Goal: Task Accomplishment & Management: Manage account settings

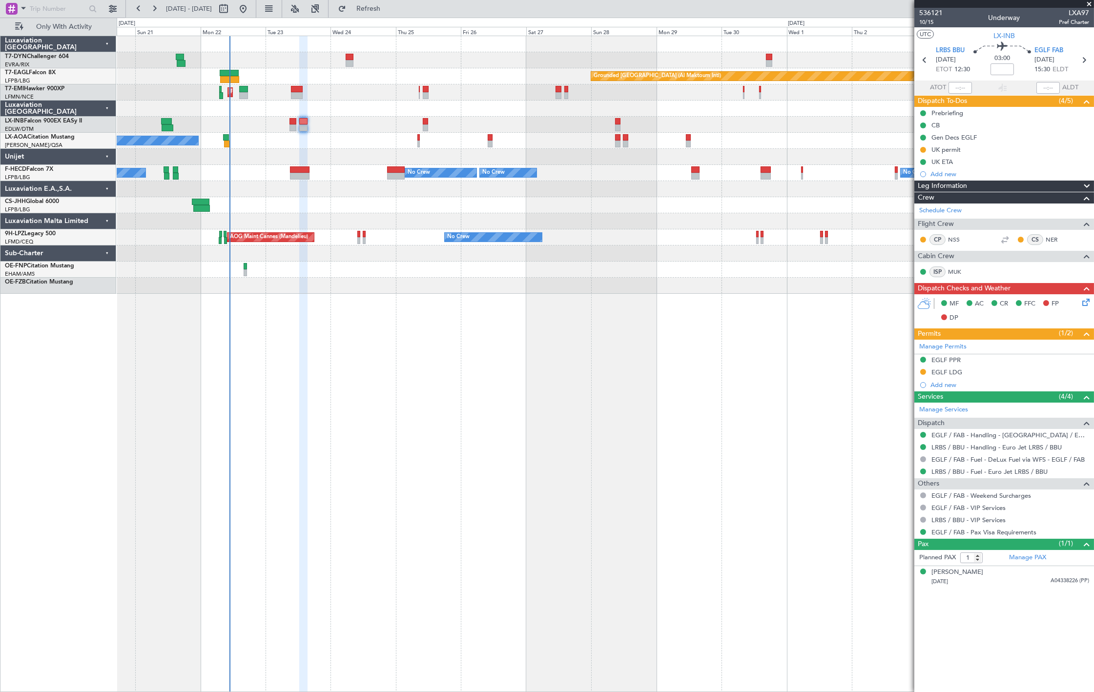
click at [295, 99] on div "Planned Maint [GEOGRAPHIC_DATA]" at bounding box center [605, 92] width 977 height 16
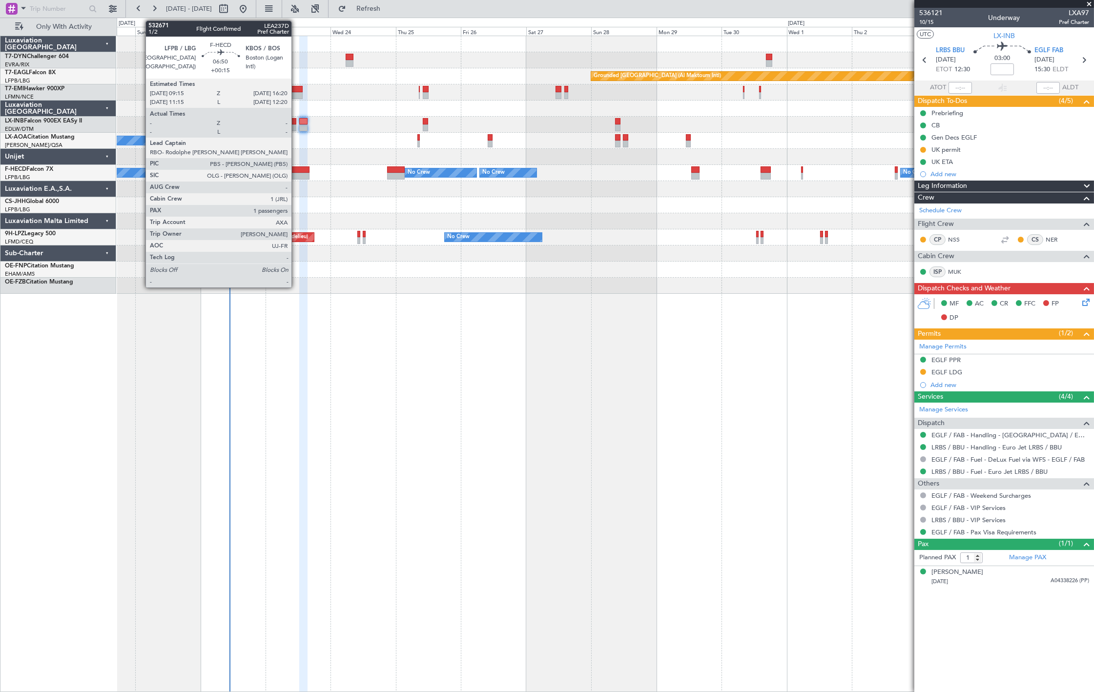
click at [296, 171] on div at bounding box center [300, 170] width 20 height 7
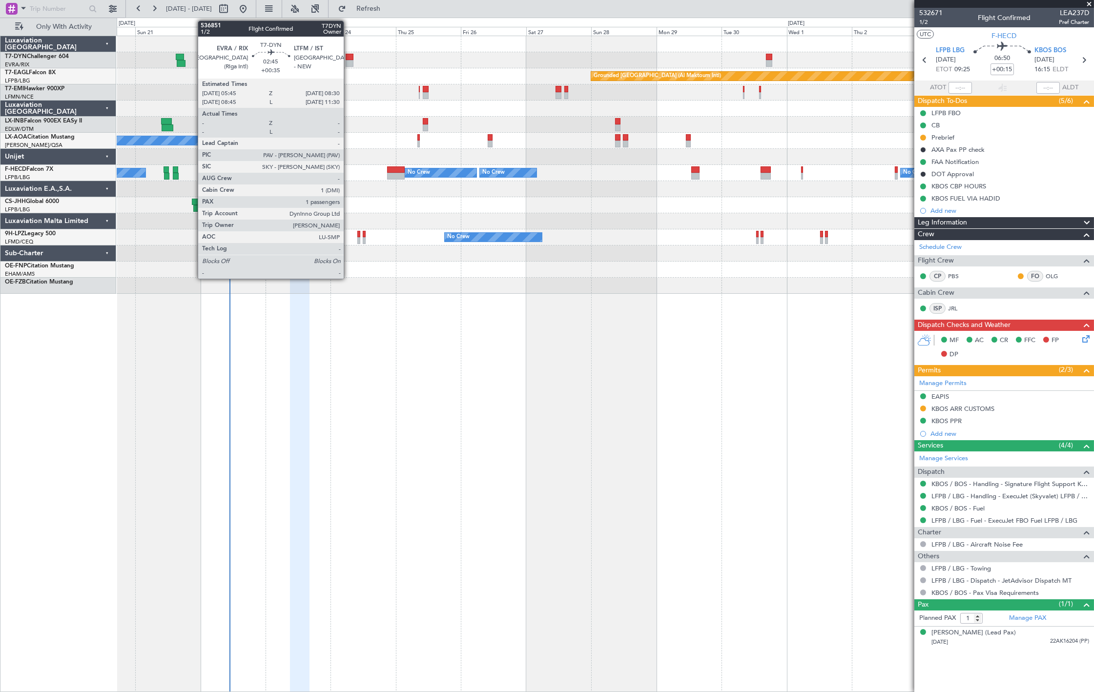
click at [349, 60] on div at bounding box center [350, 63] width 8 height 7
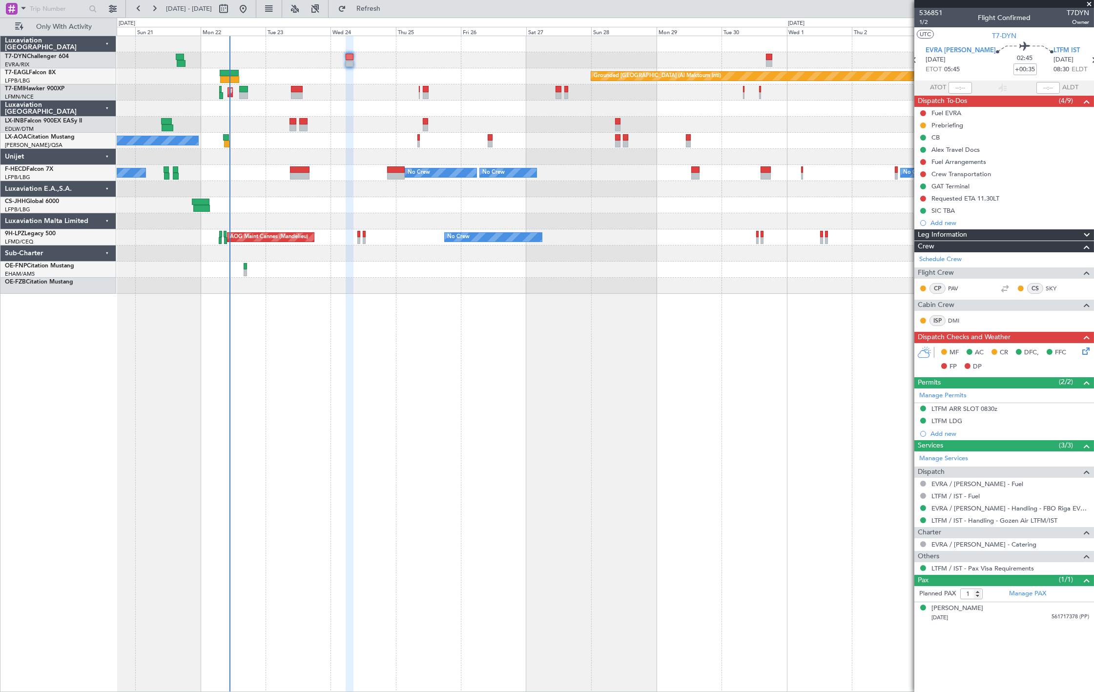
click at [296, 100] on div "Planned Maint [GEOGRAPHIC_DATA]" at bounding box center [605, 92] width 977 height 16
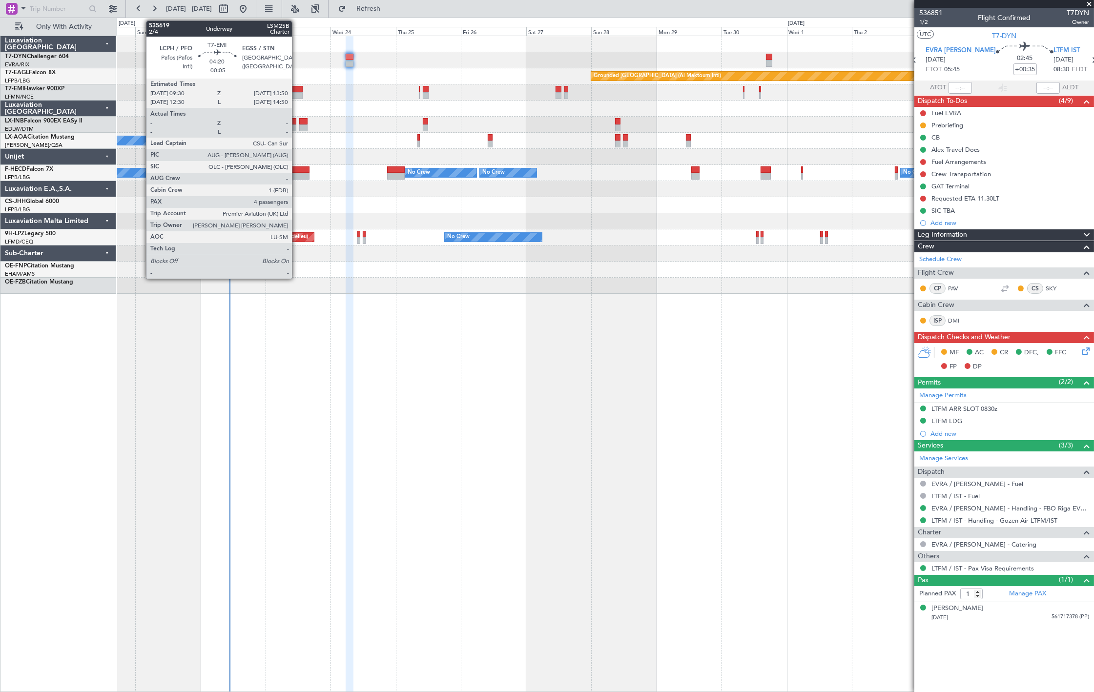
click at [297, 94] on div at bounding box center [297, 95] width 12 height 7
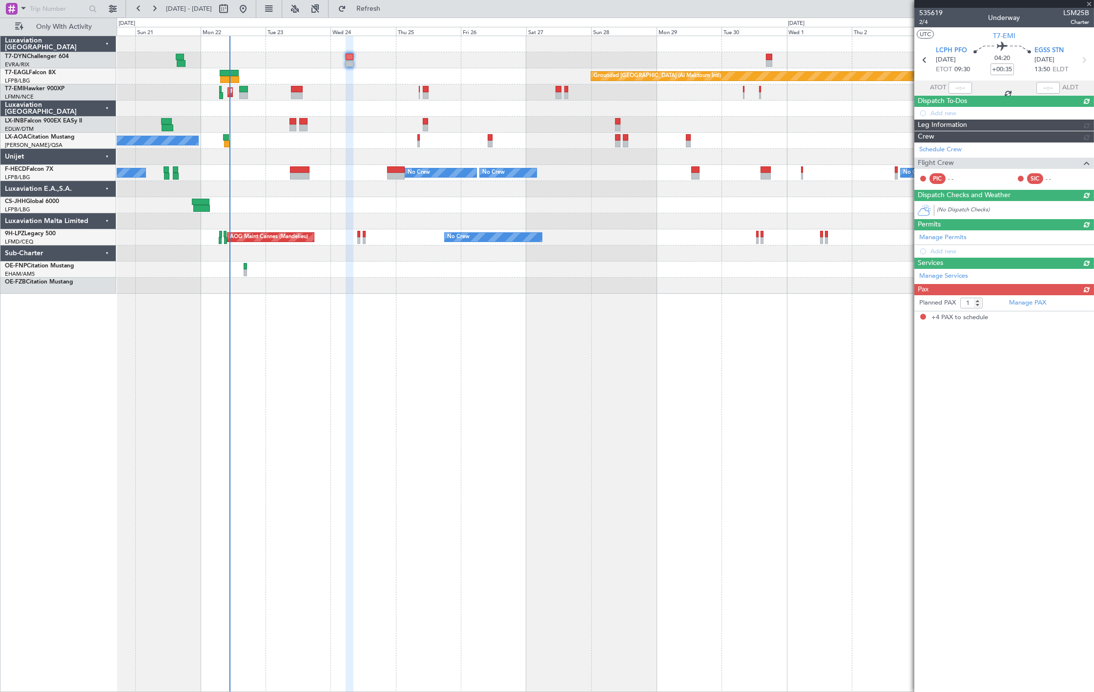
type input "-00:05"
type input "4"
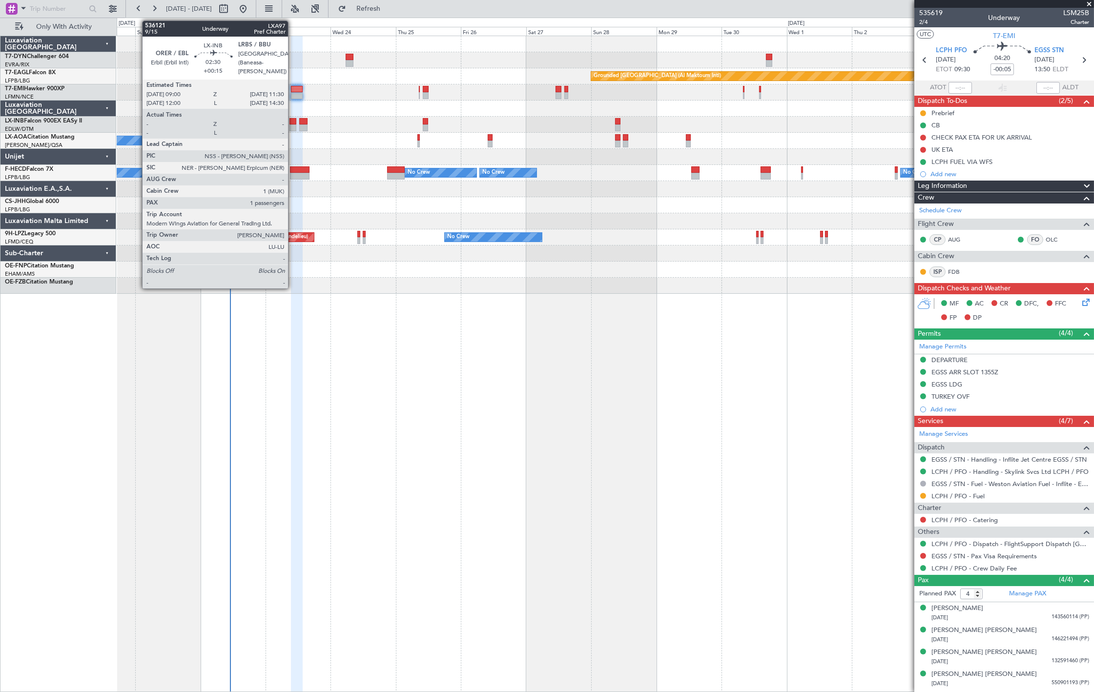
click at [292, 122] on div at bounding box center [293, 121] width 7 height 7
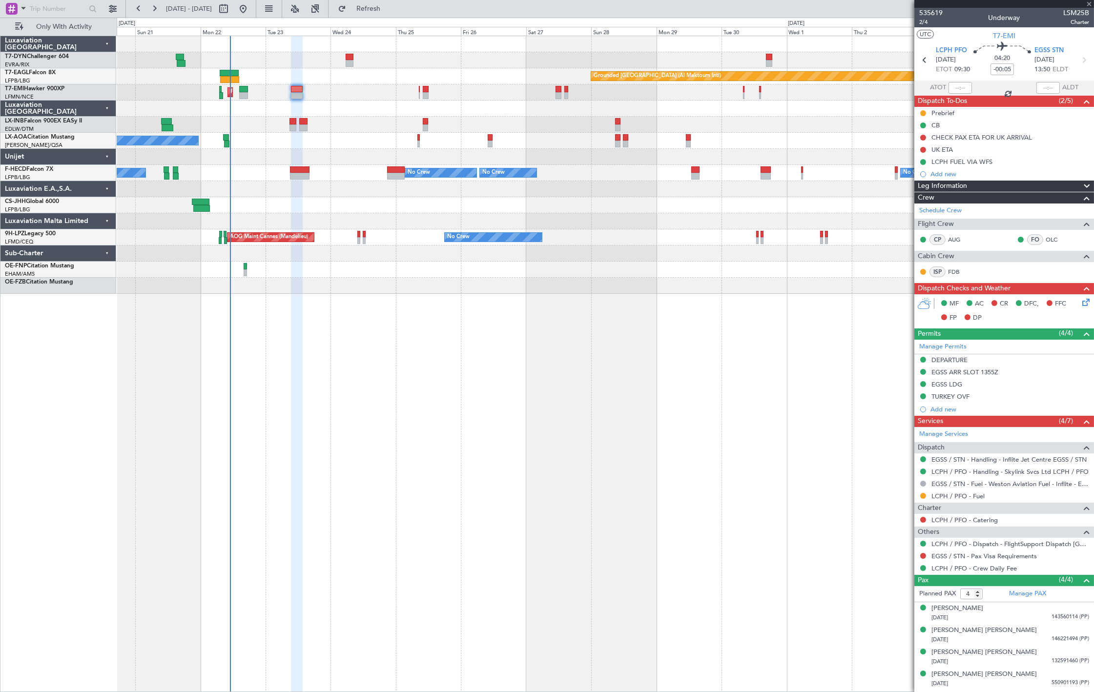
type input "+00:15"
type input "1"
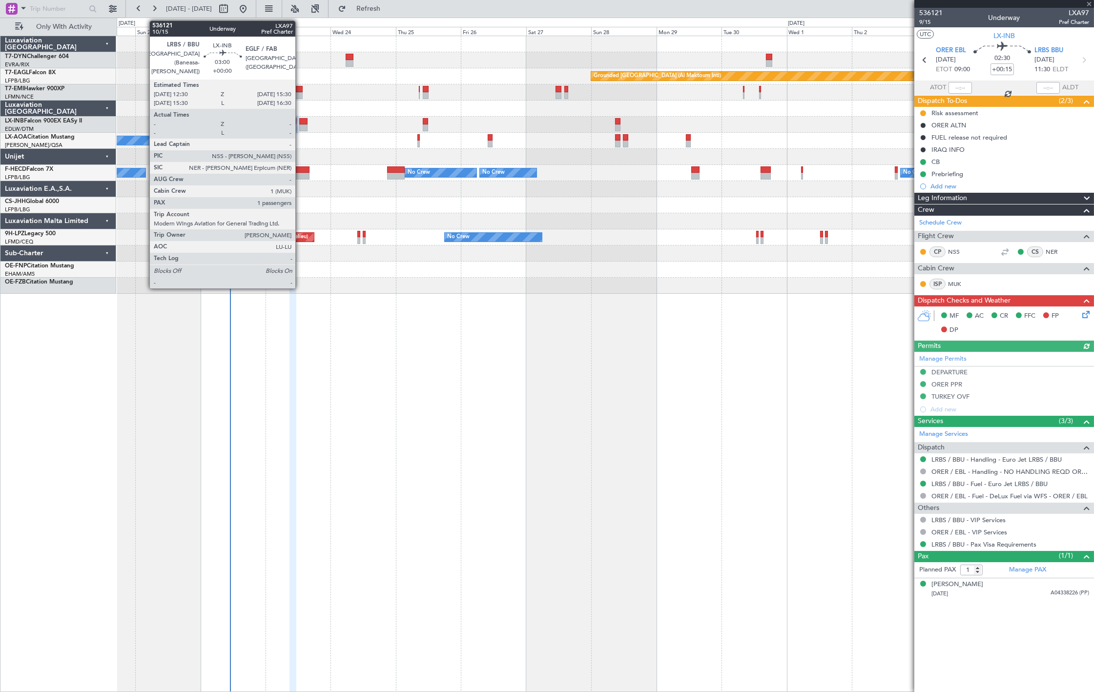
click at [300, 128] on div at bounding box center [303, 128] width 8 height 7
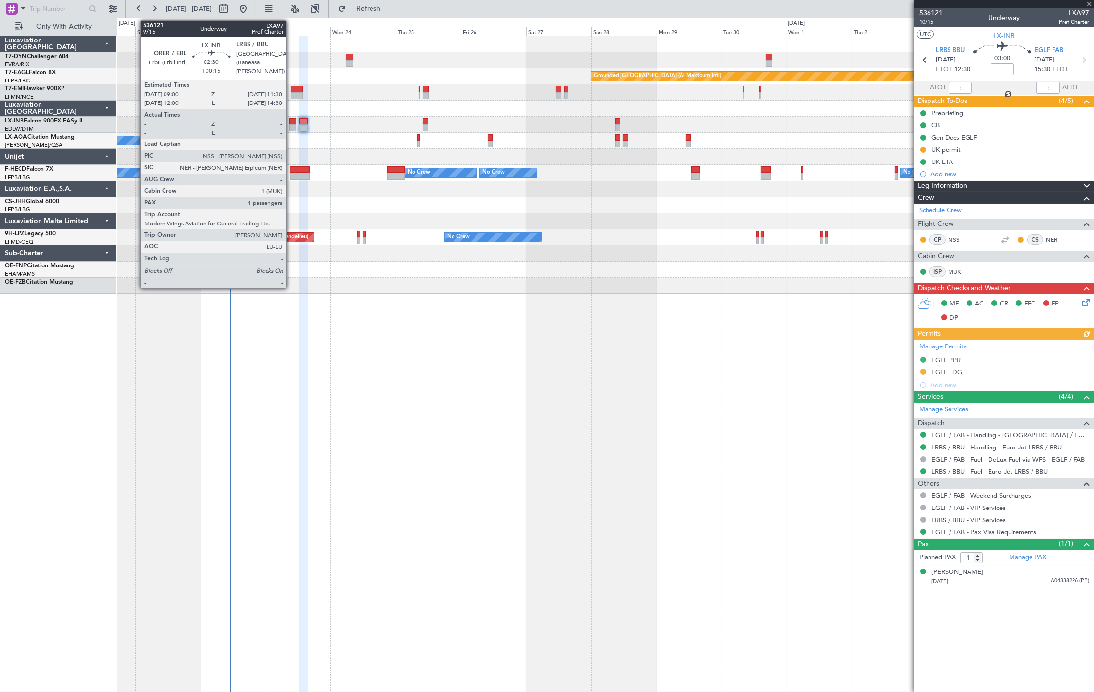
click at [291, 128] on div at bounding box center [293, 128] width 7 height 7
type input "+00:15"
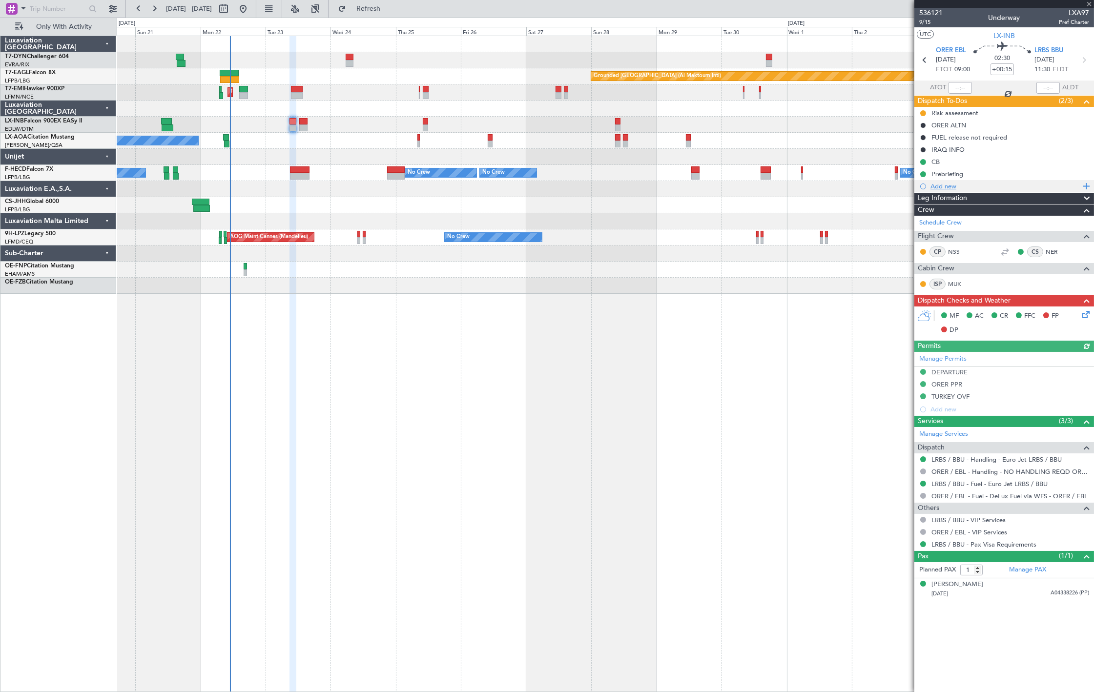
click at [967, 188] on div "Add new" at bounding box center [1006, 186] width 150 height 8
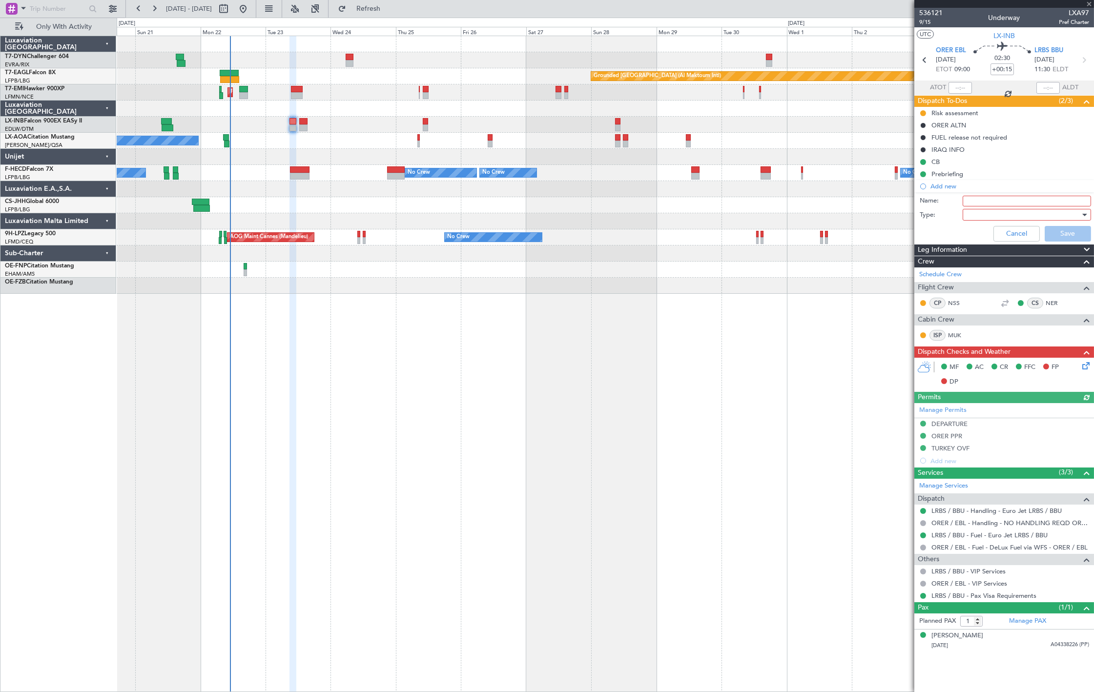
click at [988, 204] on input "Name:" at bounding box center [1027, 201] width 128 height 11
type input "Security Check LRBS"
click at [1057, 219] on div at bounding box center [1024, 215] width 114 height 15
click at [1047, 232] on span "Generic" at bounding box center [1015, 235] width 104 height 15
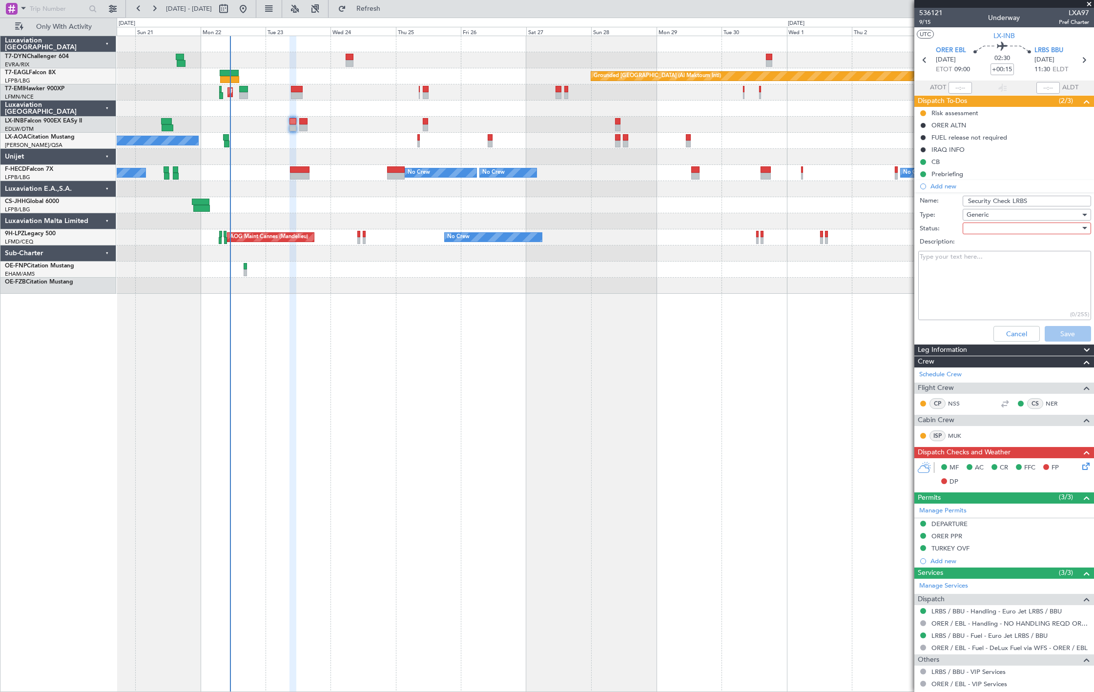
click at [1028, 225] on div at bounding box center [1024, 228] width 114 height 15
click at [1018, 218] on div at bounding box center [547, 346] width 1094 height 692
click at [1017, 213] on div "Generic" at bounding box center [1024, 215] width 114 height 15
click at [1002, 249] on span "Country" at bounding box center [1022, 249] width 114 height 15
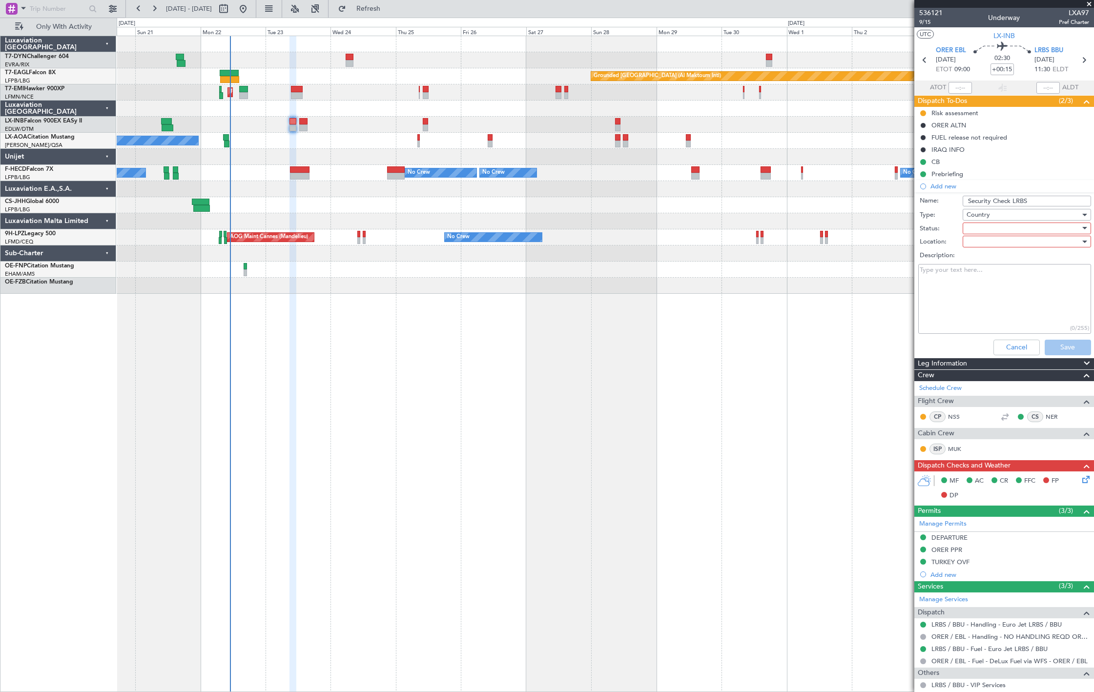
drag, startPoint x: 1002, startPoint y: 249, endPoint x: 1003, endPoint y: 230, distance: 19.1
click at [1002, 249] on div "Description:" at bounding box center [1004, 256] width 189 height 14
click at [1007, 217] on div "Country" at bounding box center [1024, 215] width 114 height 15
click at [1000, 260] on span "Airport" at bounding box center [1022, 264] width 114 height 15
click at [1010, 230] on div at bounding box center [1024, 228] width 114 height 15
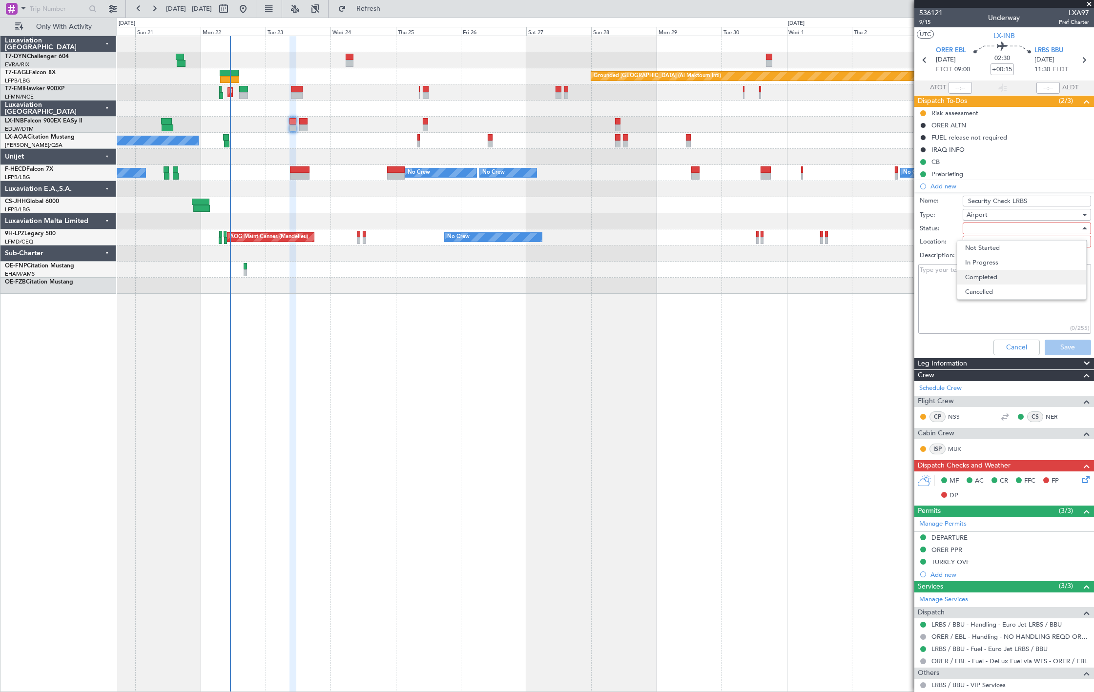
click at [1004, 282] on span "Completed" at bounding box center [1022, 277] width 114 height 15
click at [998, 245] on div at bounding box center [1024, 241] width 114 height 15
click at [994, 266] on span "Arrival" at bounding box center [1022, 261] width 114 height 15
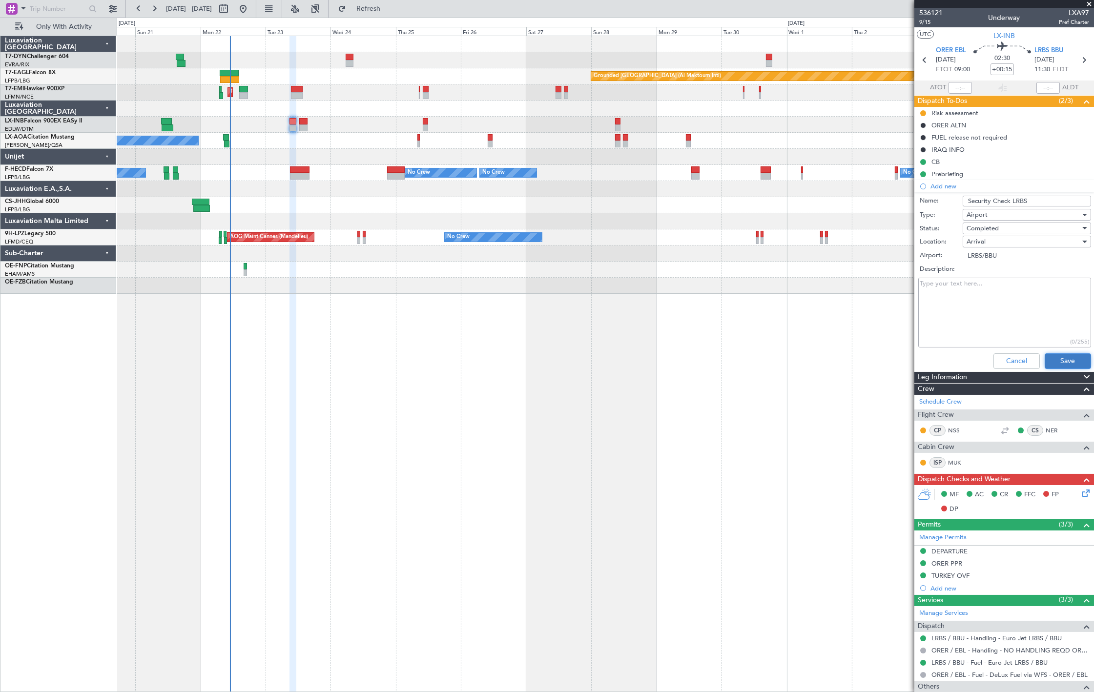
click at [1068, 359] on button "Save" at bounding box center [1068, 362] width 46 height 16
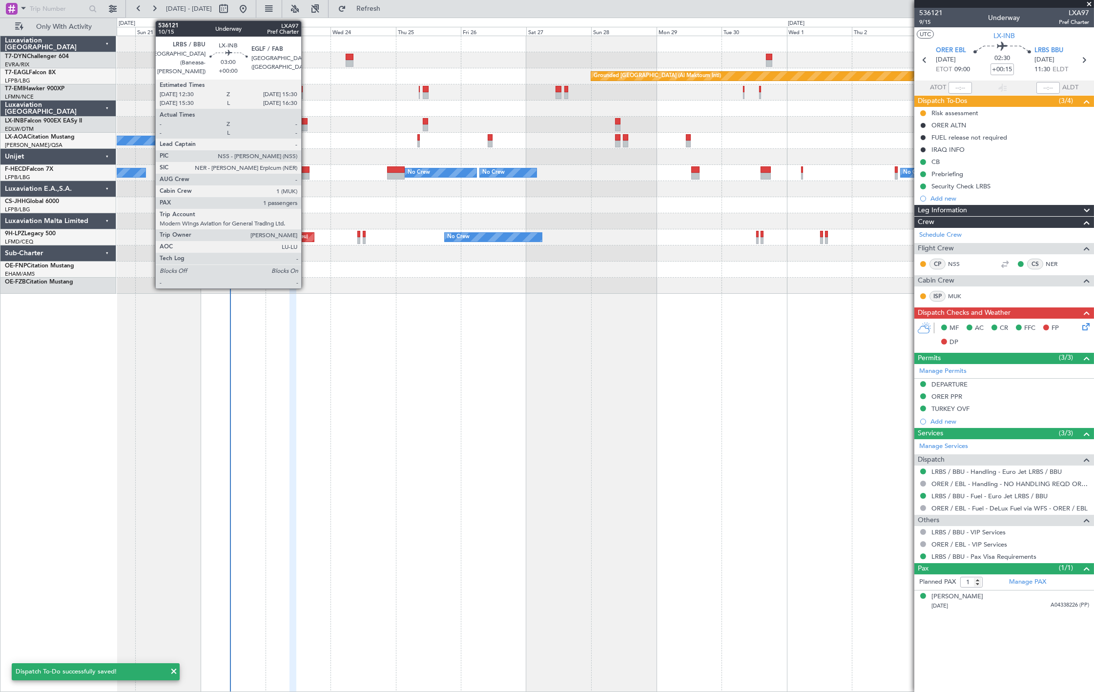
click at [306, 121] on div at bounding box center [303, 121] width 8 height 7
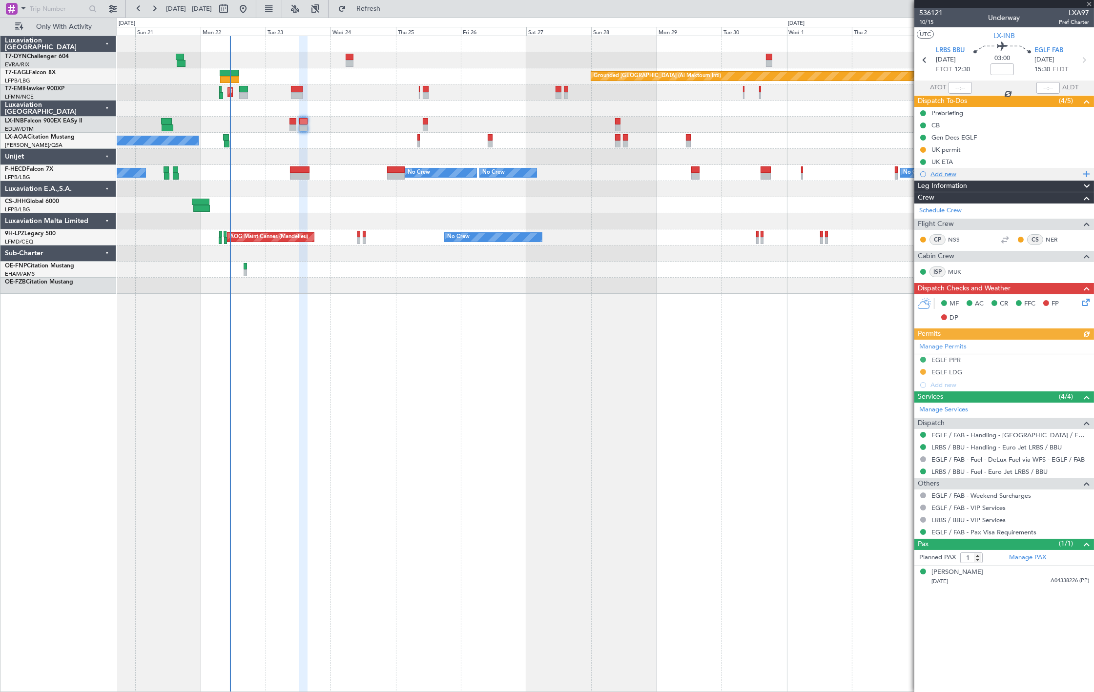
click at [961, 176] on div "Add new" at bounding box center [1006, 174] width 150 height 8
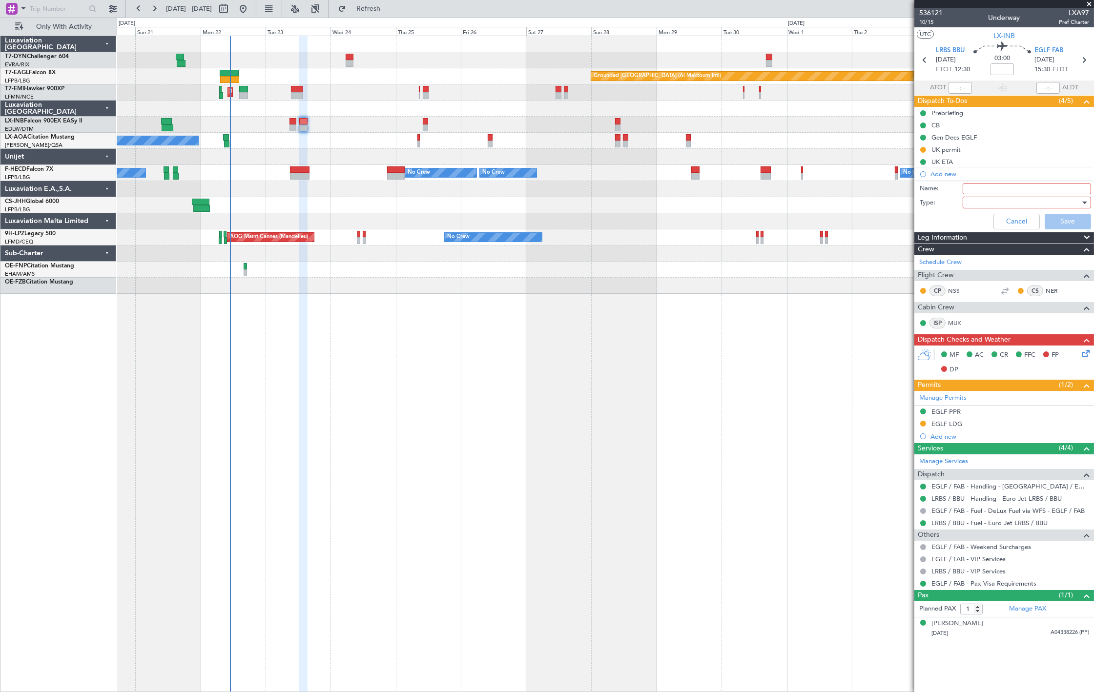
click at [1003, 189] on input "Name:" at bounding box center [1027, 189] width 128 height 11
type input "DfT Approval EGLF"
click at [1013, 210] on div "Cancel Save" at bounding box center [1002, 221] width 184 height 23
click at [1012, 206] on div at bounding box center [1024, 202] width 114 height 15
click at [1002, 249] on span "Airport" at bounding box center [1023, 252] width 120 height 15
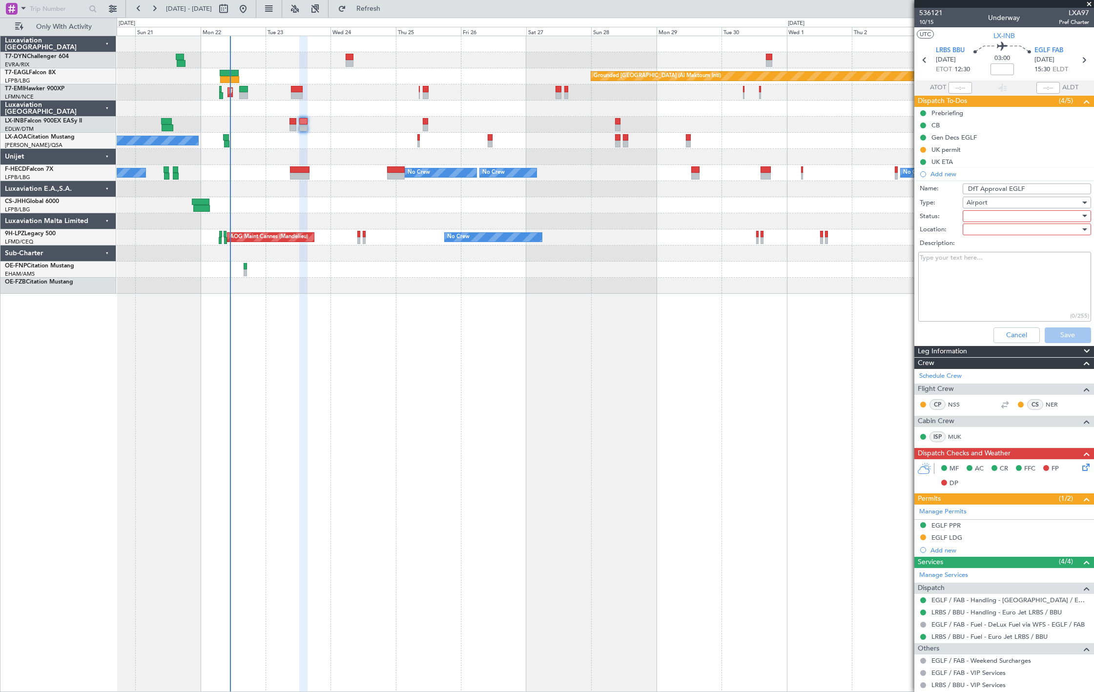
click at [997, 217] on div at bounding box center [1024, 216] width 114 height 15
click at [1004, 269] on span "Completed" at bounding box center [1022, 265] width 114 height 15
click at [1010, 228] on div at bounding box center [1024, 229] width 114 height 15
click at [1004, 259] on span "Departure" at bounding box center [1022, 264] width 114 height 15
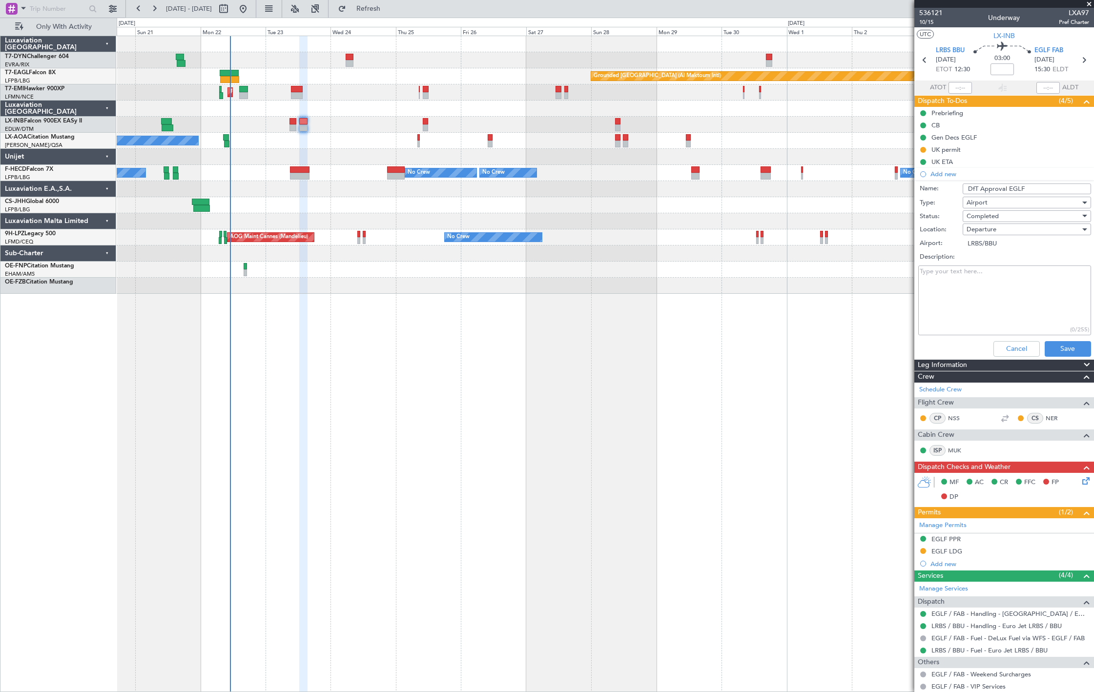
click at [1008, 228] on div "Departure" at bounding box center [1024, 229] width 114 height 15
click at [1008, 249] on span "Arrival" at bounding box center [1022, 249] width 114 height 15
type input "EGLF/FAB"
click at [1050, 347] on button "Save" at bounding box center [1068, 349] width 46 height 16
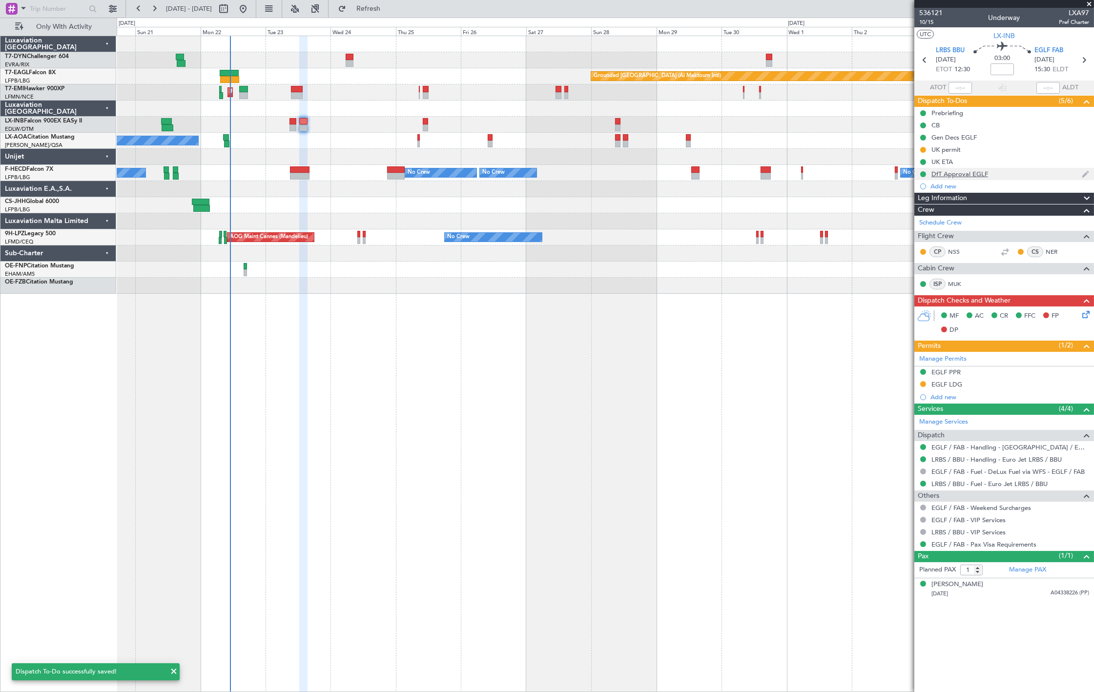
click at [986, 174] on div "DfT Approval EGLF" at bounding box center [960, 174] width 57 height 8
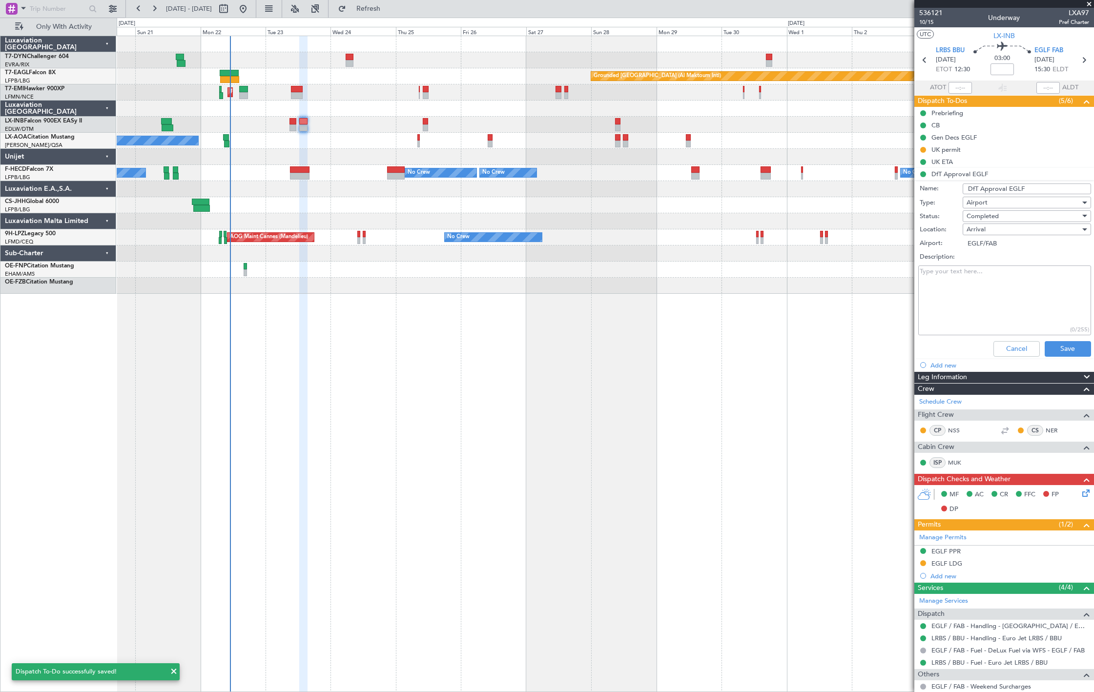
click at [1006, 357] on div "Cancel Save" at bounding box center [1002, 348] width 184 height 23
click at [1006, 346] on button "Cancel" at bounding box center [1017, 349] width 46 height 16
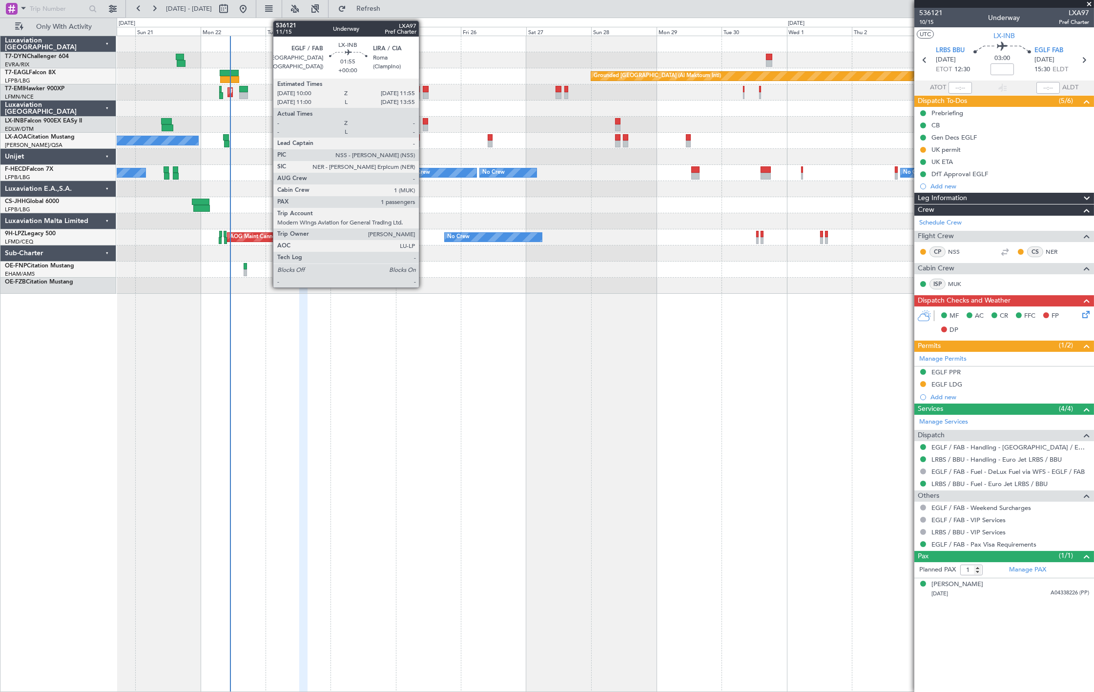
click at [424, 120] on div at bounding box center [425, 121] width 5 height 7
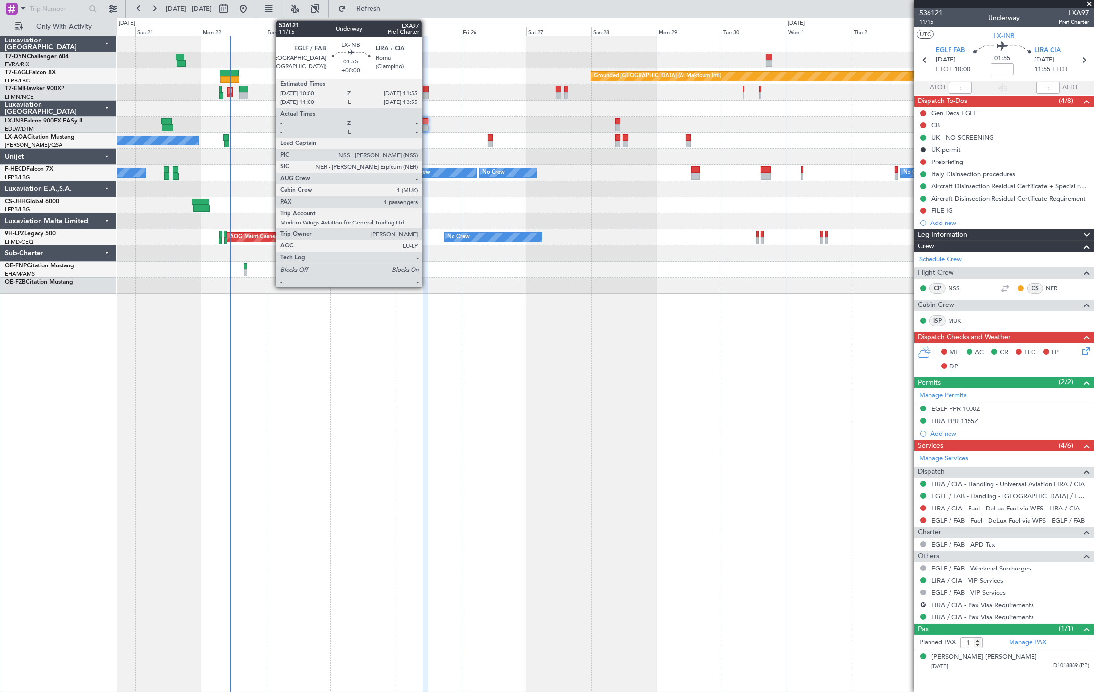
click at [427, 128] on div at bounding box center [425, 128] width 5 height 7
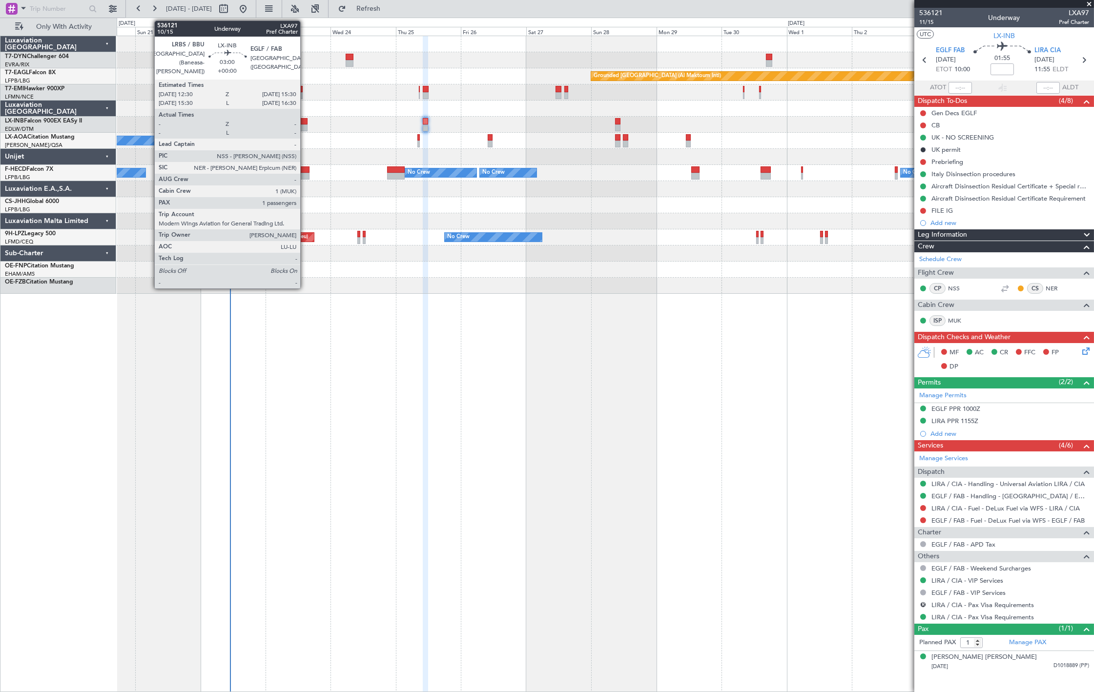
click at [305, 127] on div at bounding box center [303, 128] width 8 height 7
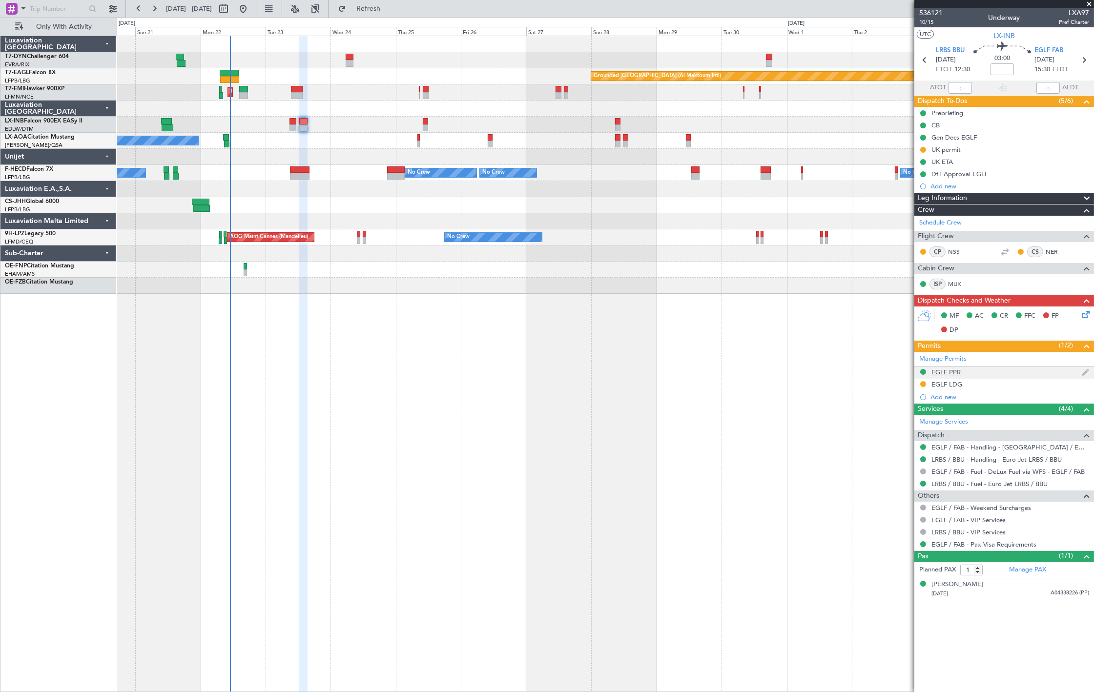
click at [977, 377] on div "EGLF PPR" at bounding box center [1005, 373] width 180 height 12
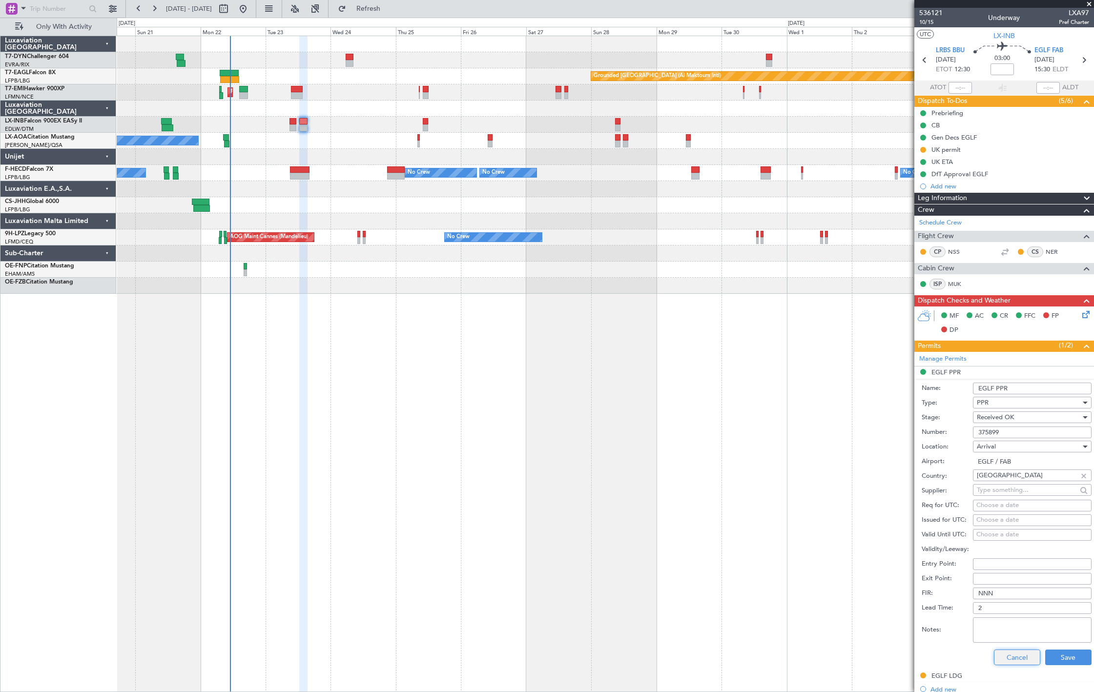
click at [1003, 663] on button "Cancel" at bounding box center [1017, 658] width 46 height 16
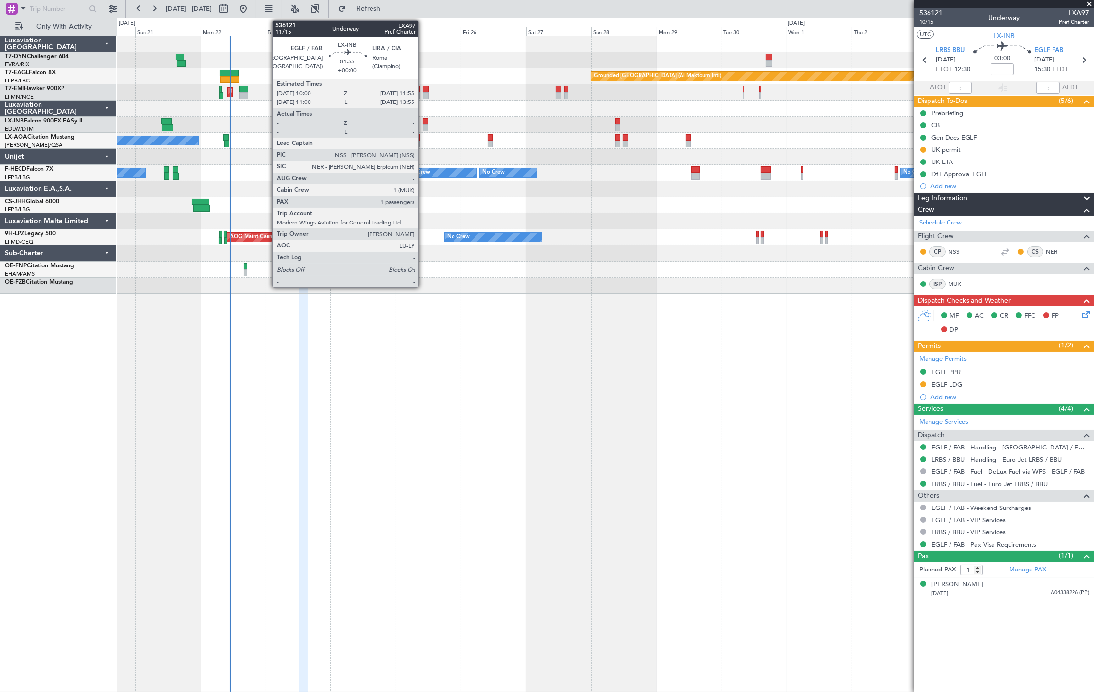
click at [423, 125] on div at bounding box center [425, 128] width 5 height 7
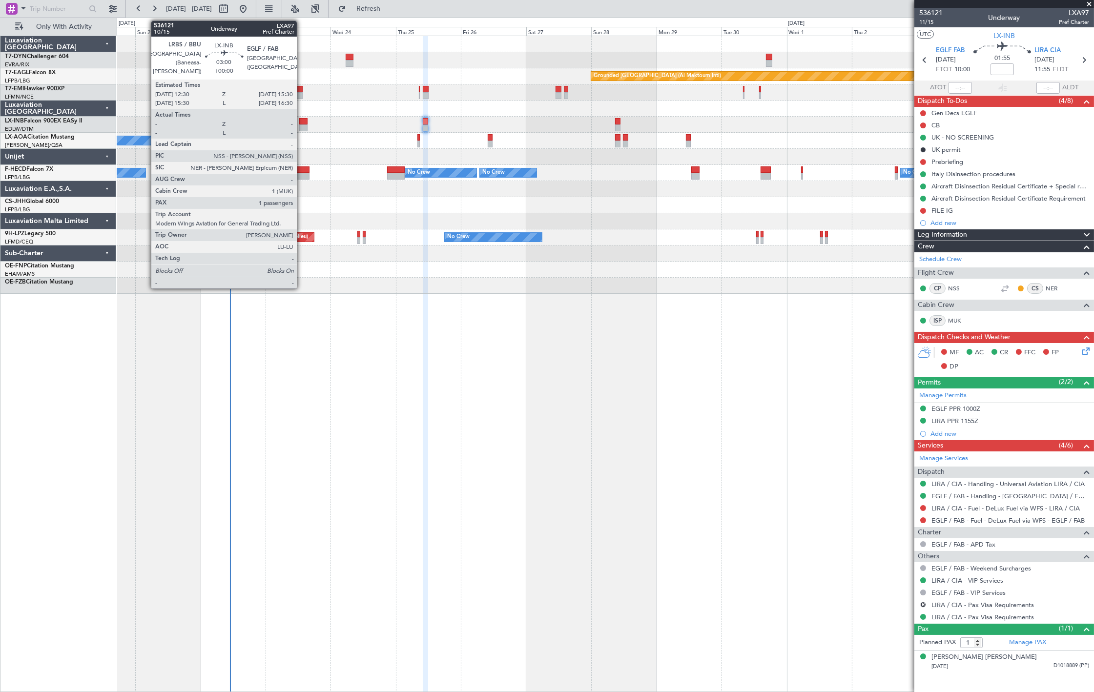
click at [302, 128] on div at bounding box center [303, 128] width 8 height 7
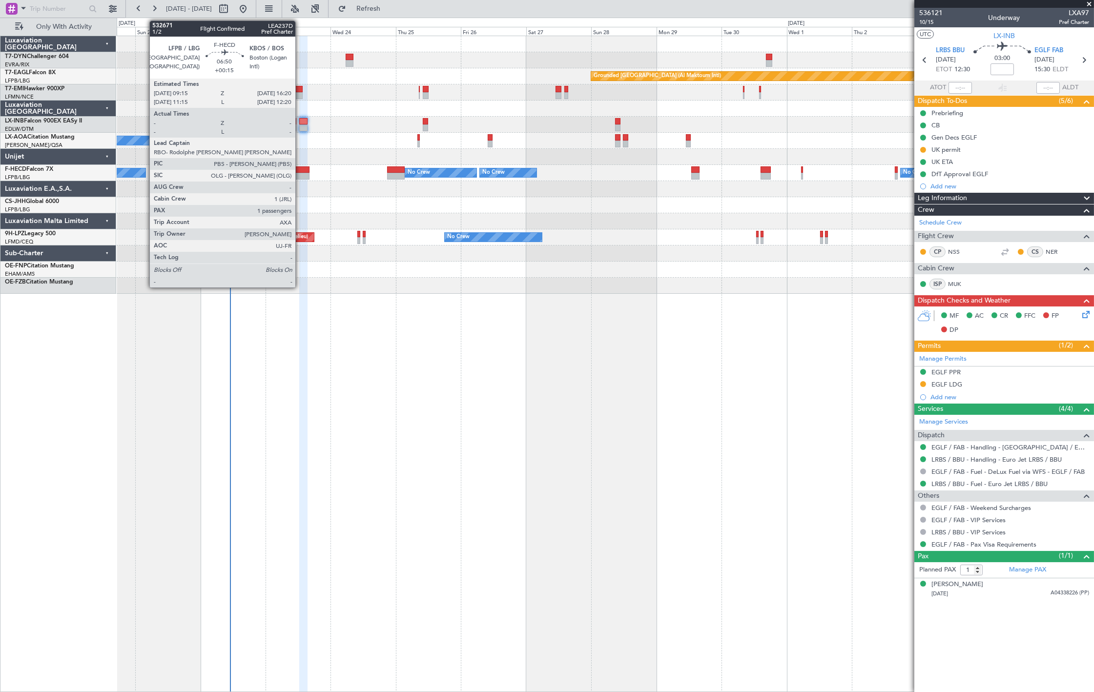
click at [300, 176] on div at bounding box center [300, 176] width 20 height 7
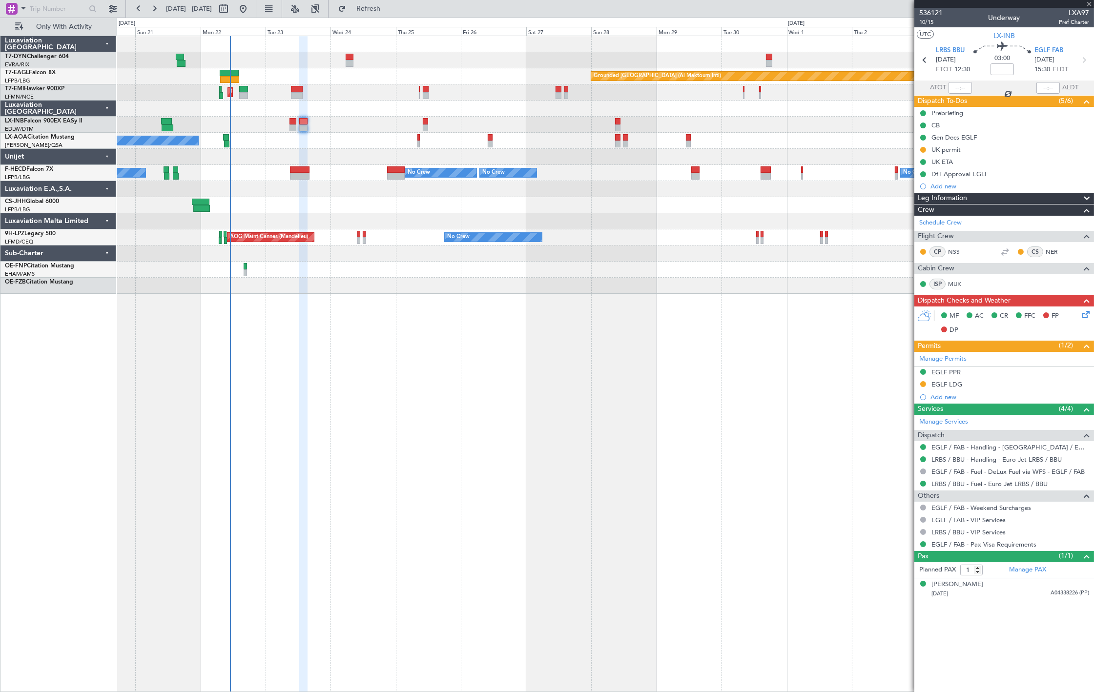
type input "+00:15"
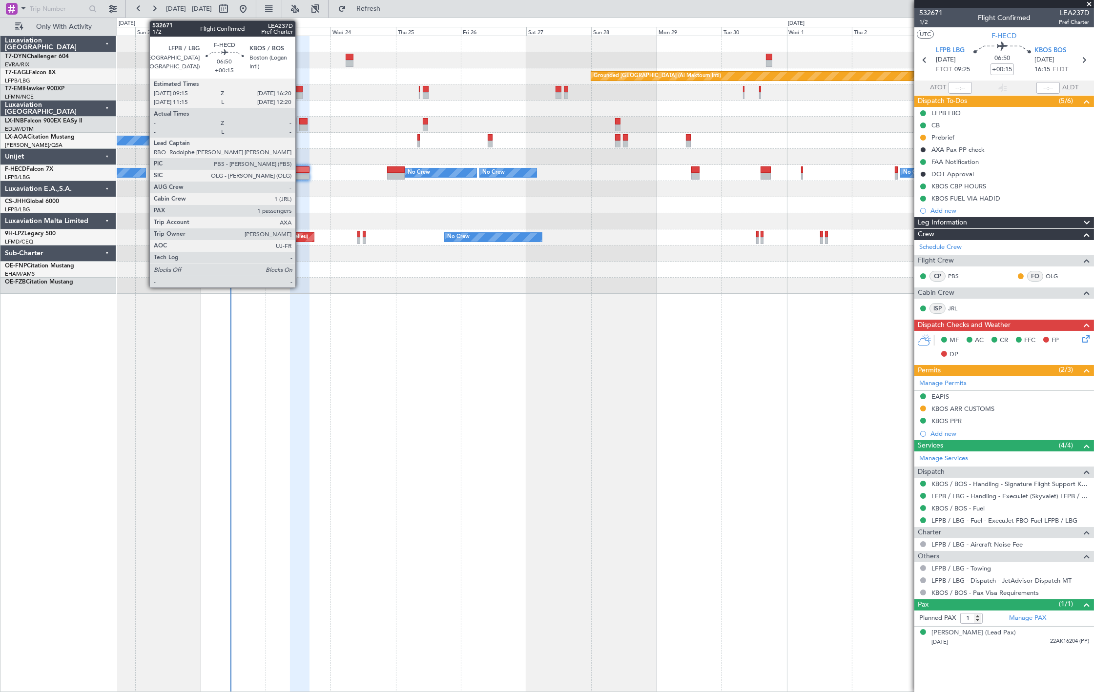
click at [300, 178] on div at bounding box center [300, 176] width 20 height 7
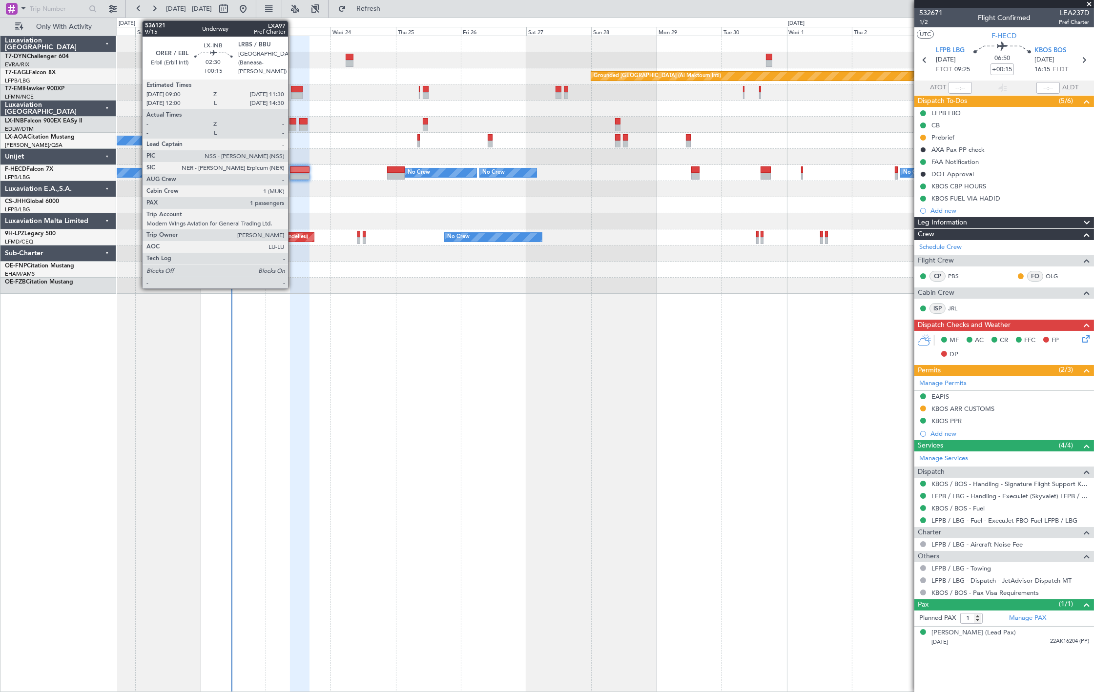
click at [292, 121] on div at bounding box center [293, 121] width 7 height 7
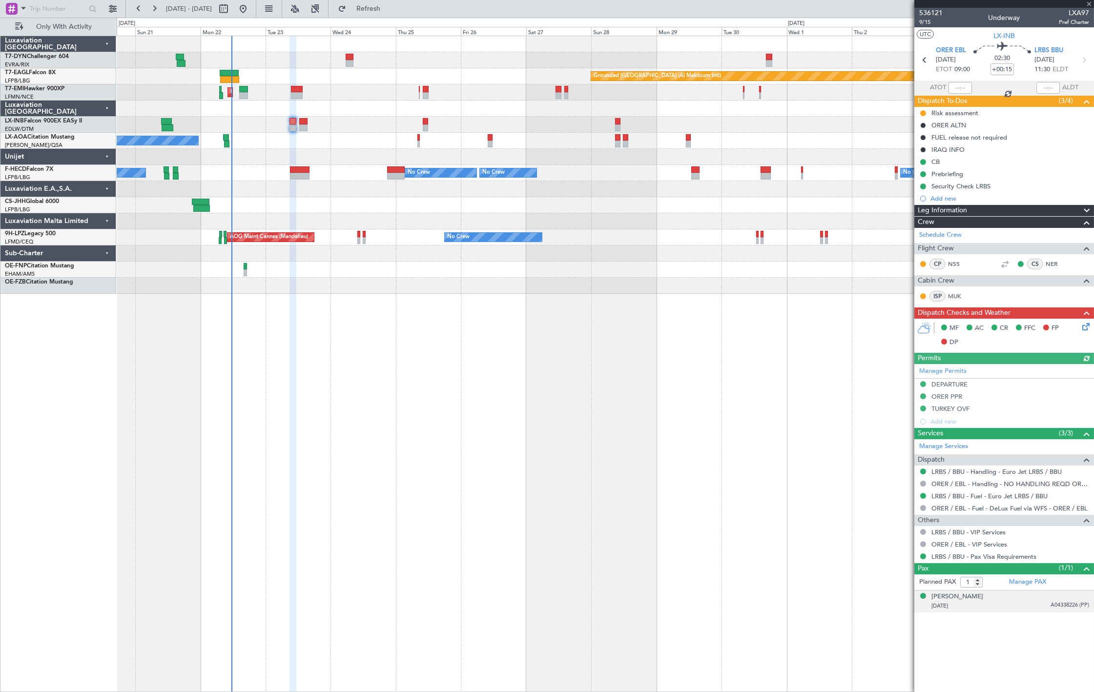
click at [1038, 603] on div "07/09/2007 A04338226 (PP)" at bounding box center [1011, 607] width 158 height 10
click at [984, 598] on div "Cheyavan Nechervan BARZANI" at bounding box center [958, 597] width 52 height 10
click at [984, 601] on div "Cheyavan Nechervan BARZANI" at bounding box center [958, 597] width 52 height 10
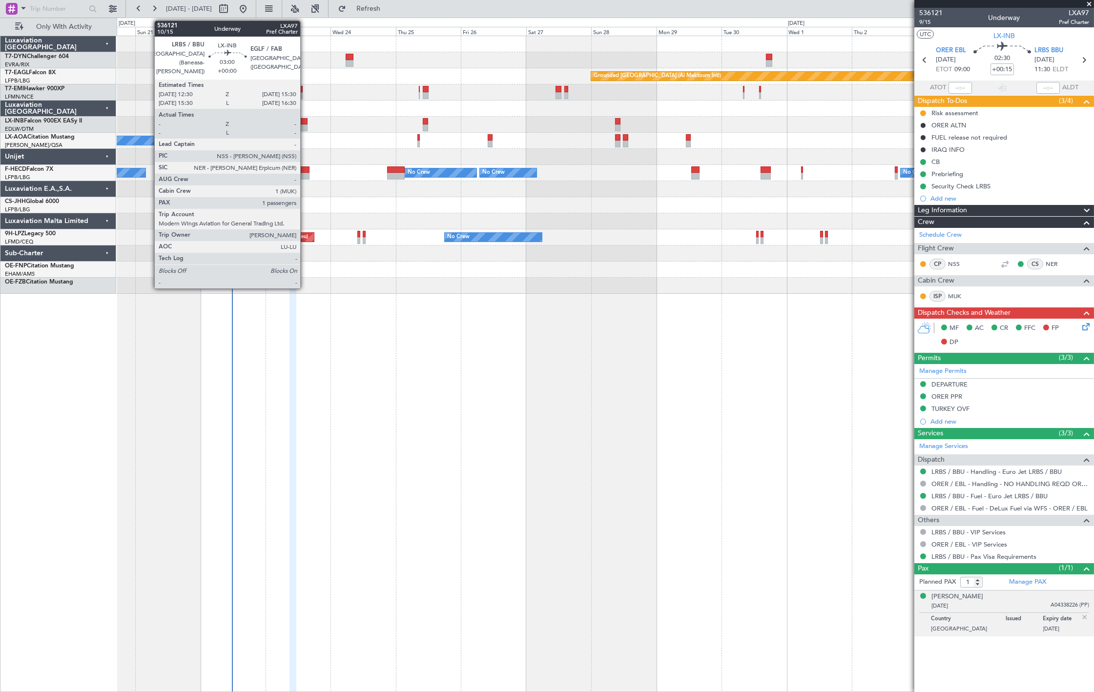
click at [305, 120] on div at bounding box center [303, 121] width 8 height 7
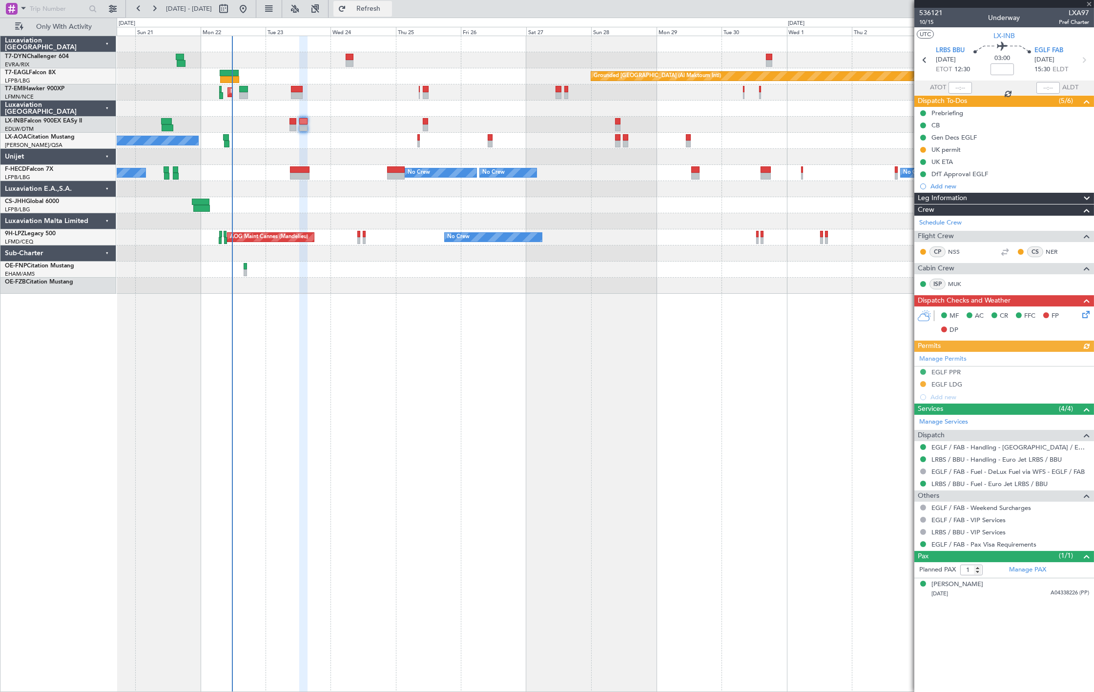
click at [389, 7] on span "Refresh" at bounding box center [368, 8] width 41 height 7
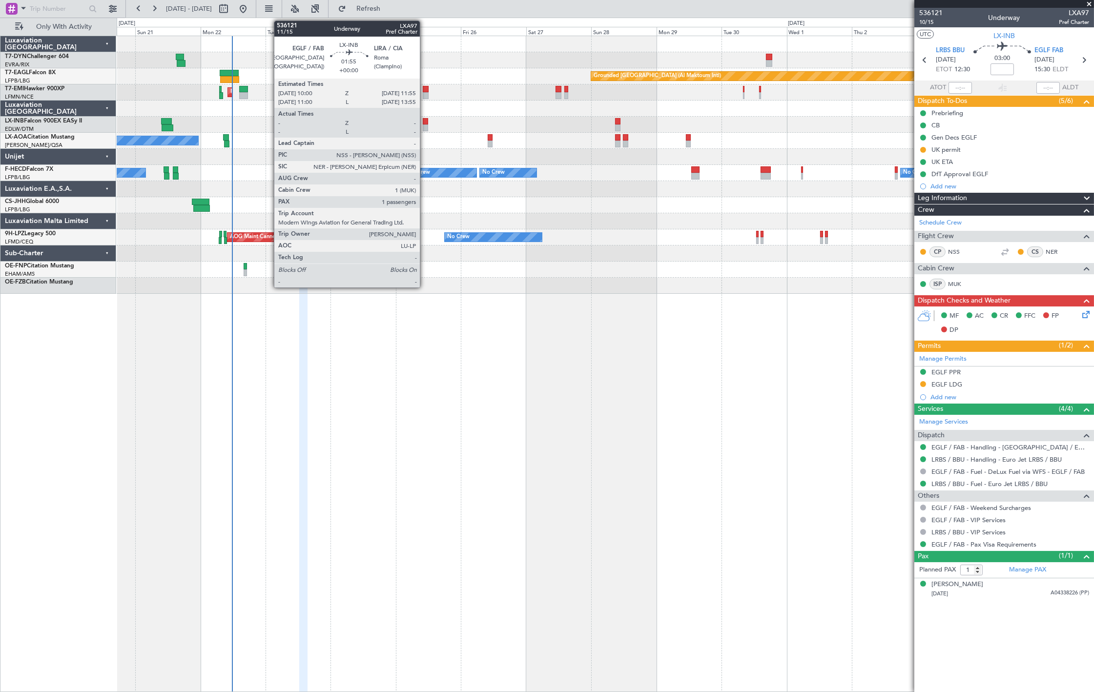
click at [425, 121] on div at bounding box center [425, 121] width 5 height 7
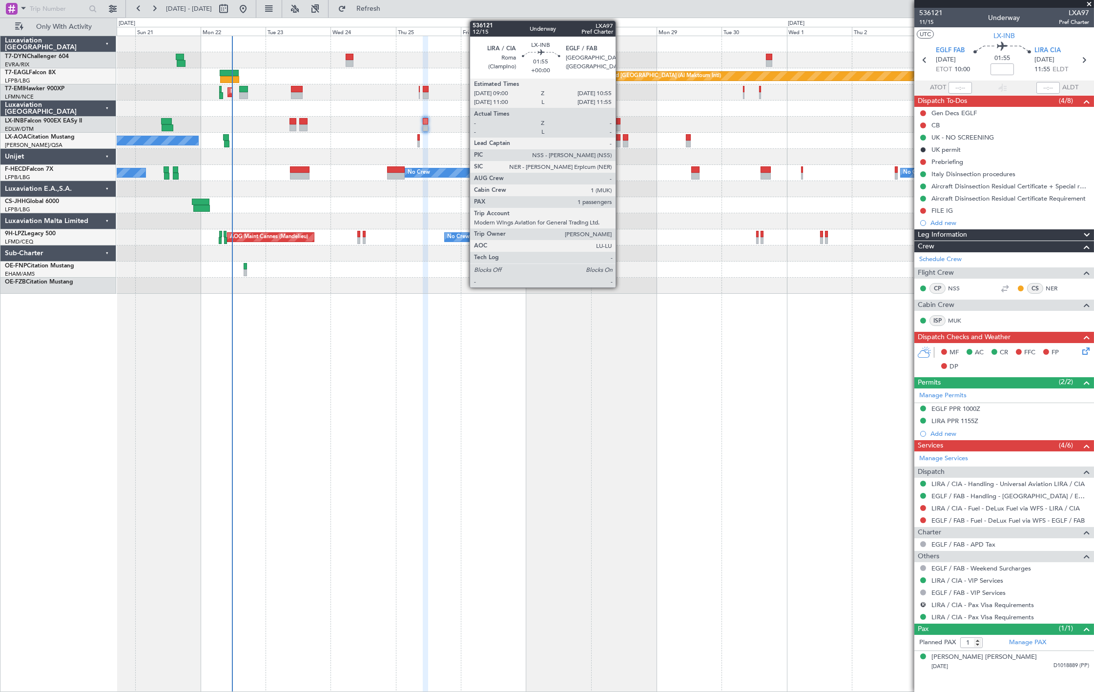
click at [621, 123] on div at bounding box center [617, 121] width 5 height 7
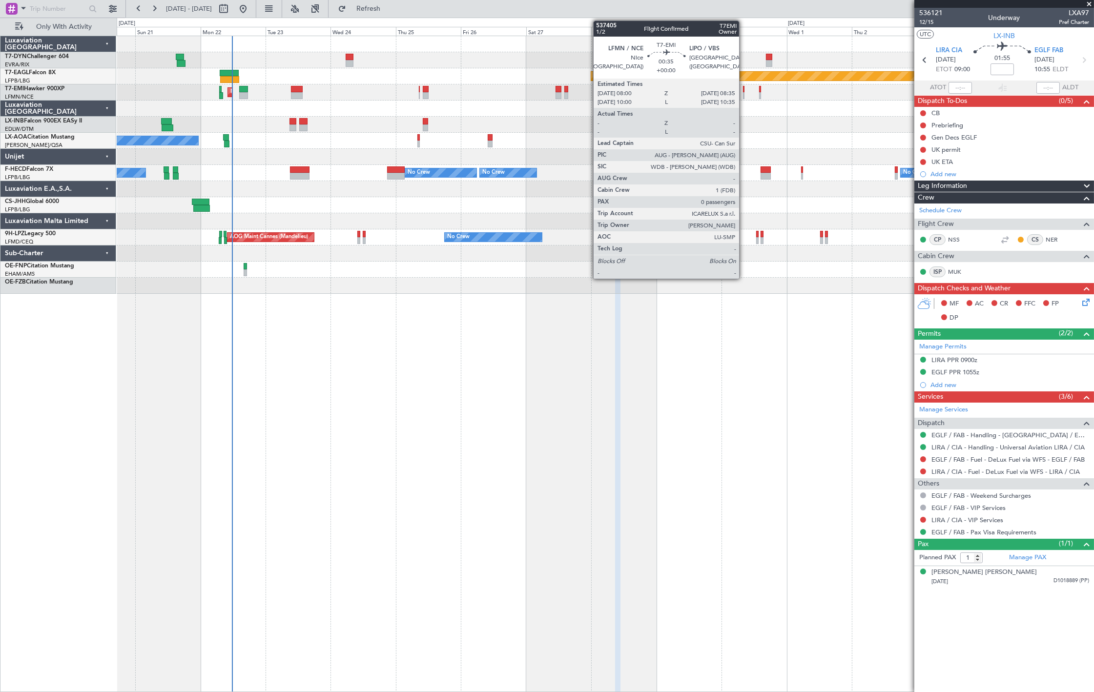
click at [743, 95] on div at bounding box center [744, 95] width 2 height 7
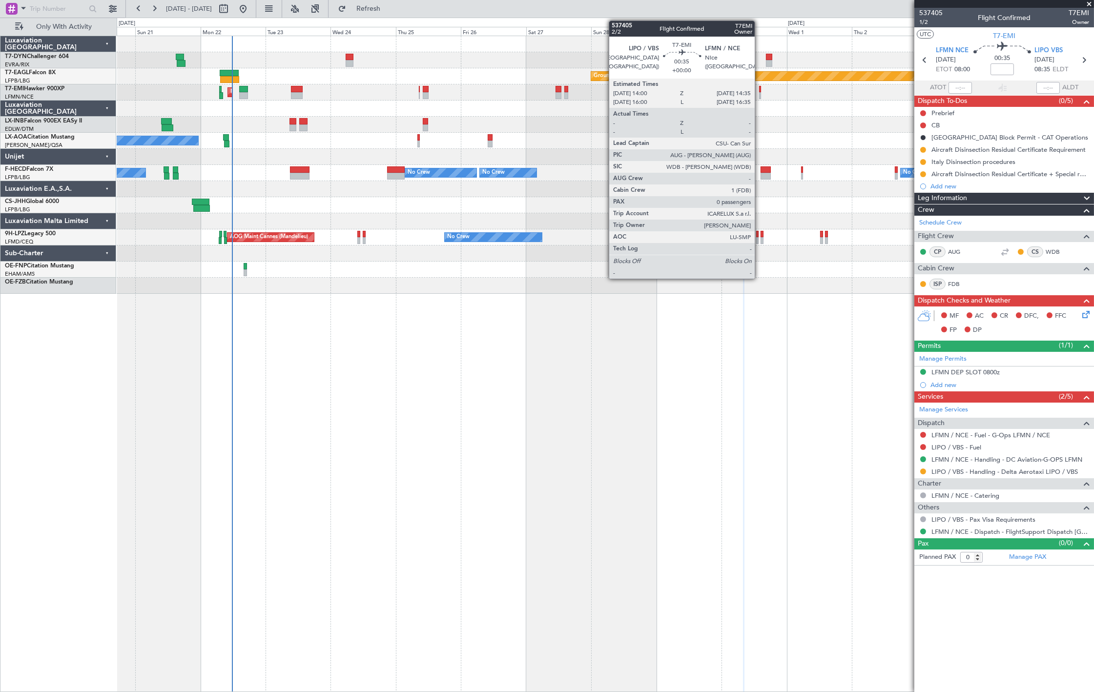
click at [760, 92] on div at bounding box center [760, 95] width 2 height 7
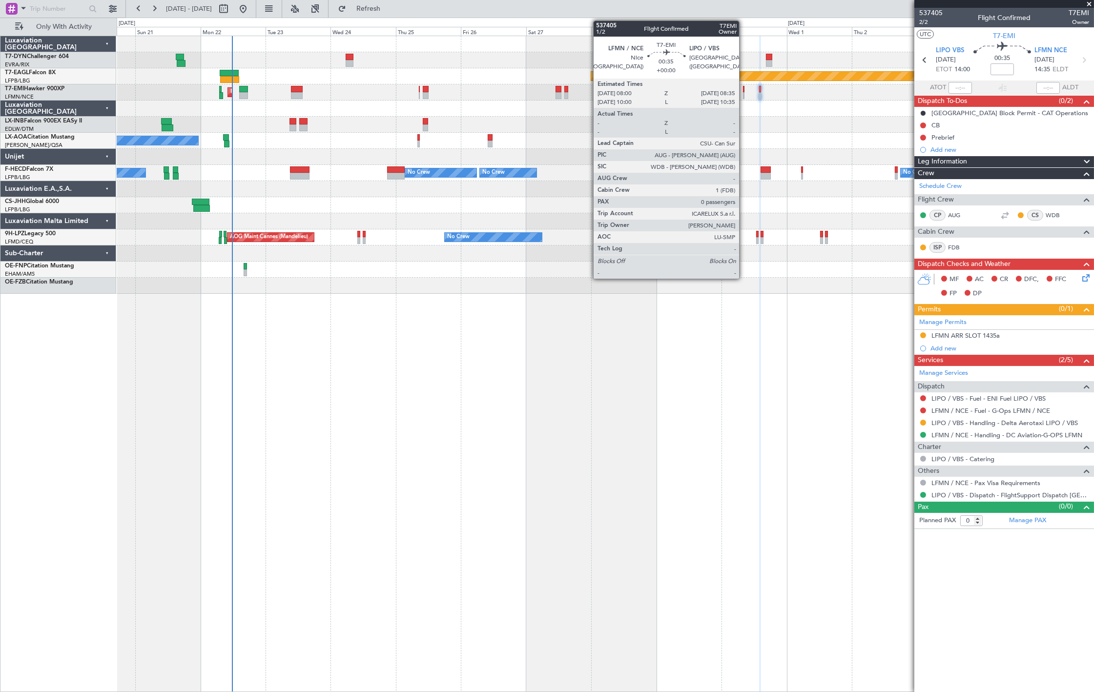
click at [744, 94] on div at bounding box center [744, 95] width 2 height 7
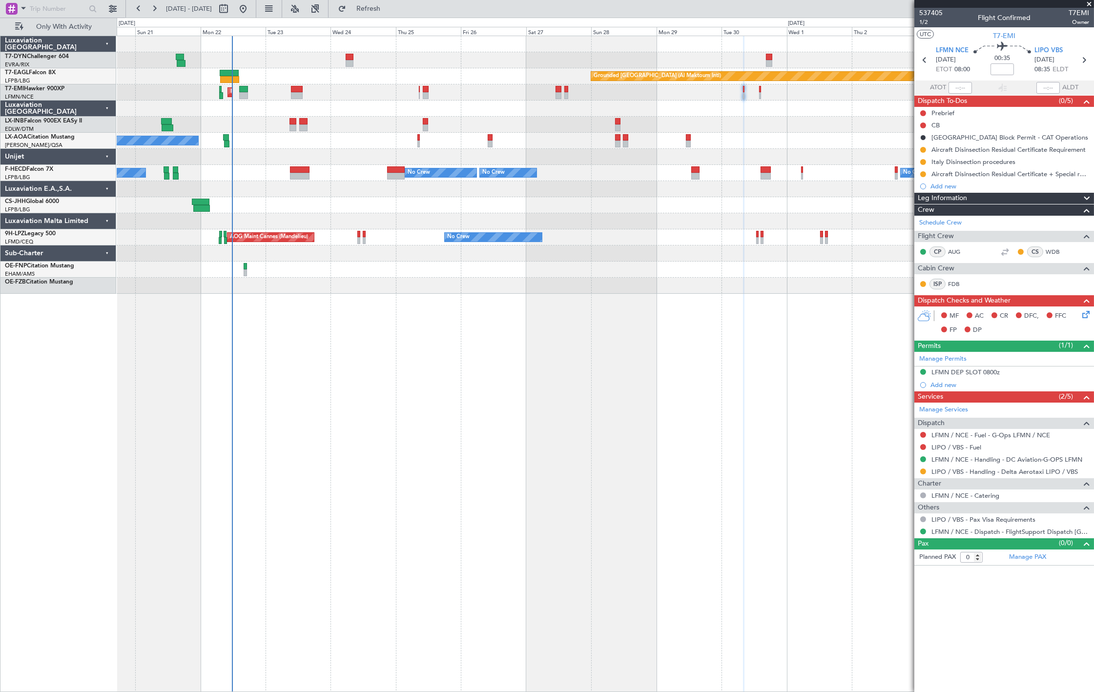
click at [743, 93] on div "Planned Maint [GEOGRAPHIC_DATA]" at bounding box center [605, 92] width 977 height 16
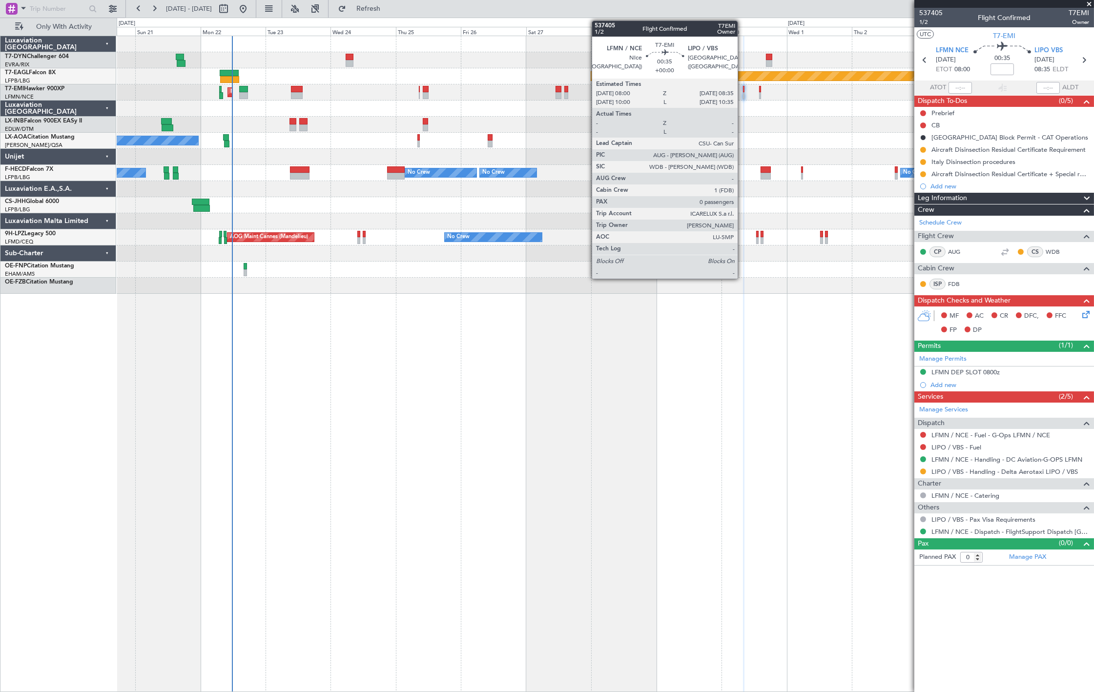
click at [743, 93] on div at bounding box center [744, 95] width 2 height 7
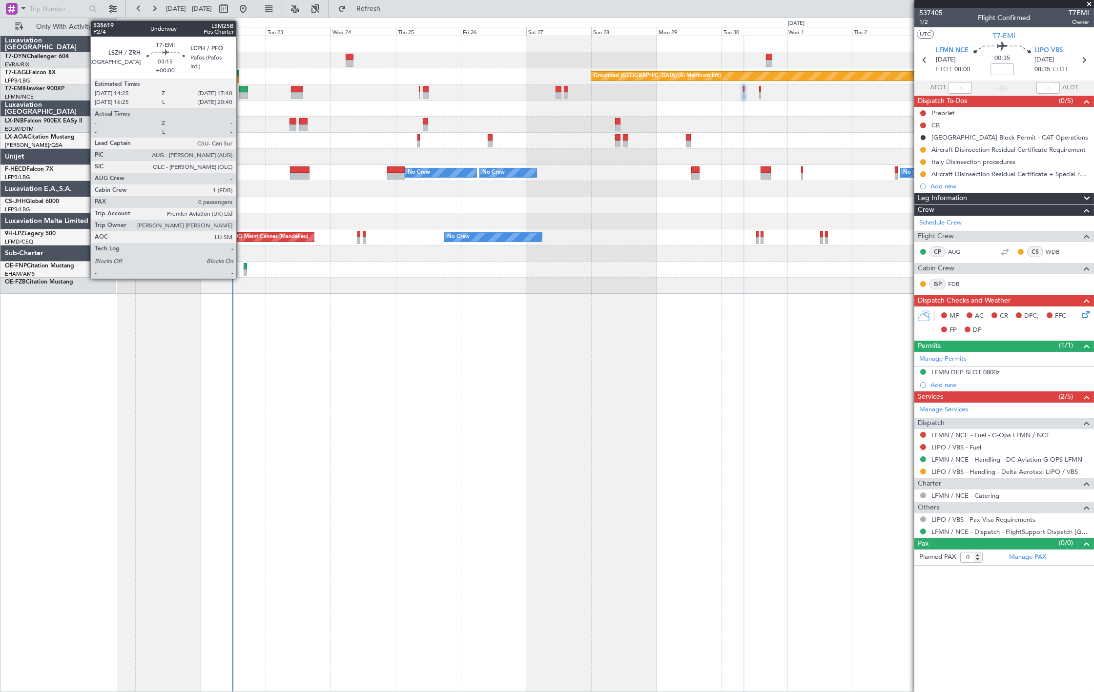
click at [241, 92] on div at bounding box center [243, 95] width 9 height 7
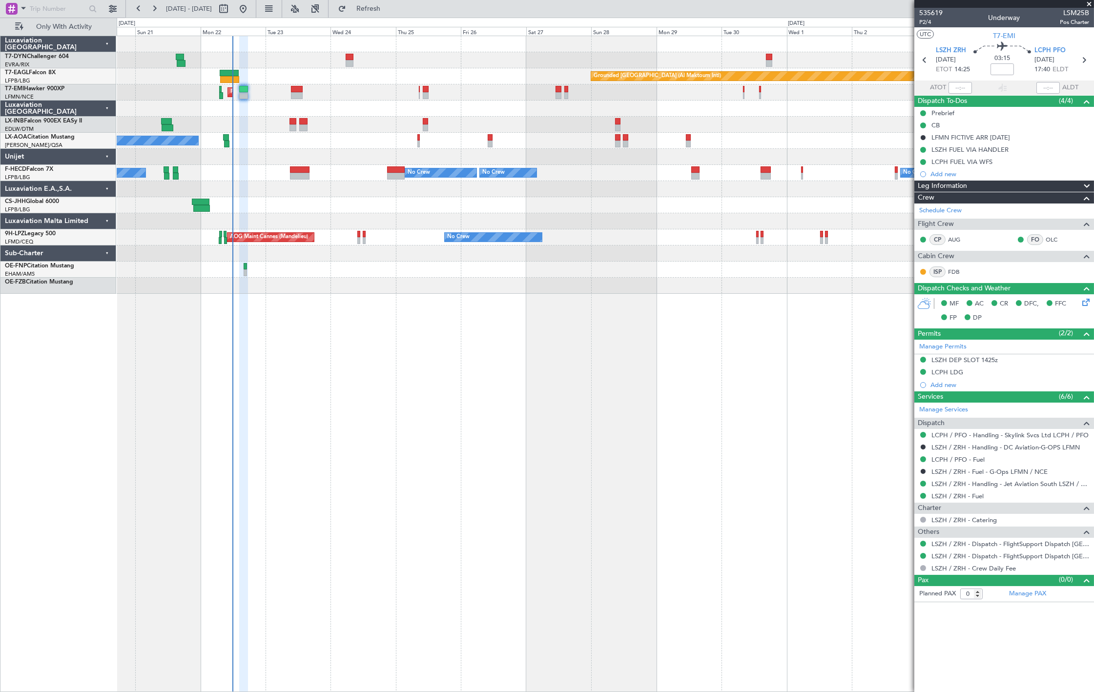
click at [745, 93] on div "Planned Maint [GEOGRAPHIC_DATA]" at bounding box center [605, 92] width 977 height 16
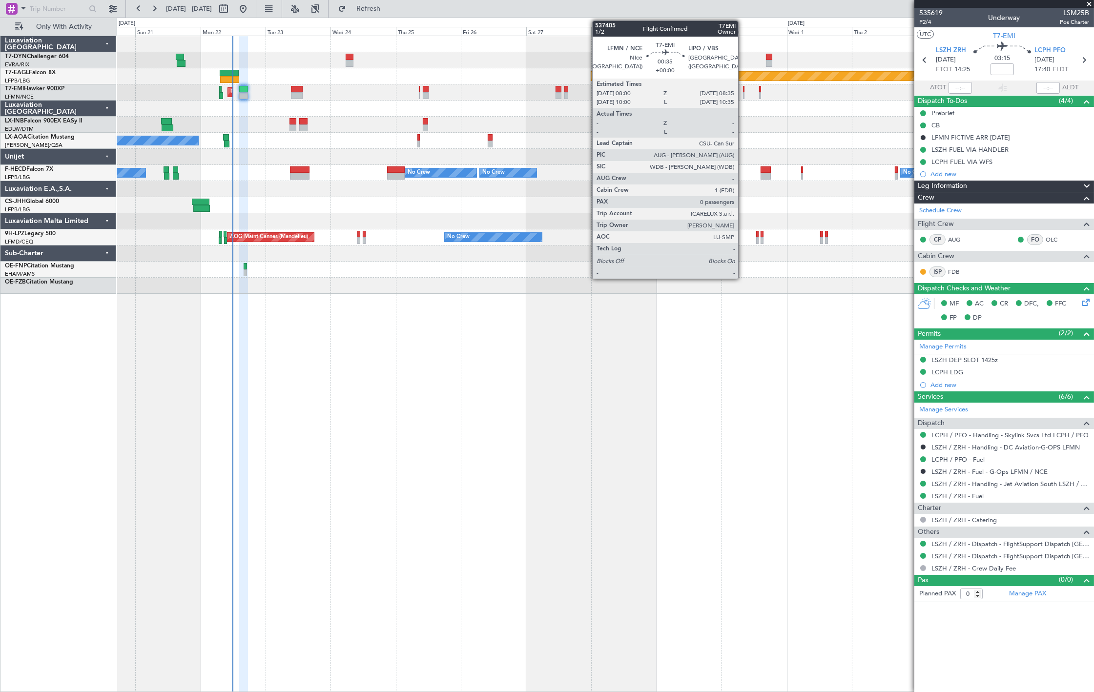
click at [741, 93] on div "Planned Maint [GEOGRAPHIC_DATA]" at bounding box center [605, 92] width 977 height 16
click at [744, 94] on div at bounding box center [744, 95] width 2 height 7
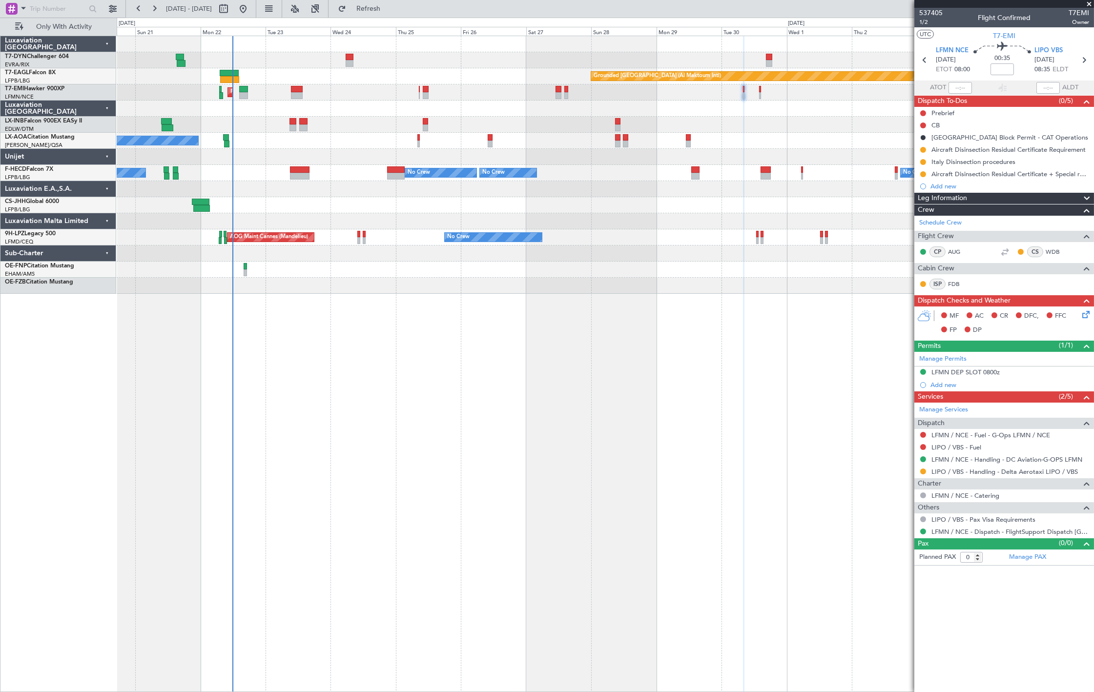
click at [298, 127] on div at bounding box center [605, 125] width 977 height 16
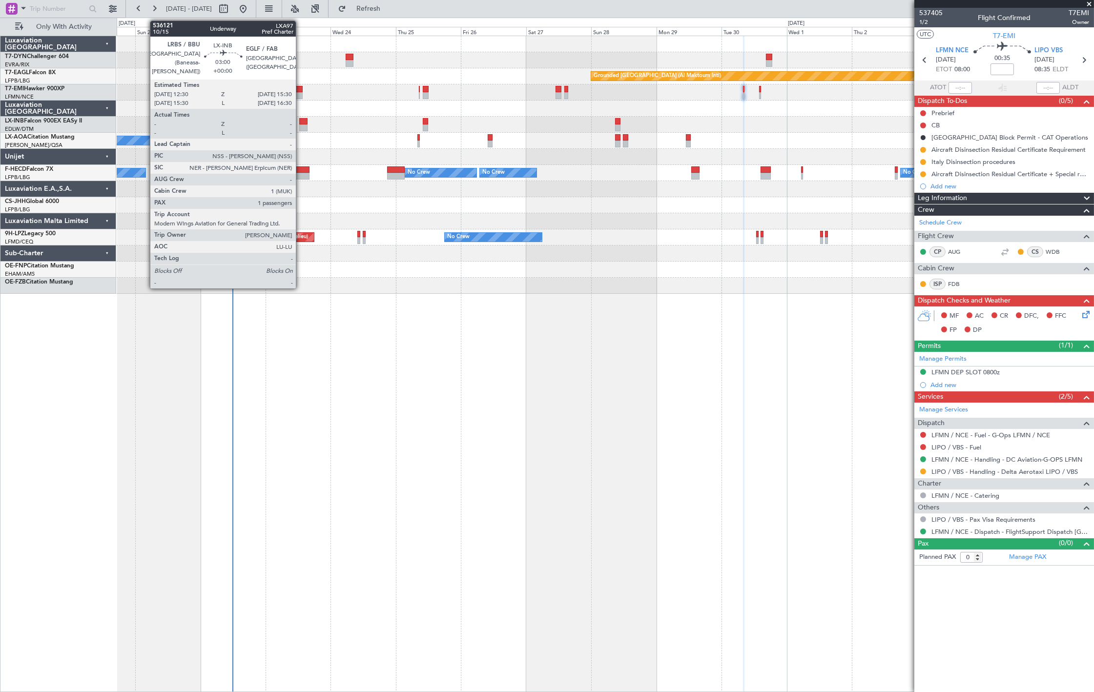
click at [301, 126] on div at bounding box center [303, 128] width 8 height 7
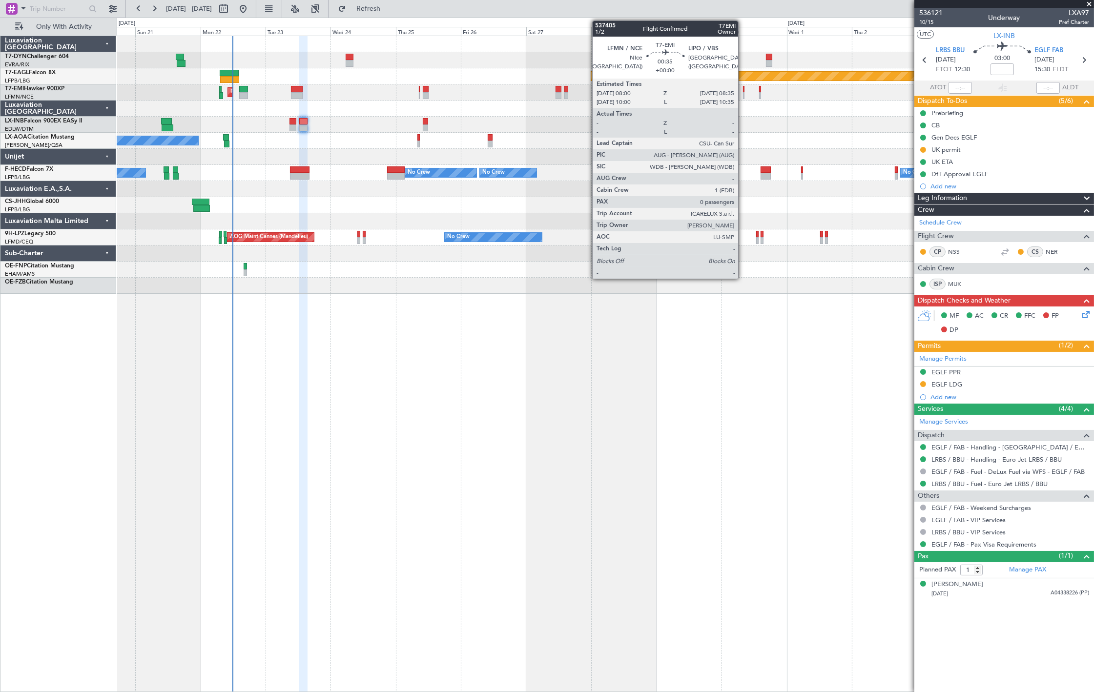
click at [743, 90] on div at bounding box center [744, 89] width 2 height 7
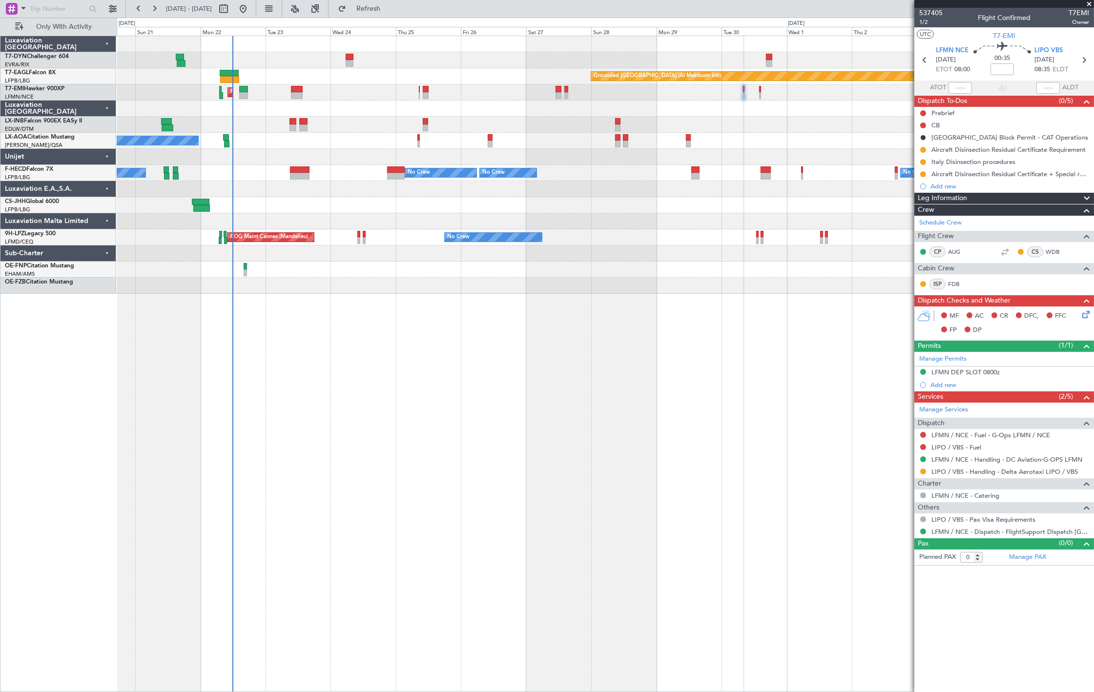
drag, startPoint x: 952, startPoint y: 140, endPoint x: 954, endPoint y: 150, distance: 10.0
click at [954, 150] on mat-tooltip-component "Italy Block Permit - CAT Operations" at bounding box center [1006, 155] width 150 height 26
click at [974, 149] on div "Aircraft Disinsection Residual Certificate Requirement" at bounding box center [1007, 150] width 150 height 8
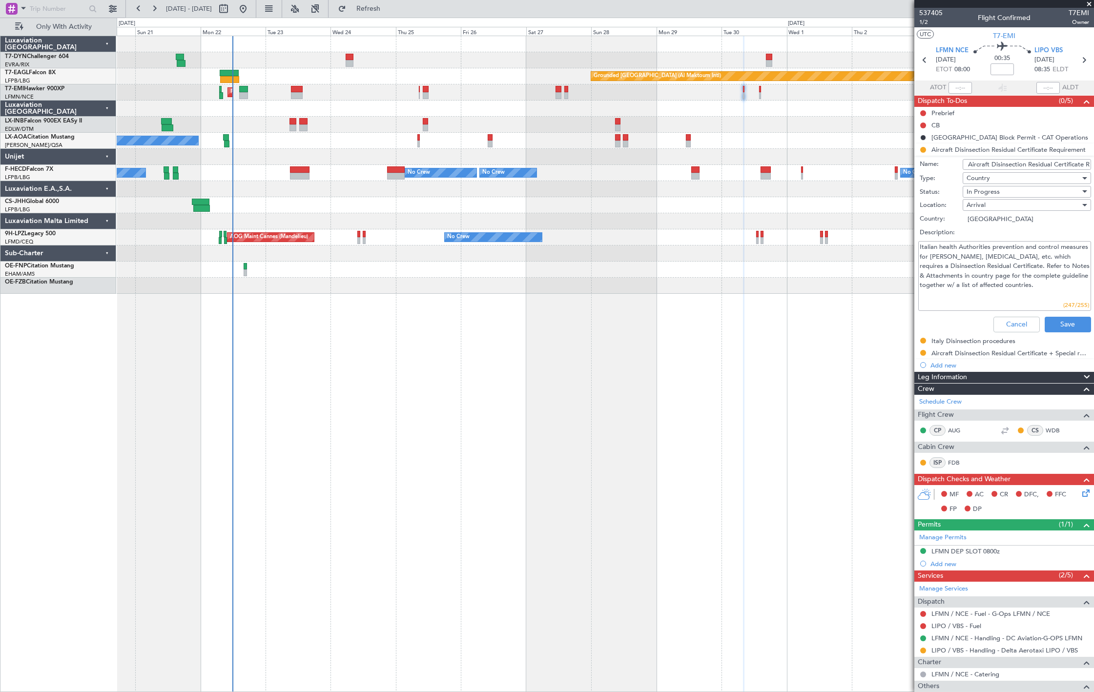
click at [972, 148] on li "Aircraft Disinsection Residual Certificate Requirement Name: Aircraft Disinsect…" at bounding box center [1005, 240] width 180 height 193
click at [1004, 319] on button "Cancel" at bounding box center [1017, 325] width 46 height 16
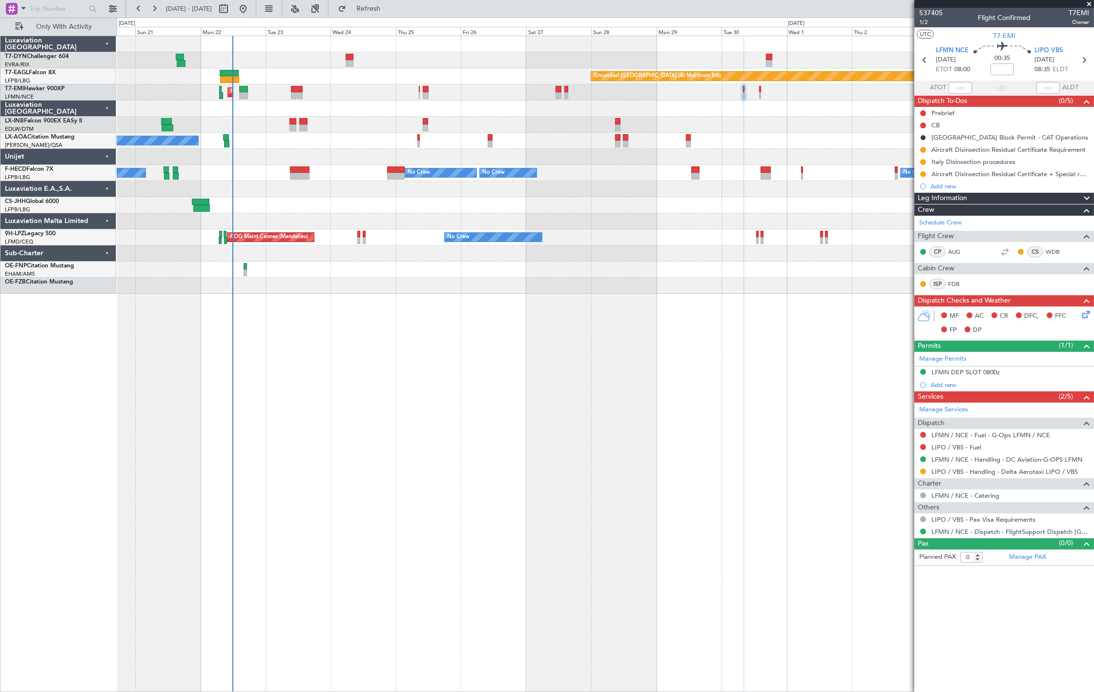
click at [742, 91] on div "Planned Maint [GEOGRAPHIC_DATA]" at bounding box center [605, 92] width 977 height 16
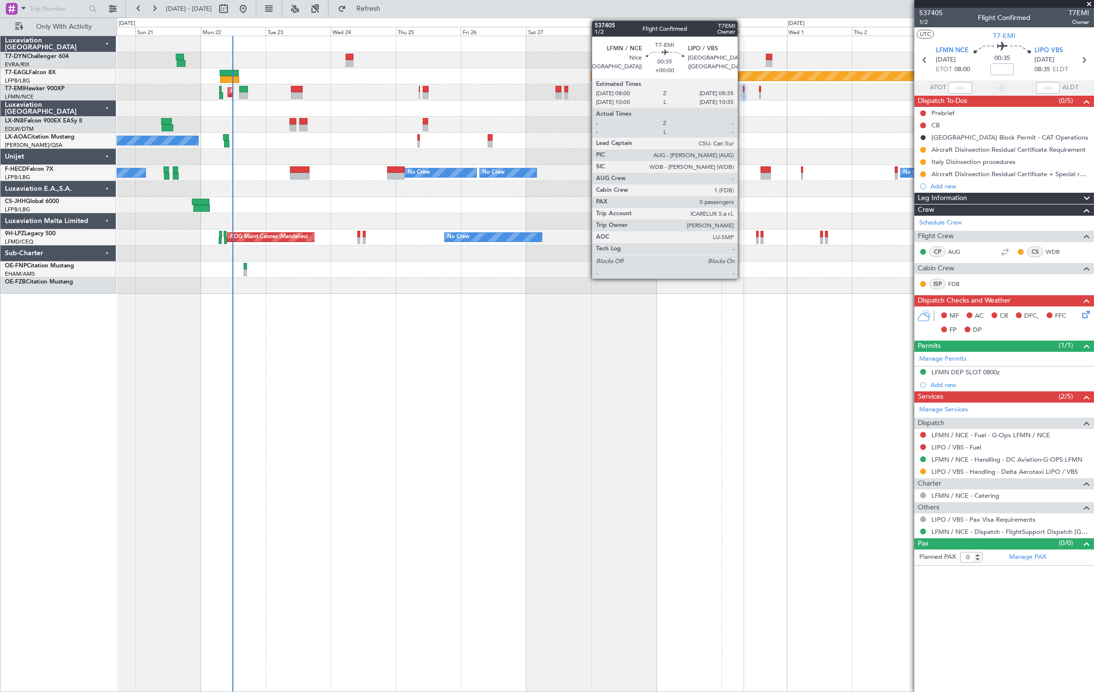
click at [743, 91] on div at bounding box center [744, 89] width 2 height 7
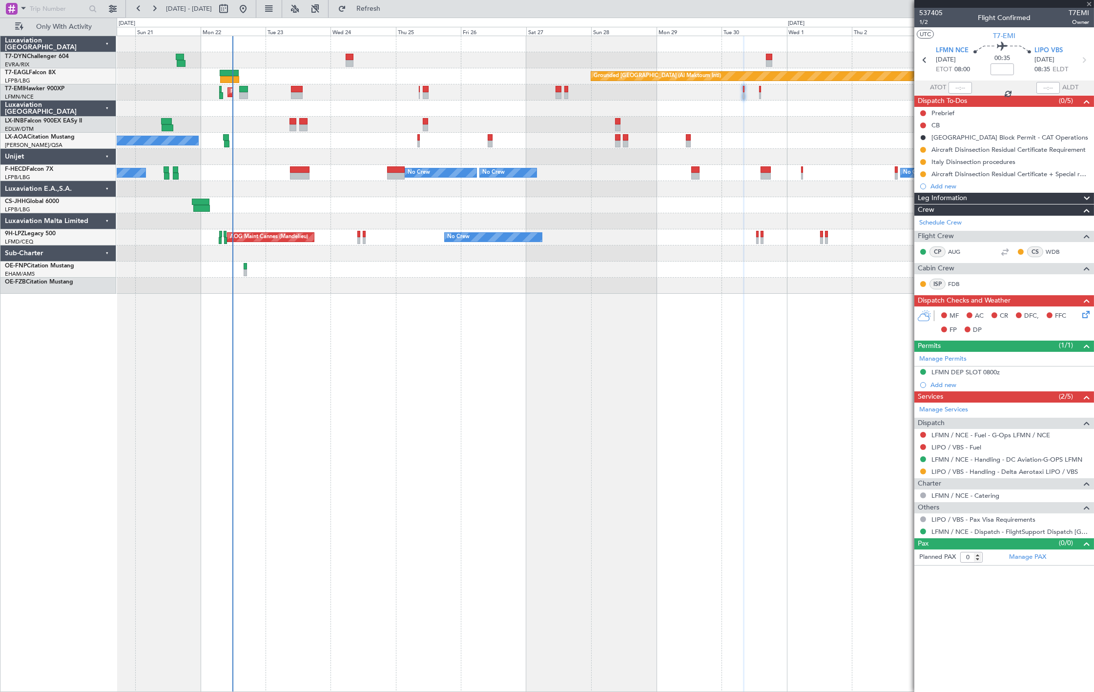
click at [743, 91] on div at bounding box center [744, 89] width 2 height 7
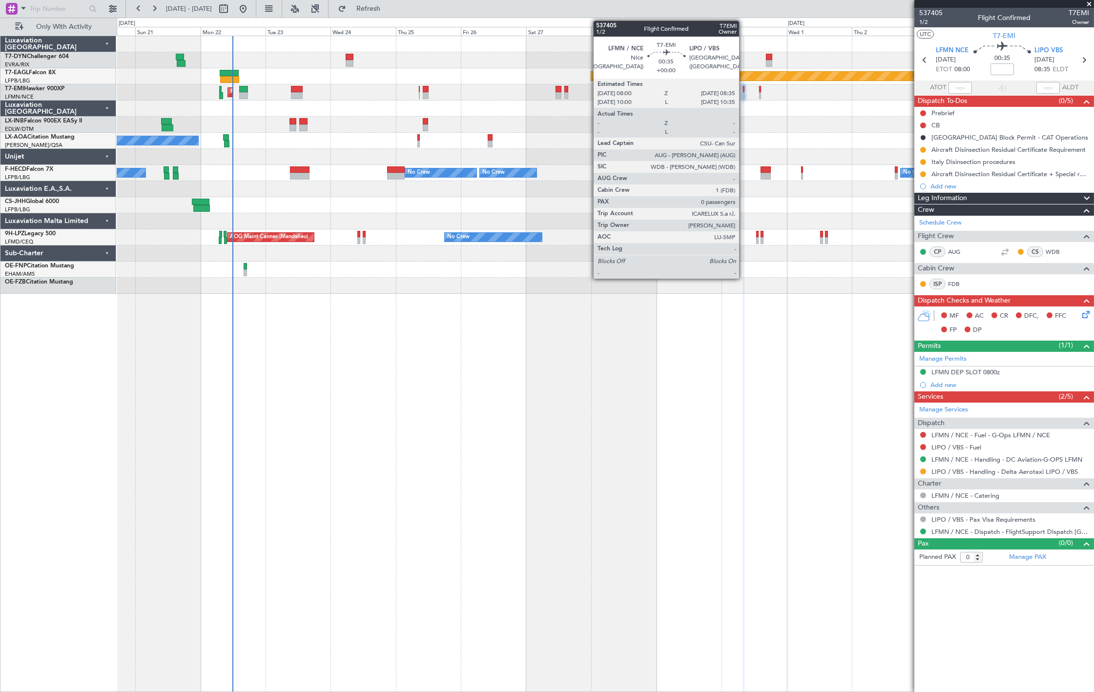
click at [744, 93] on div at bounding box center [744, 95] width 2 height 7
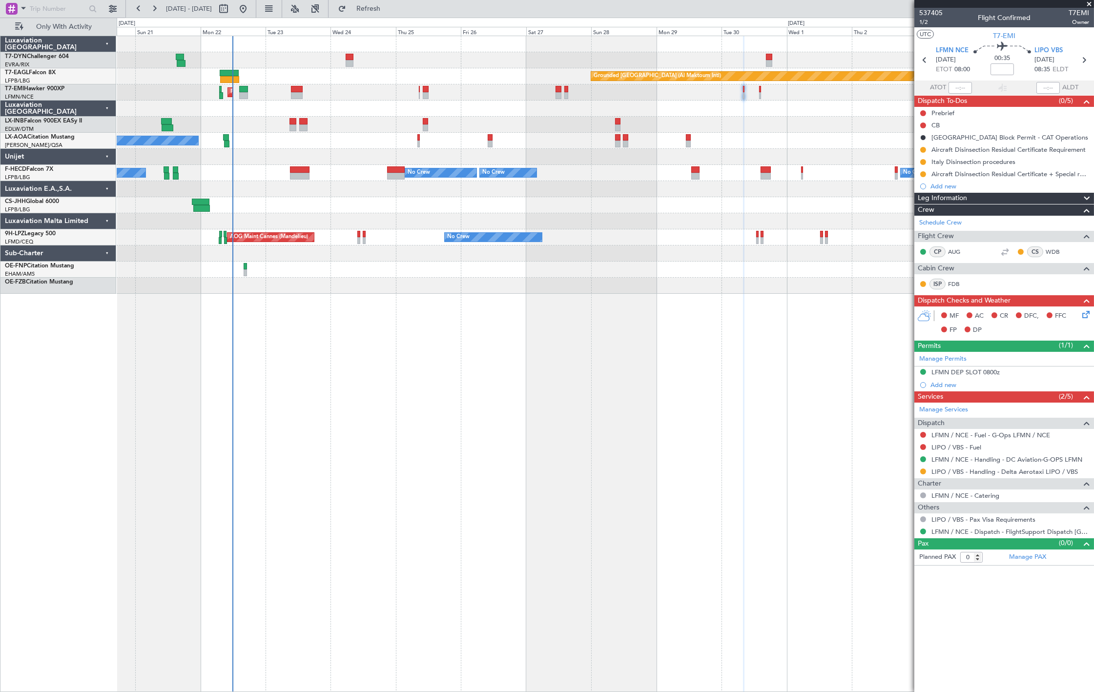
click at [758, 88] on div "Planned Maint [GEOGRAPHIC_DATA]" at bounding box center [605, 92] width 977 height 16
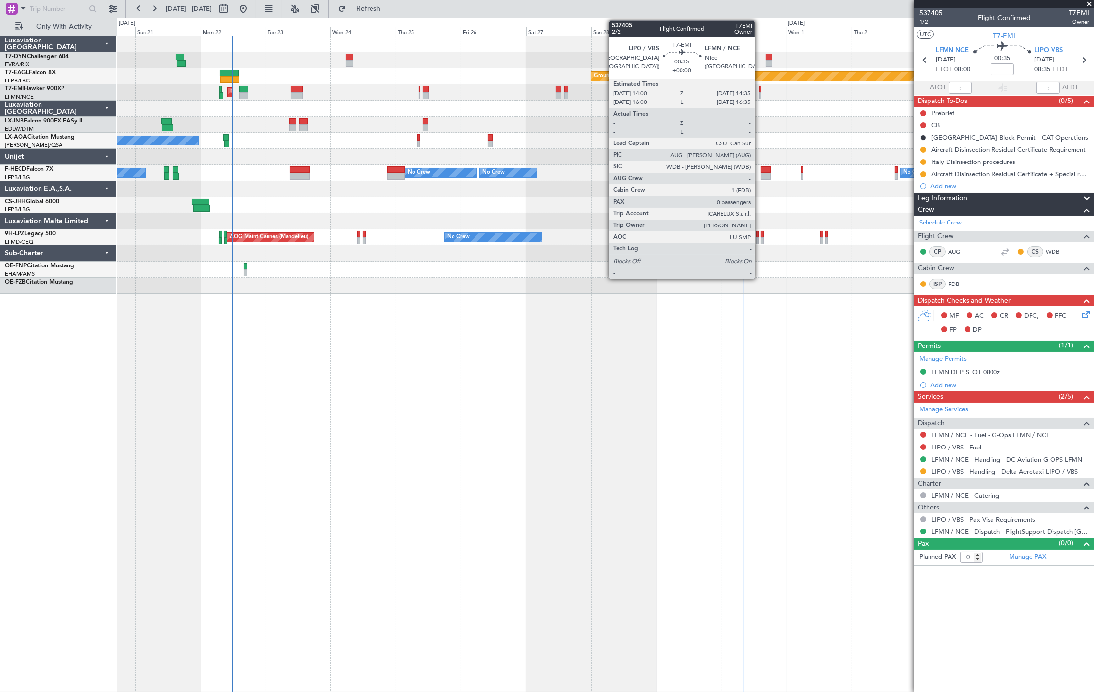
click at [760, 89] on div at bounding box center [760, 89] width 2 height 7
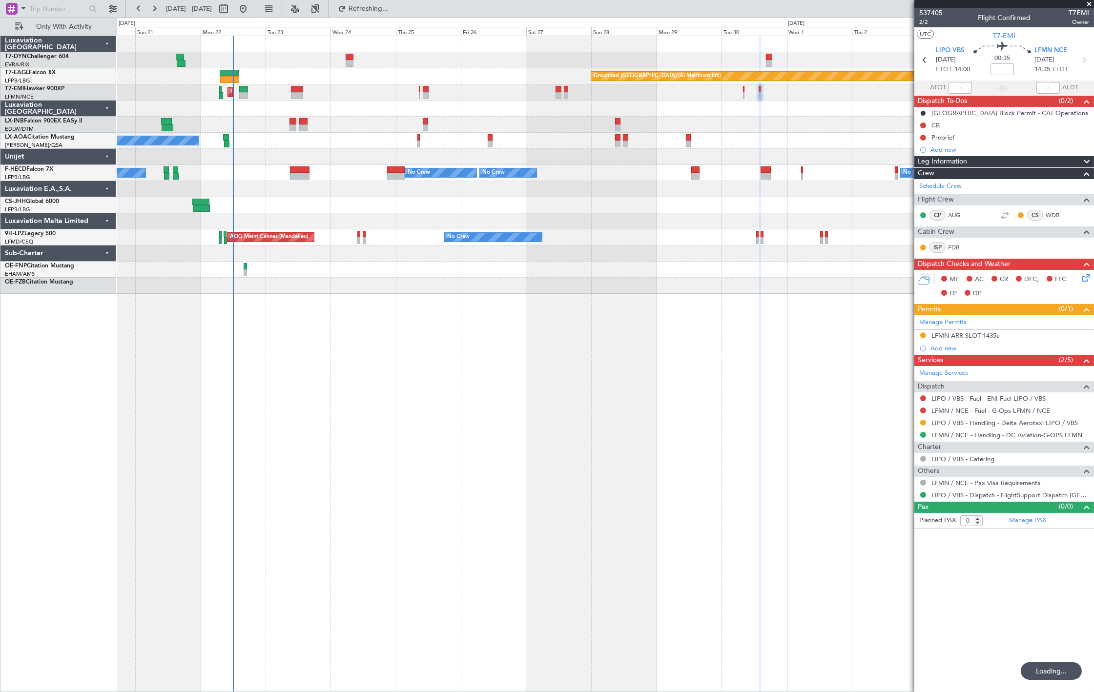
type input "1"
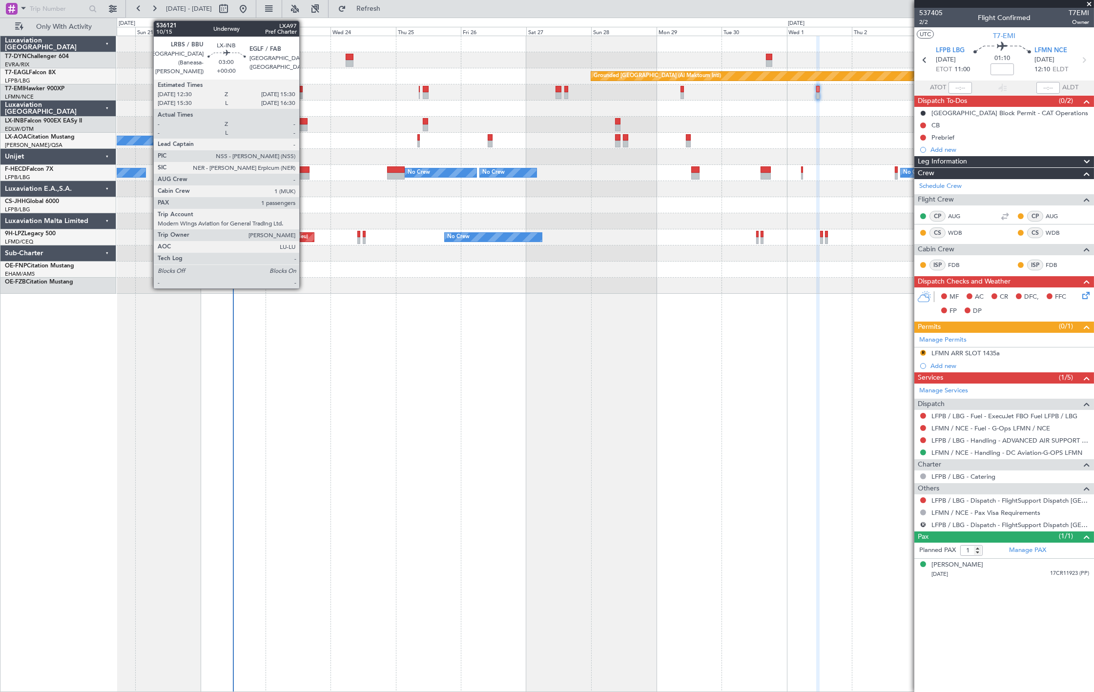
click at [304, 124] on div at bounding box center [303, 121] width 8 height 7
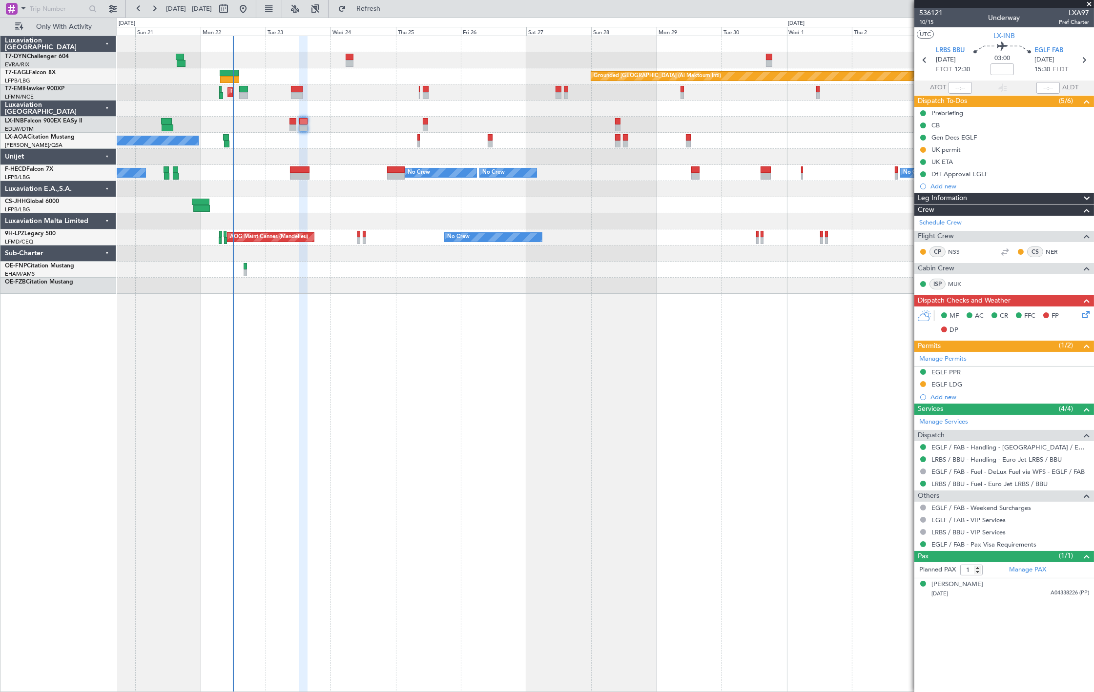
click at [681, 91] on div at bounding box center [682, 89] width 3 height 7
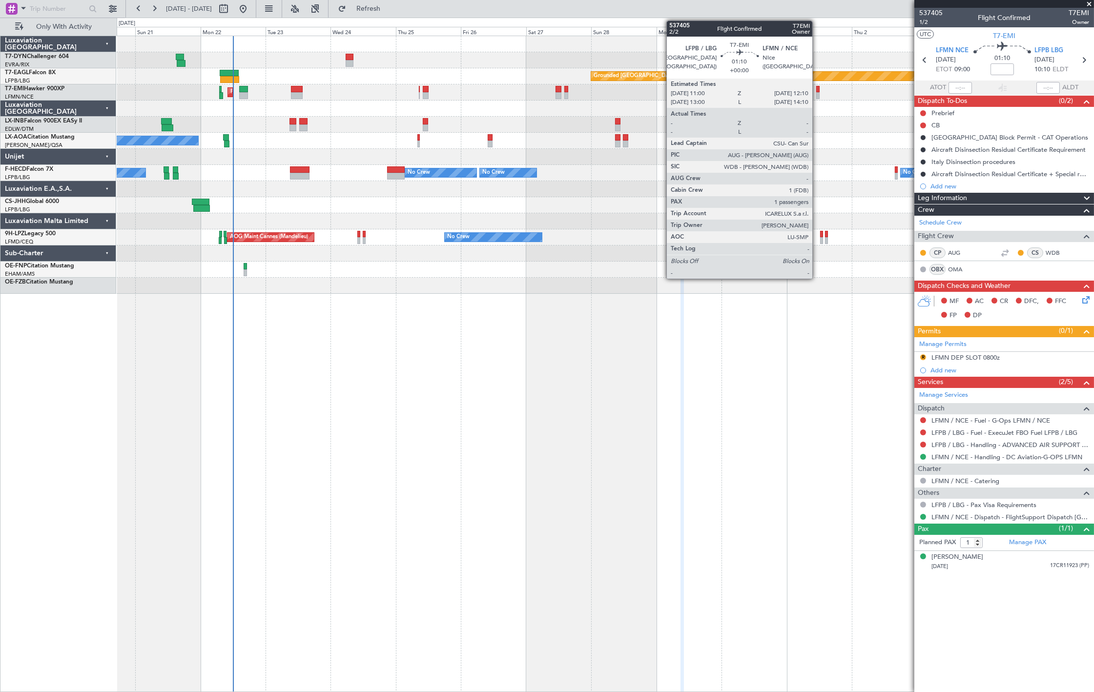
click at [818, 96] on div at bounding box center [818, 95] width 3 height 7
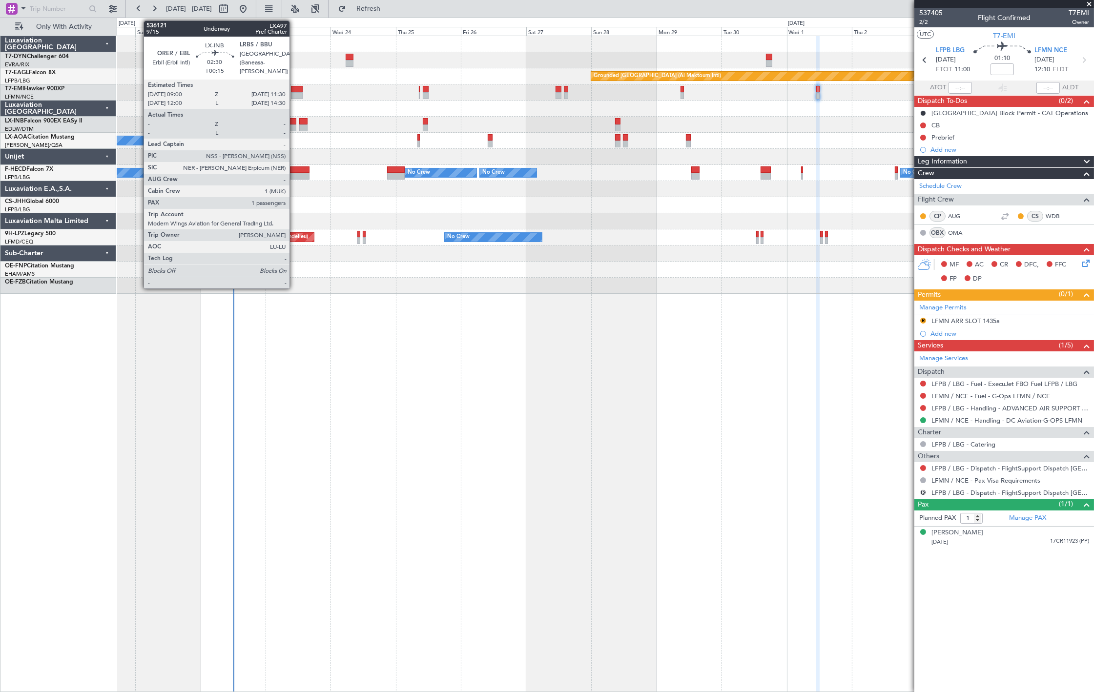
click at [294, 124] on div at bounding box center [293, 121] width 7 height 7
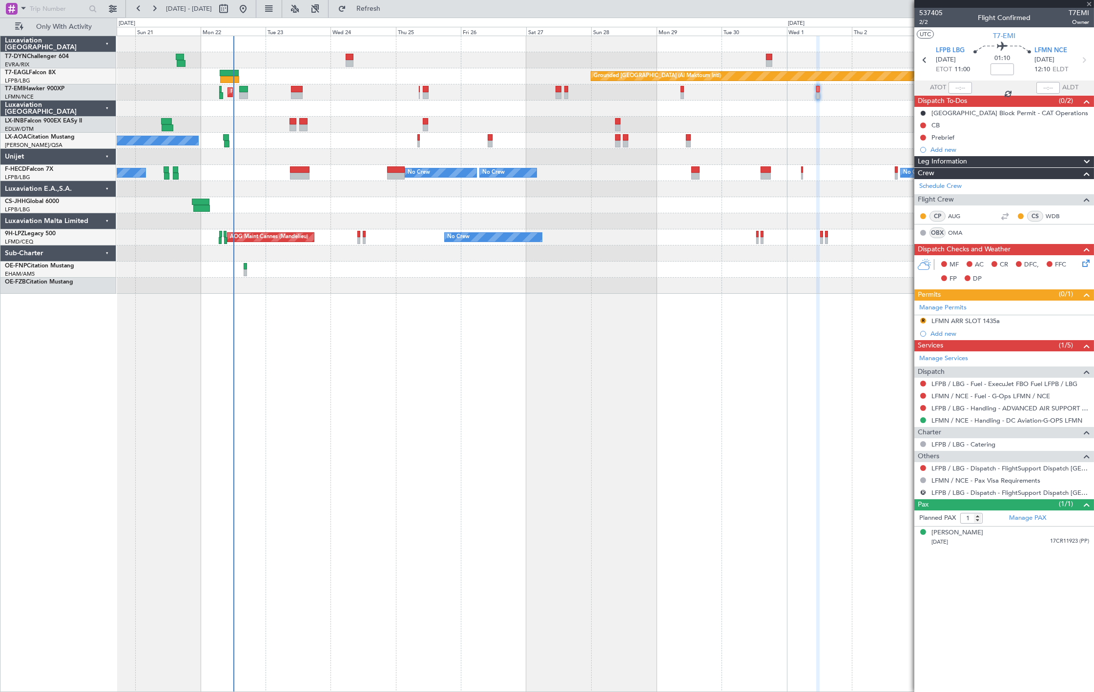
type input "+00:15"
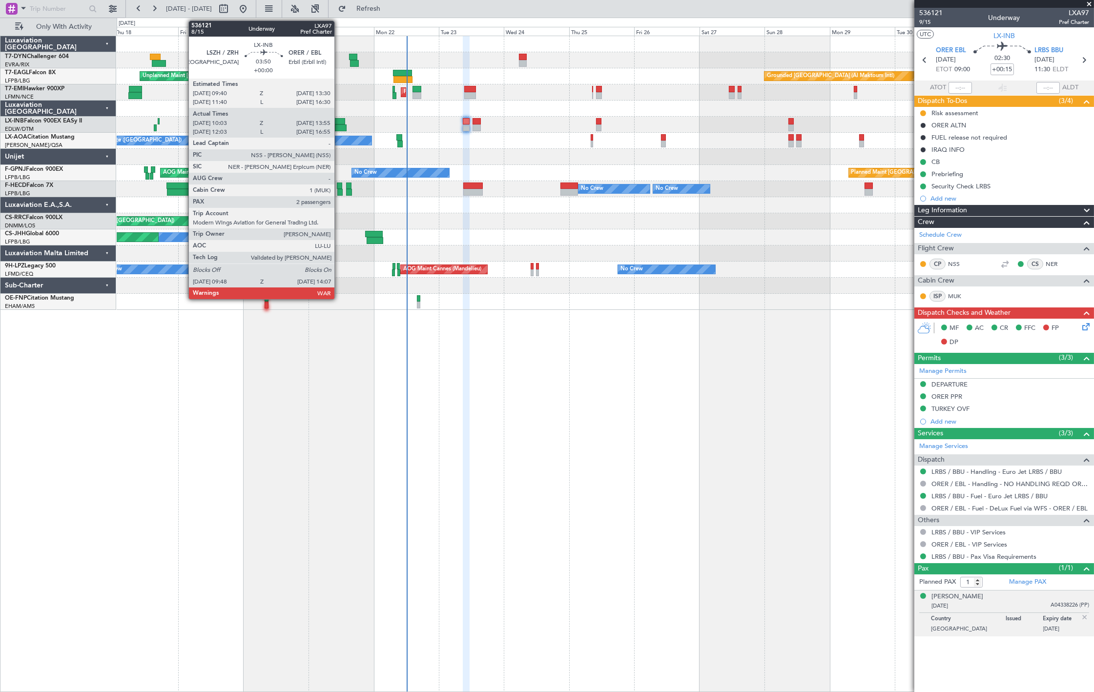
click at [339, 125] on div at bounding box center [341, 128] width 12 height 7
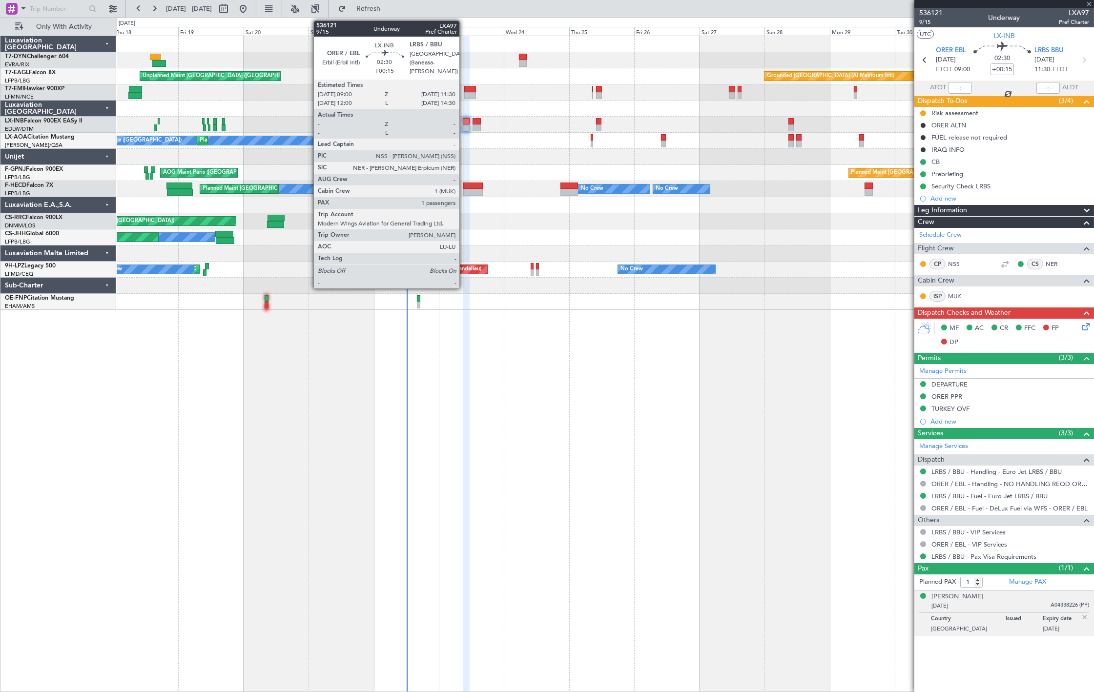
type input "10:03"
type input "13:55"
type input "2"
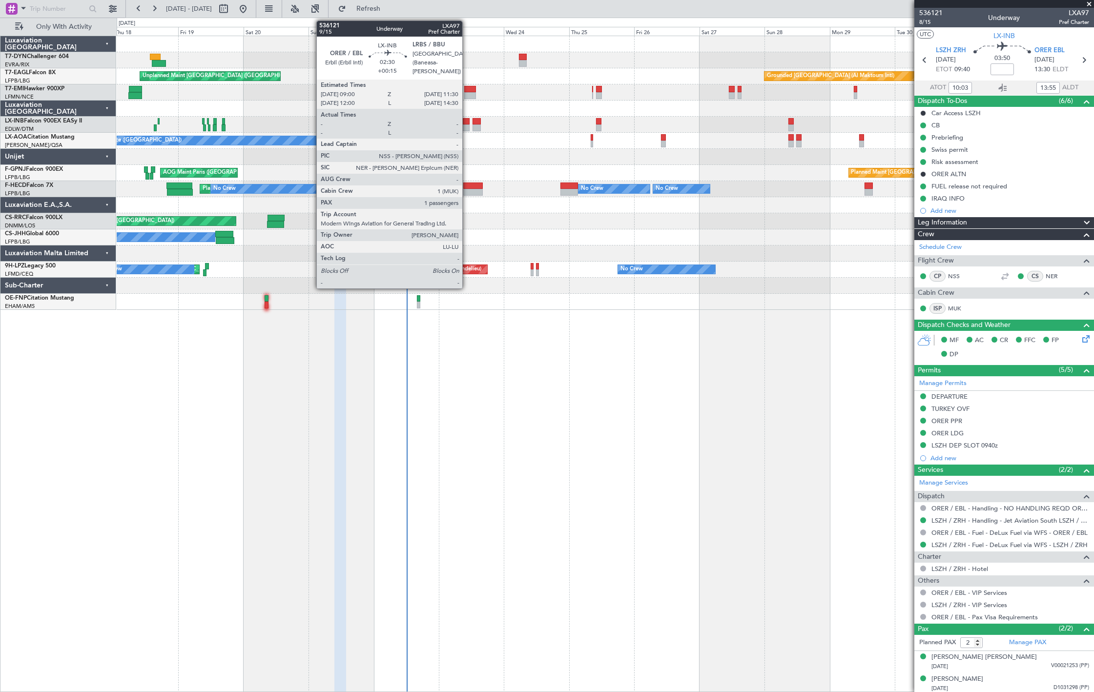
click at [467, 128] on div at bounding box center [466, 128] width 7 height 7
type input "+00:15"
type input "1"
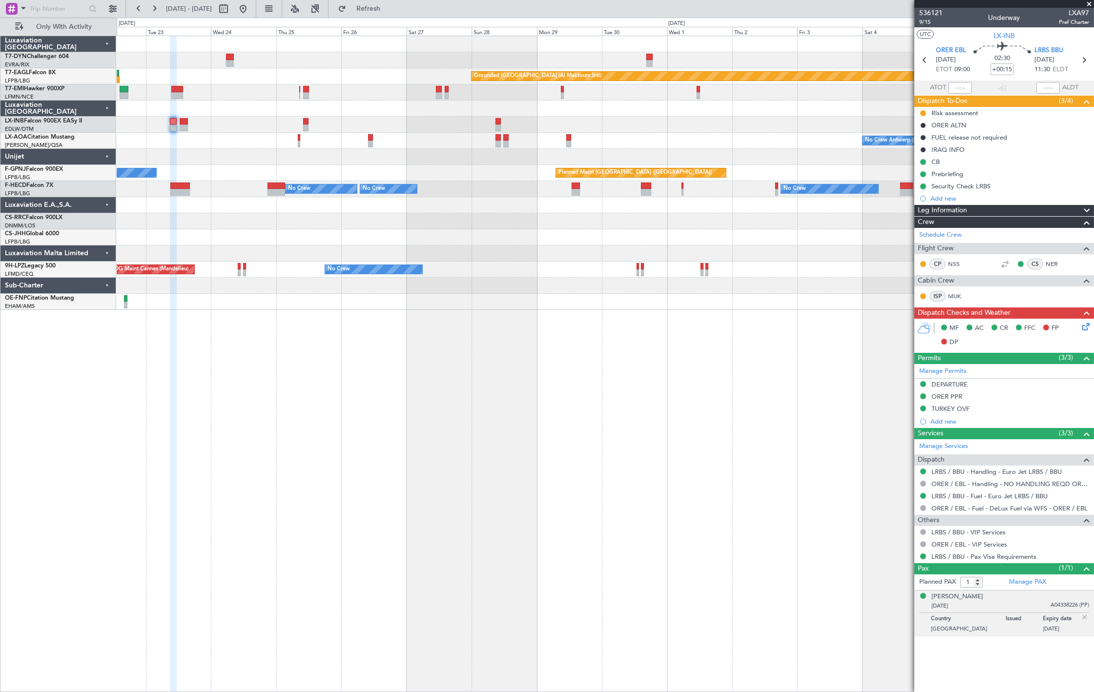
click at [456, 167] on div "Grounded Dubai (Al Maktoum Intl) Unplanned Maint Paris (Le Bourget) Planned Mai…" at bounding box center [605, 173] width 977 height 274
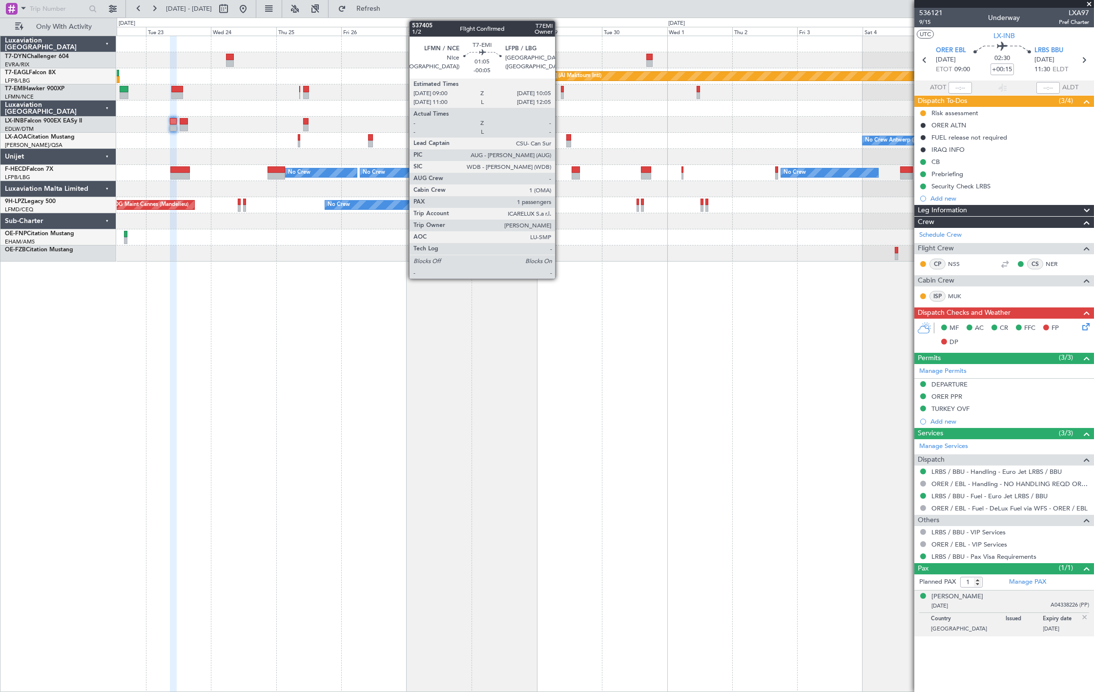
click at [561, 94] on div at bounding box center [562, 95] width 3 height 7
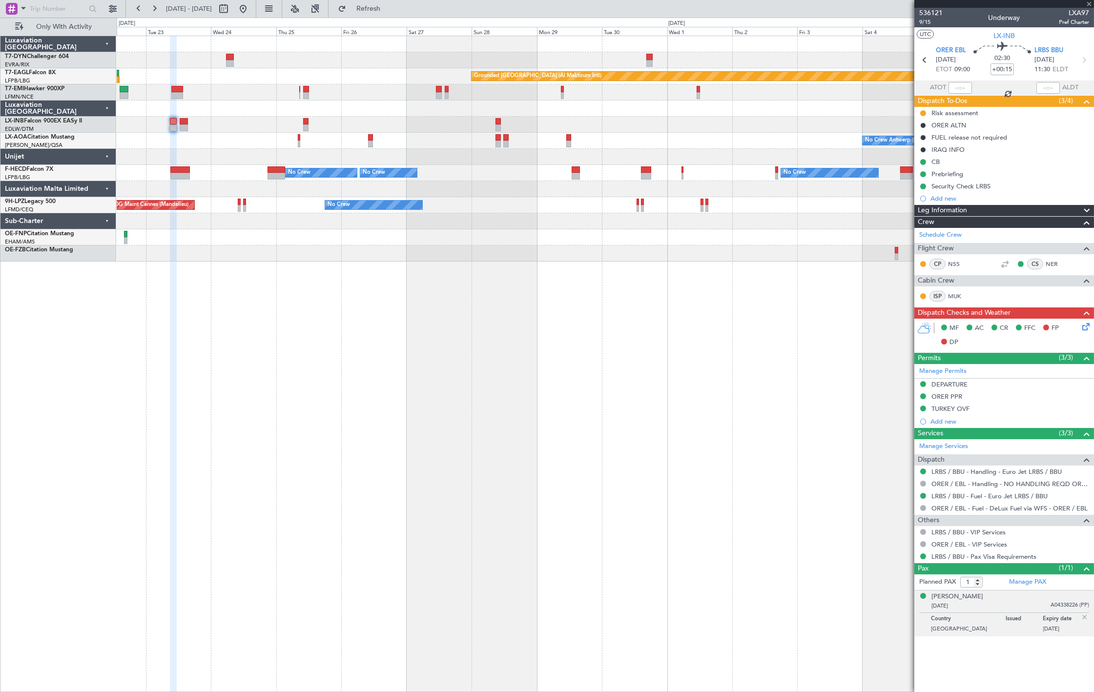
type input "-00:05"
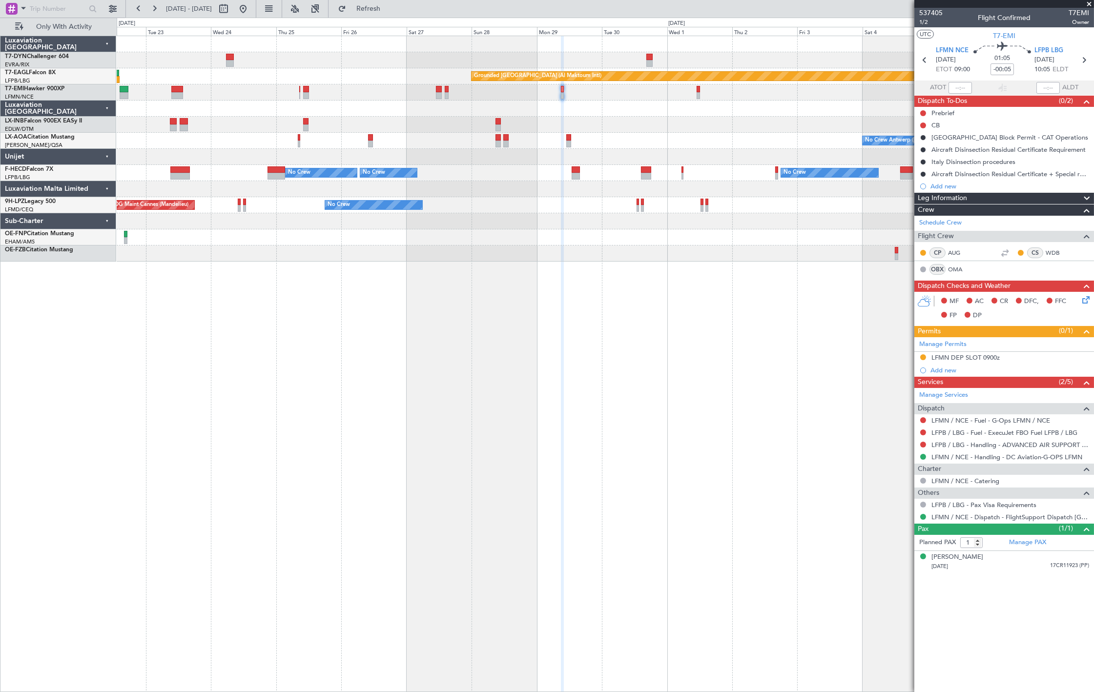
drag, startPoint x: 273, startPoint y: 5, endPoint x: 306, endPoint y: 49, distance: 55.5
click at [251, 5] on button at bounding box center [243, 9] width 16 height 16
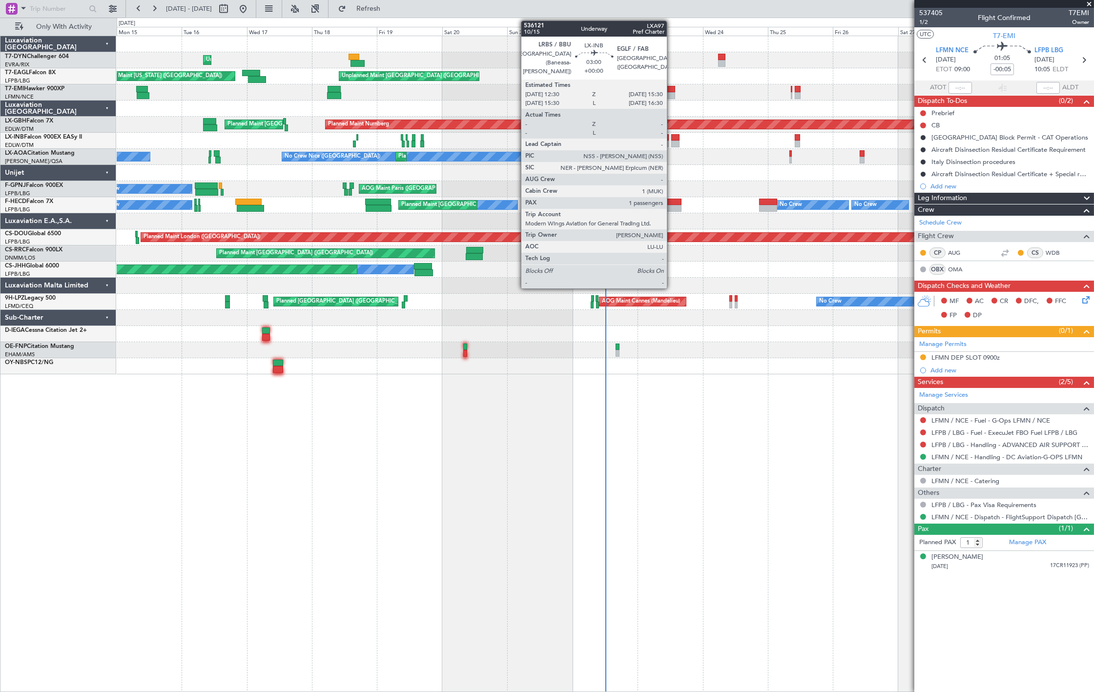
click at [672, 139] on div at bounding box center [675, 137] width 8 height 7
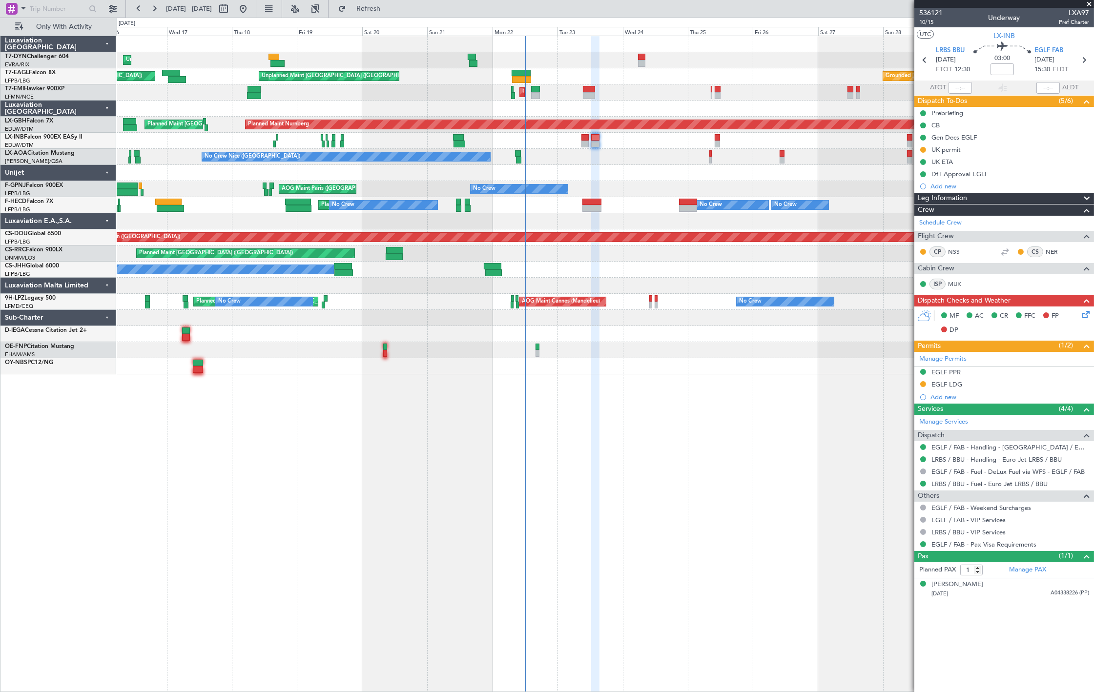
click at [612, 160] on div "Planned Maint Nice (Côte d'Azur Airport) No Crew Nice (Côte d'Azur Airport) No …" at bounding box center [605, 157] width 977 height 16
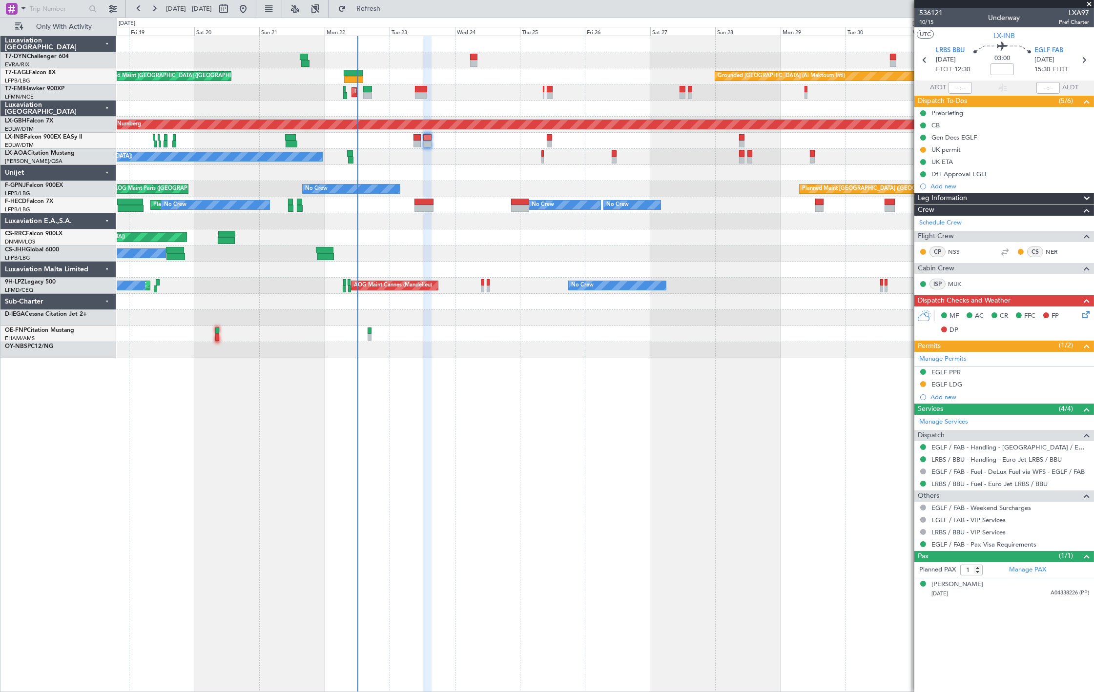
click at [441, 286] on div "Unplanned Maint Riga (Riga Intl) Unplanned Maint Paris (Le Bourget) Grounded Du…" at bounding box center [605, 197] width 977 height 322
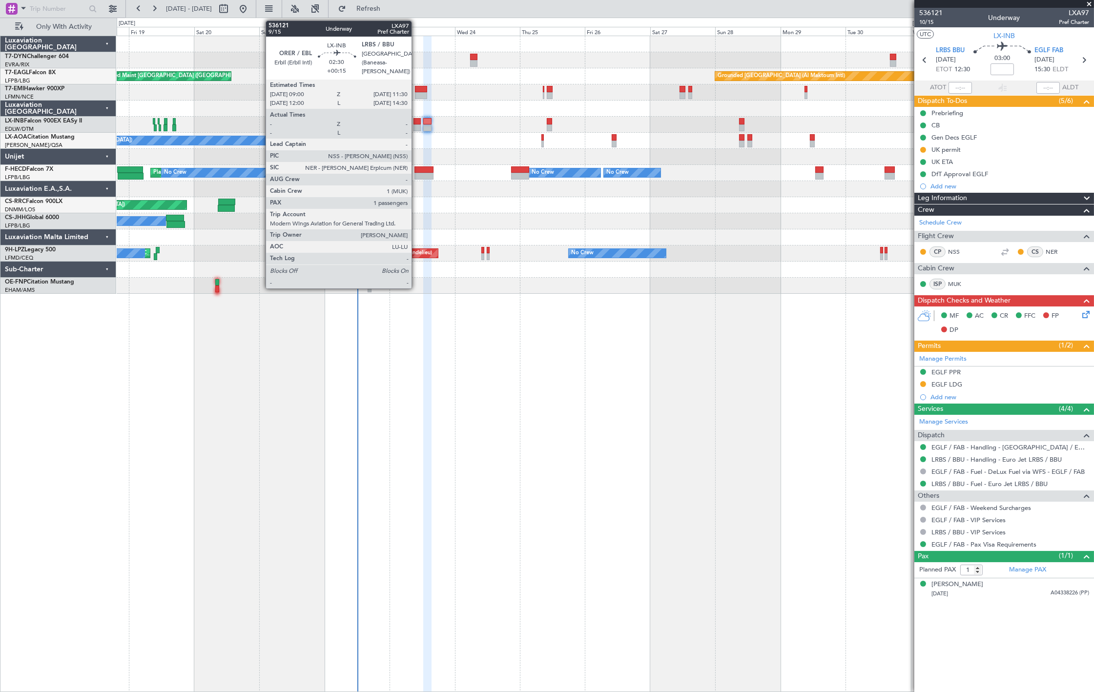
click at [417, 122] on div at bounding box center [417, 121] width 7 height 7
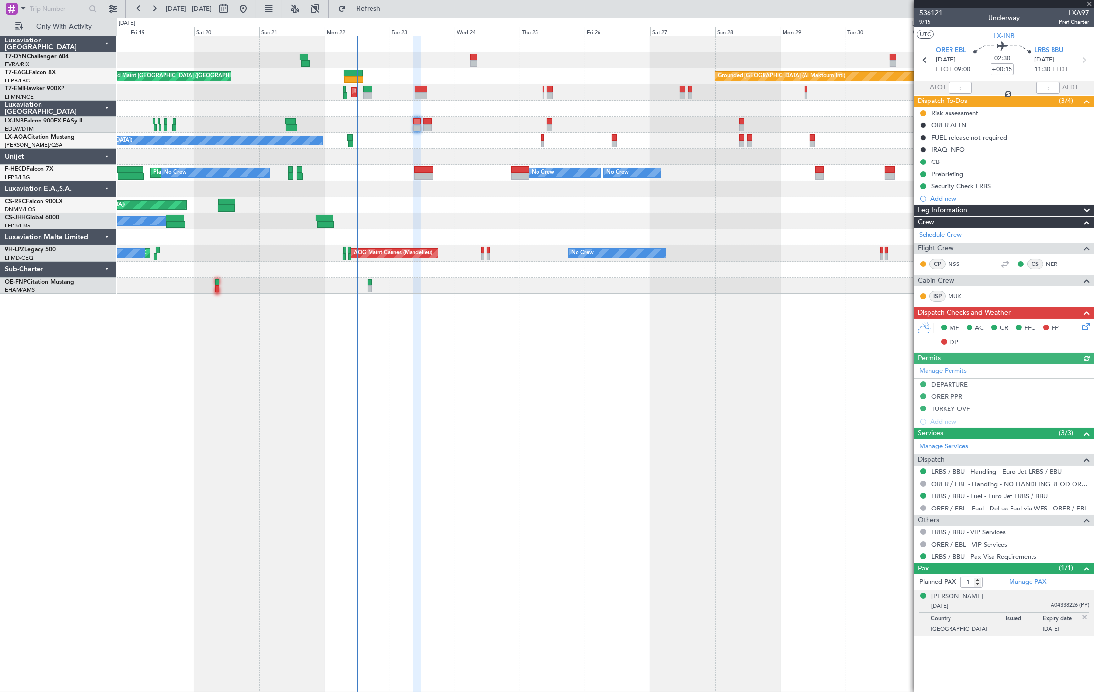
click at [954, 210] on span "Leg Information" at bounding box center [942, 210] width 49 height 11
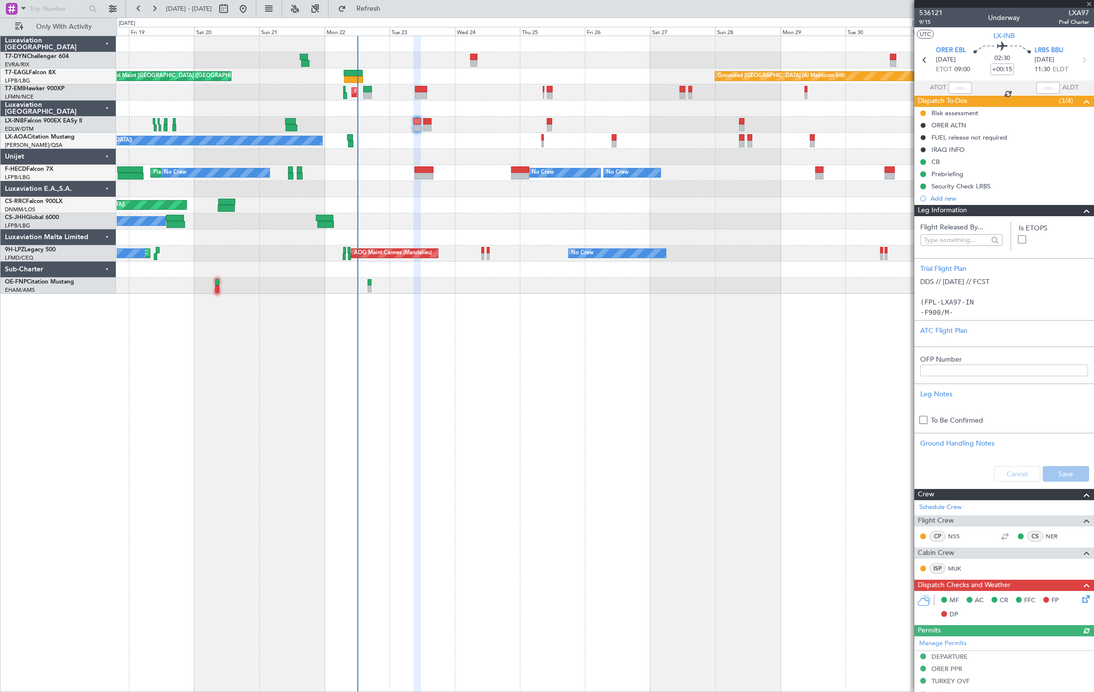
click at [954, 210] on span "Leg Information" at bounding box center [942, 210] width 49 height 11
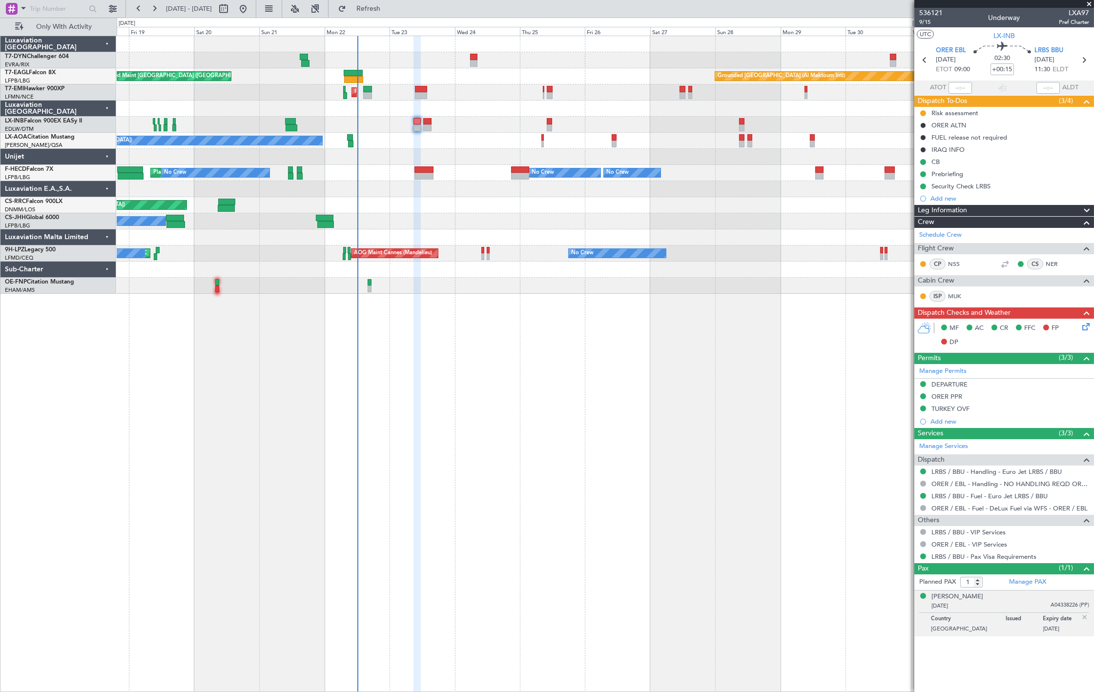
click at [964, 224] on div "Crew" at bounding box center [1005, 222] width 180 height 11
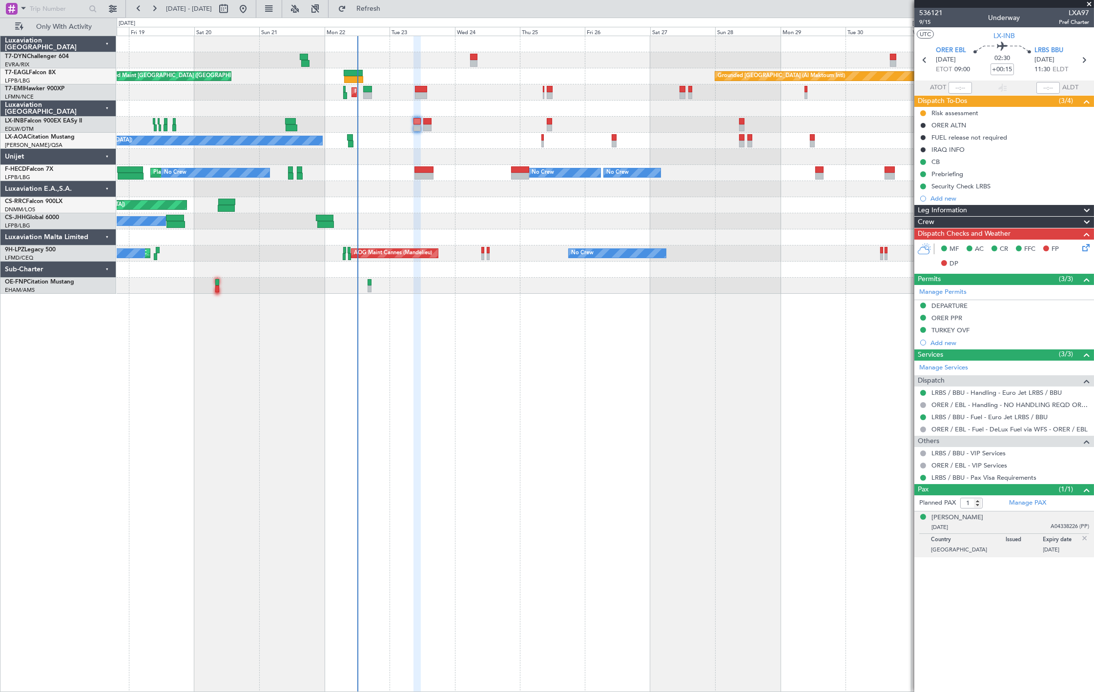
click at [963, 225] on div "Crew" at bounding box center [1005, 222] width 180 height 11
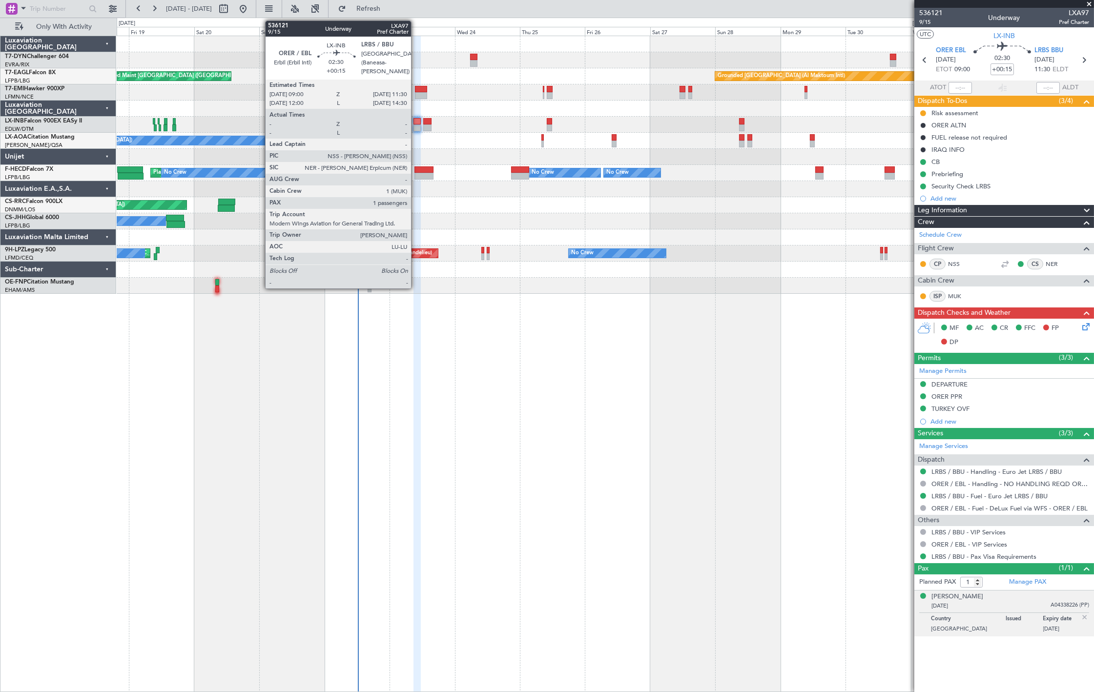
click at [416, 125] on div at bounding box center [417, 128] width 7 height 7
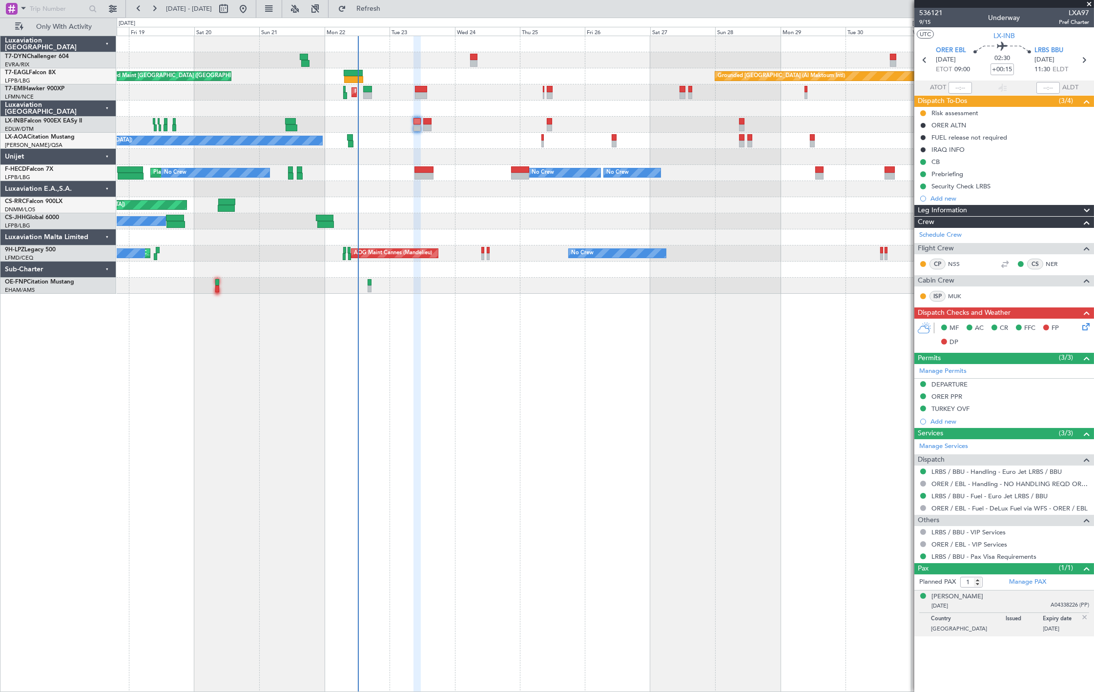
click at [423, 134] on div "Planned Maint Nice (Côte d'Azur Airport) No Crew Nice (Côte d'Azur Airport) No …" at bounding box center [605, 141] width 977 height 16
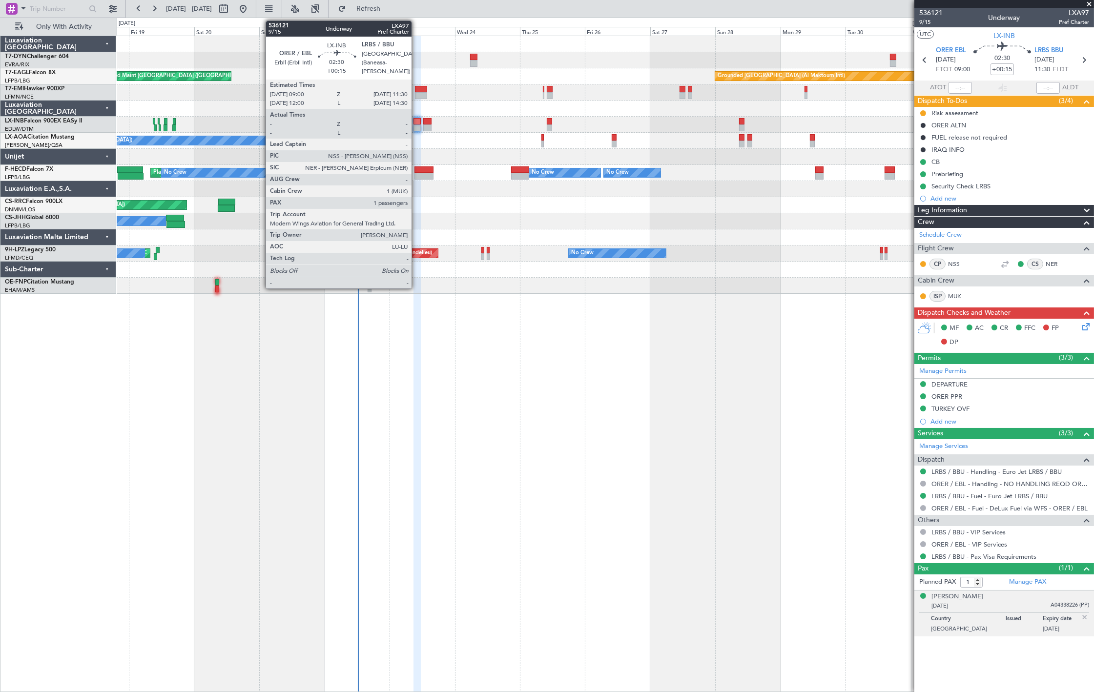
click at [416, 125] on div at bounding box center [417, 128] width 7 height 7
click at [416, 122] on div at bounding box center [417, 121] width 7 height 7
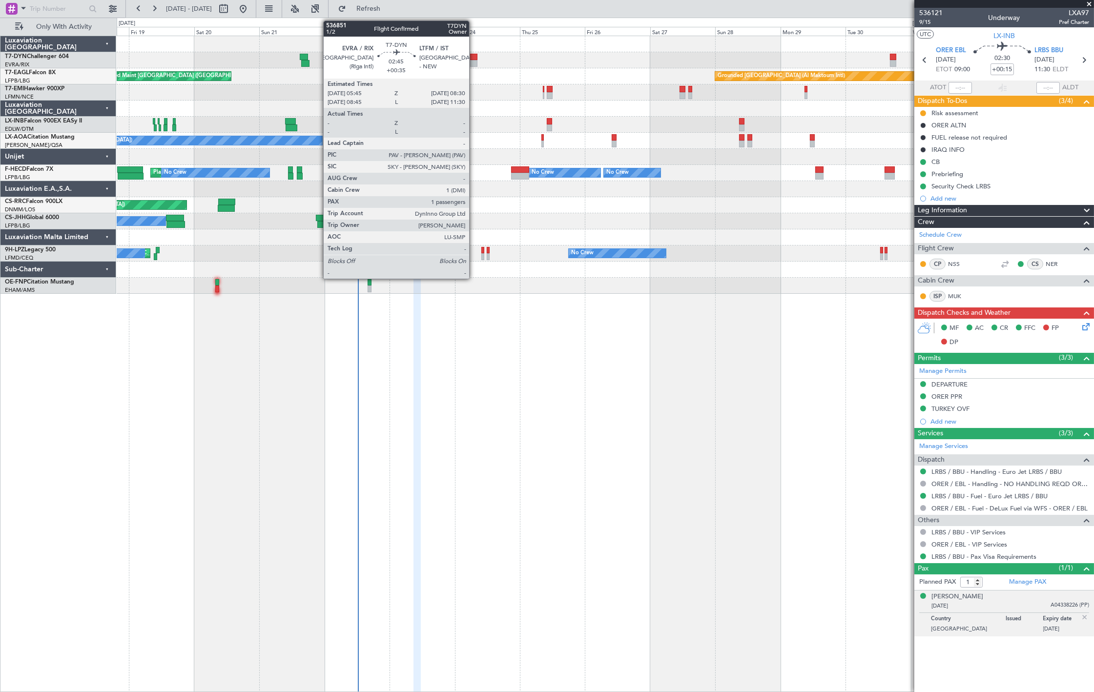
click at [474, 63] on div at bounding box center [474, 63] width 8 height 7
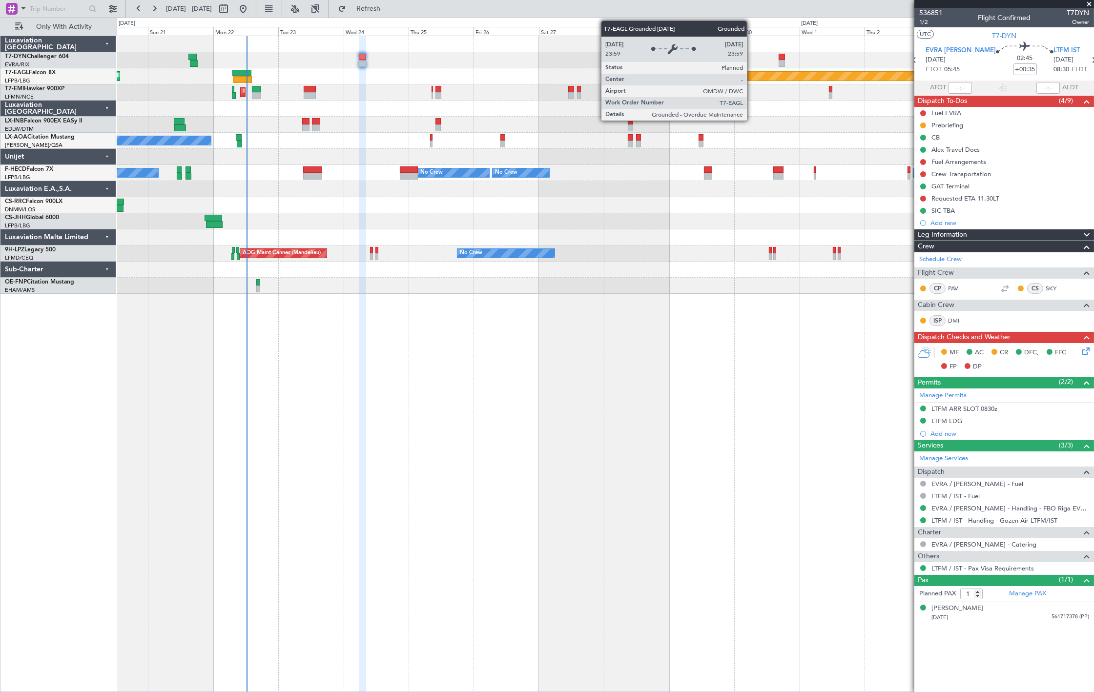
click at [628, 75] on div "Grounded [GEOGRAPHIC_DATA] (Al Maktoum Intl)" at bounding box center [832, 76] width 457 height 10
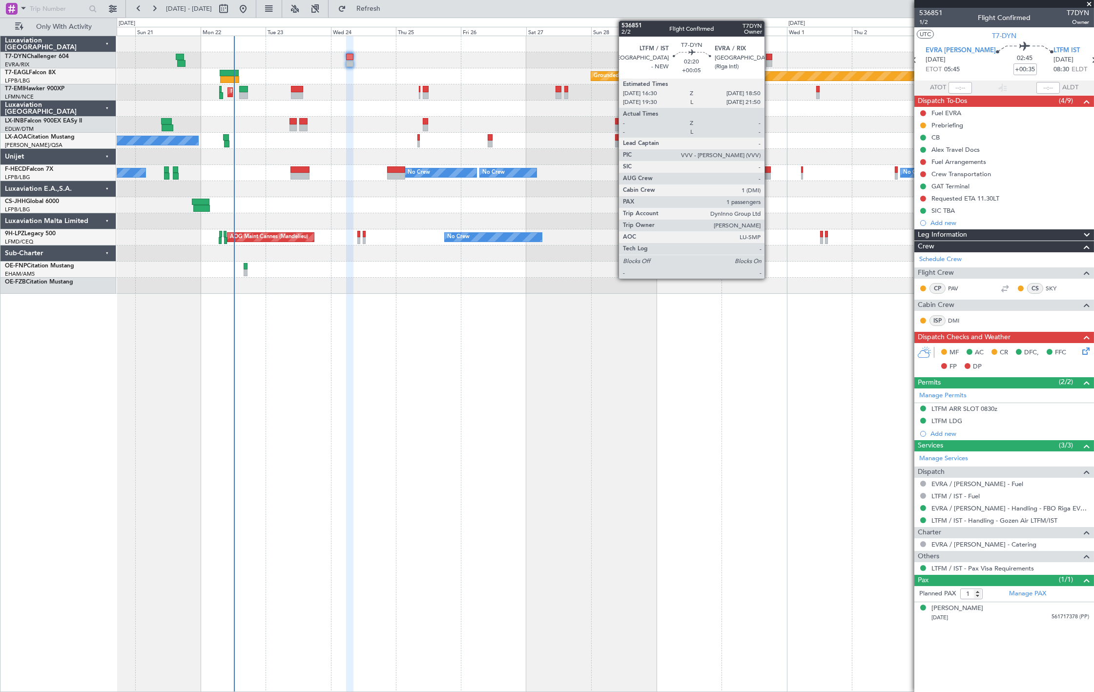
click at [770, 60] on div at bounding box center [769, 63] width 6 height 7
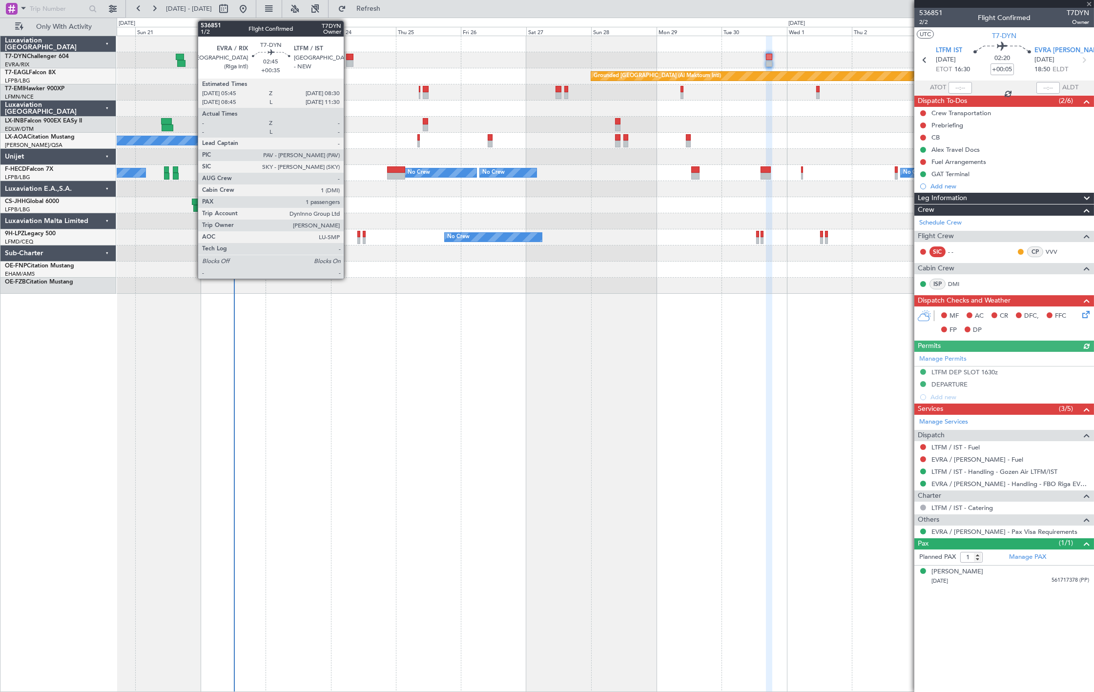
click at [349, 59] on div at bounding box center [350, 57] width 8 height 7
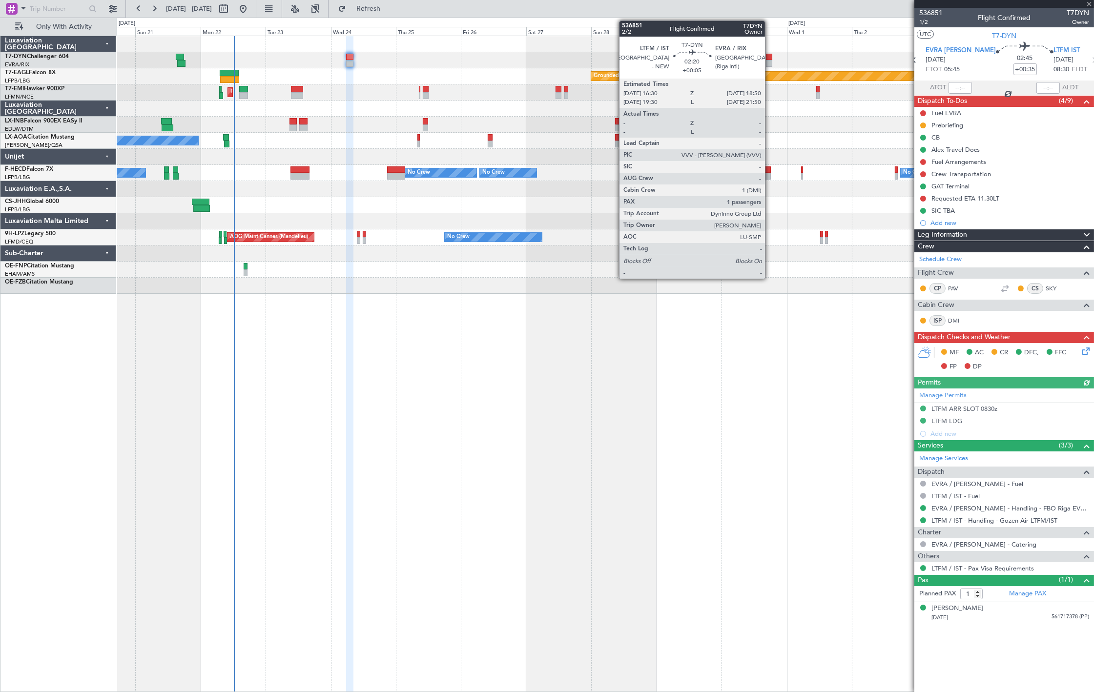
click at [768, 61] on div at bounding box center [769, 63] width 6 height 7
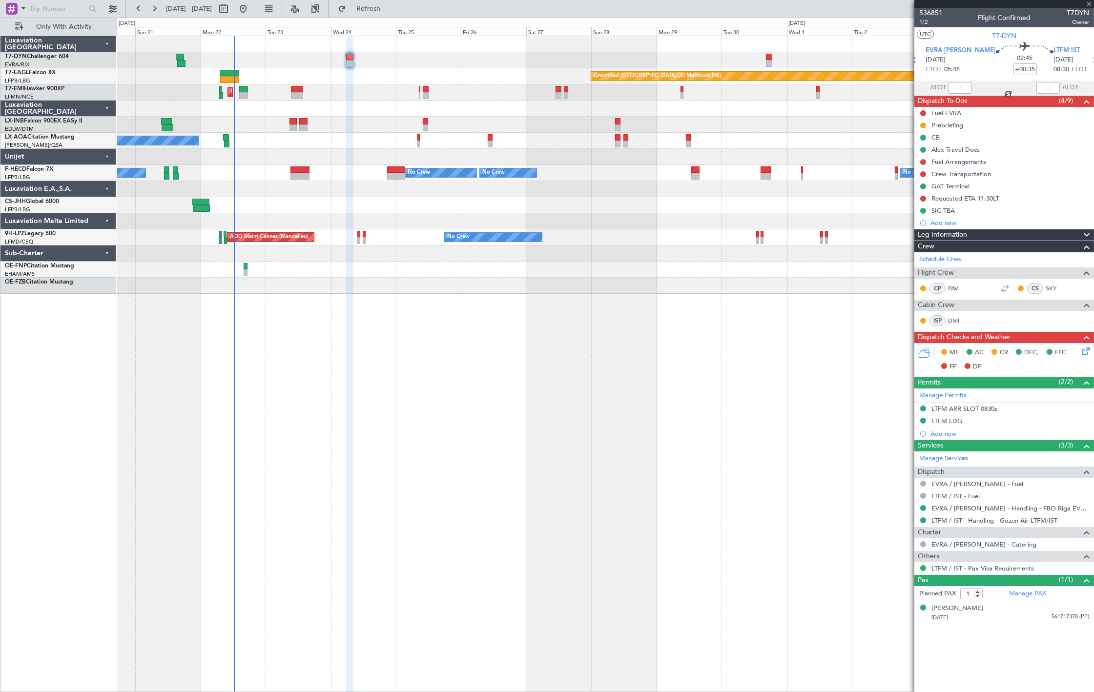
type input "+00:05"
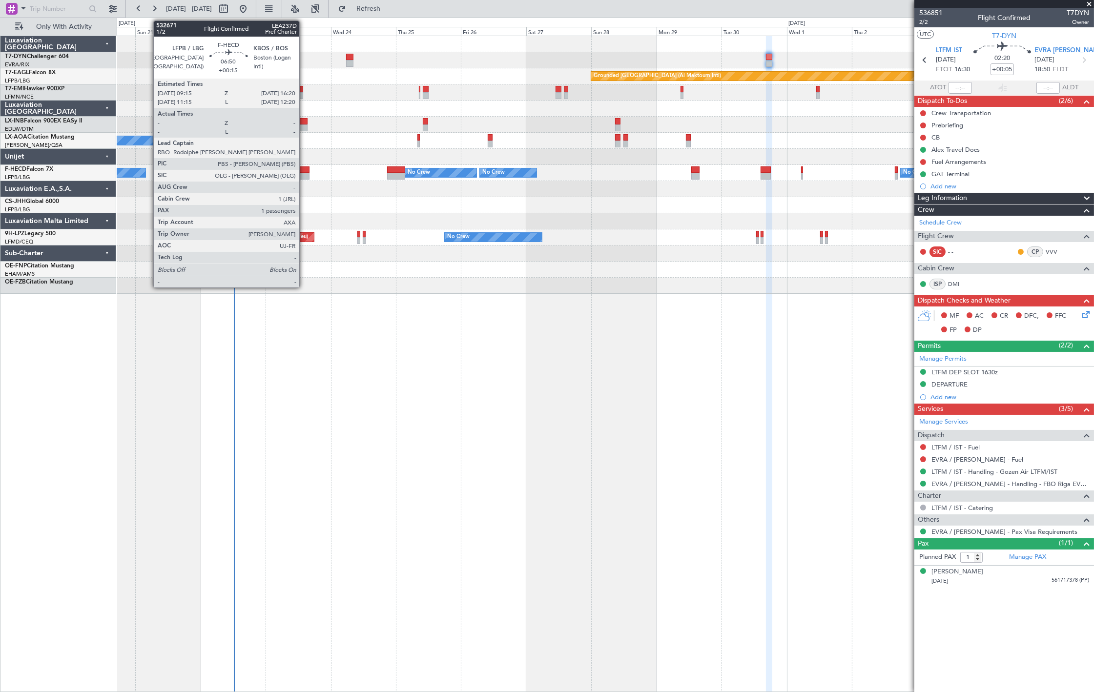
click at [304, 172] on div at bounding box center [301, 170] width 20 height 7
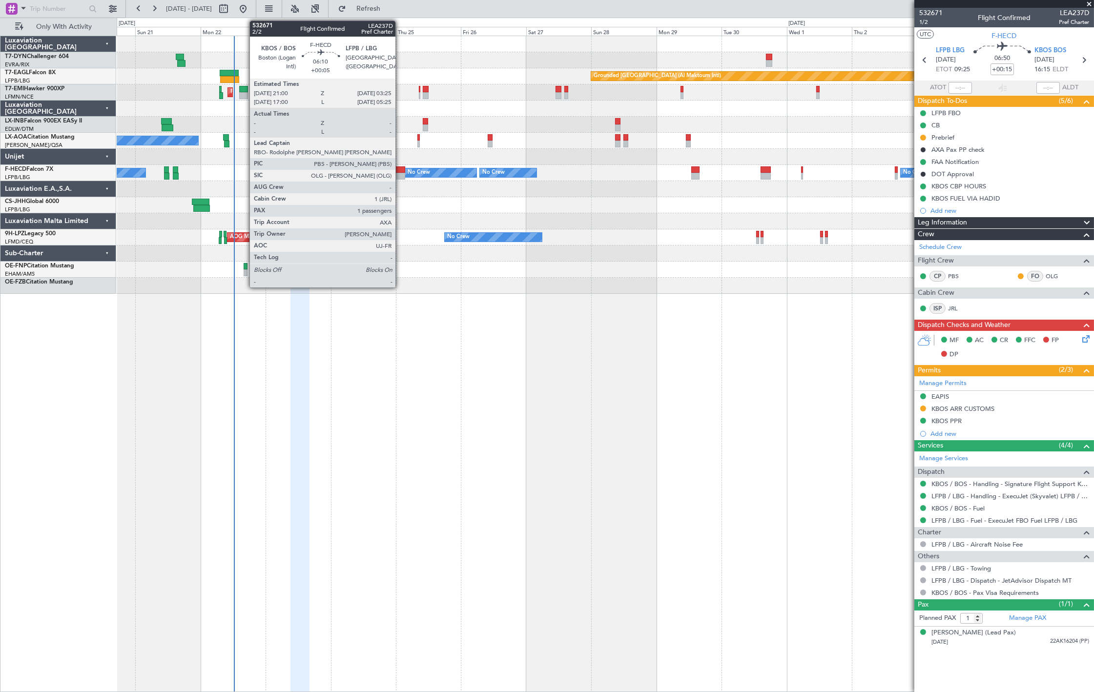
click at [400, 171] on div at bounding box center [396, 170] width 18 height 7
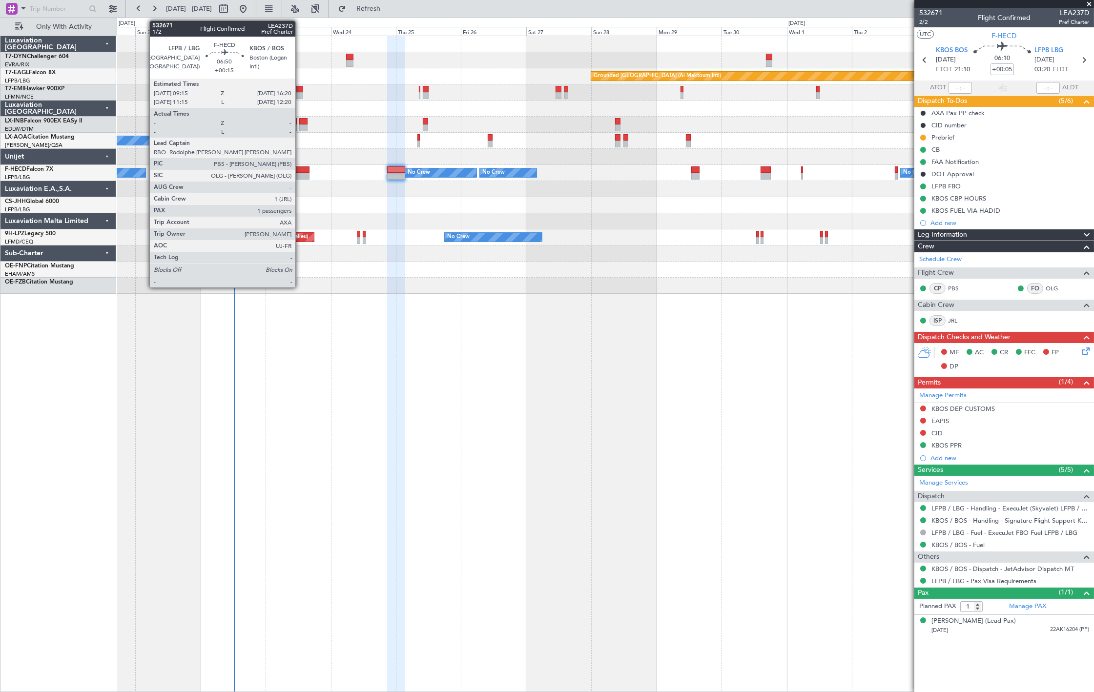
click at [300, 176] on div at bounding box center [301, 176] width 20 height 7
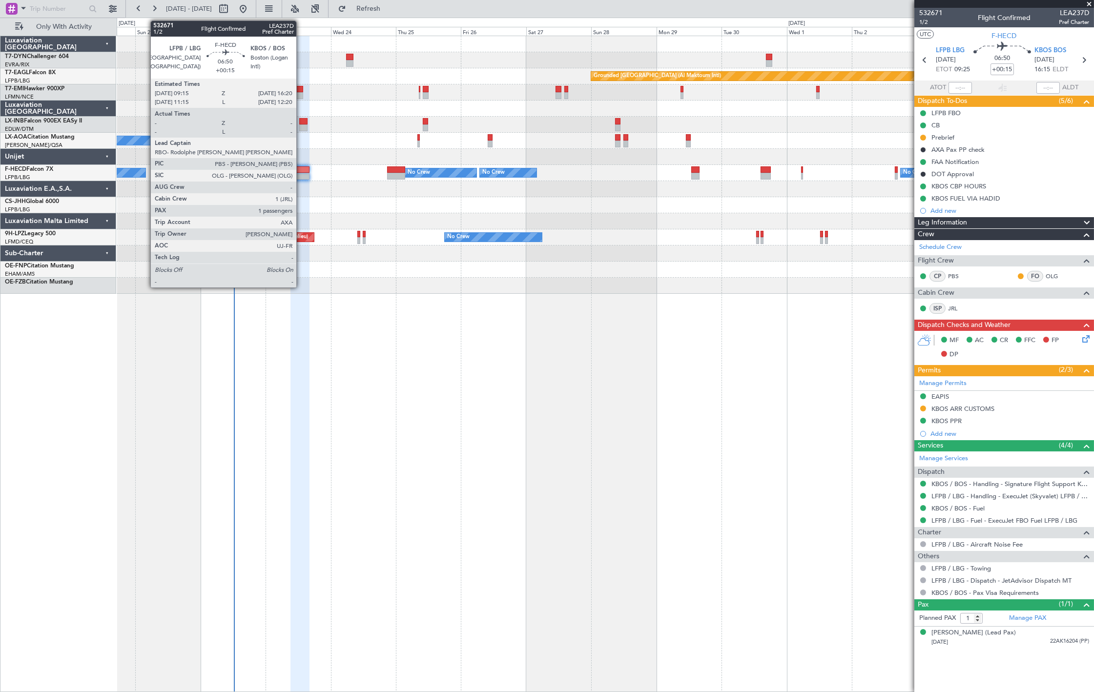
click at [303, 176] on div at bounding box center [301, 176] width 20 height 7
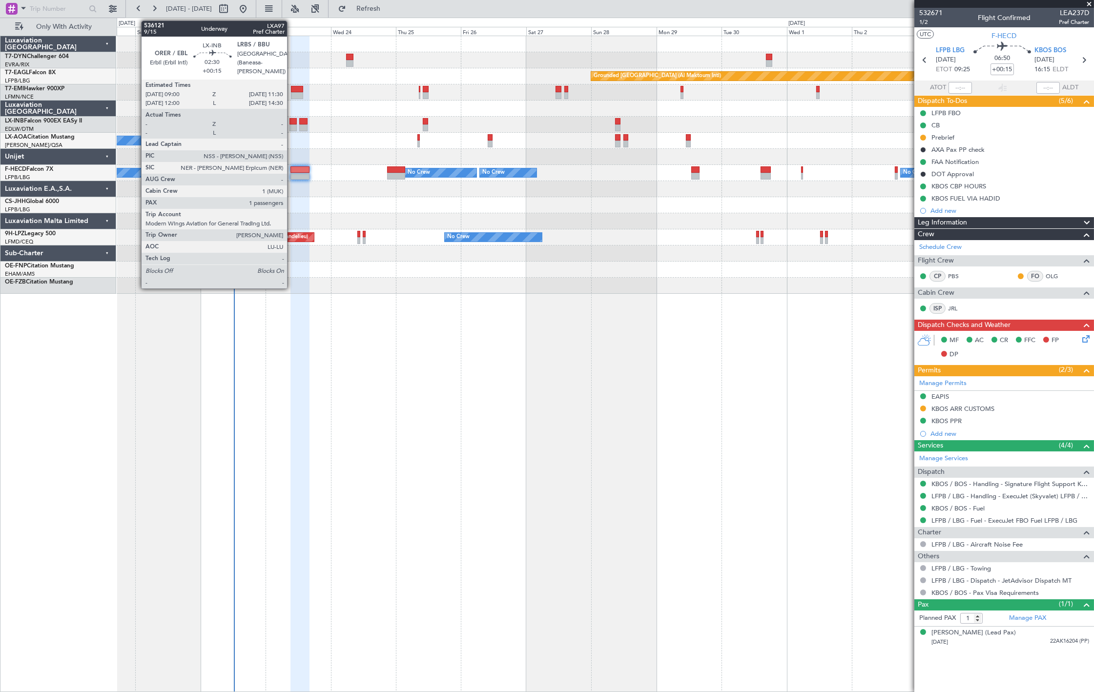
click at [295, 121] on div at bounding box center [293, 121] width 7 height 7
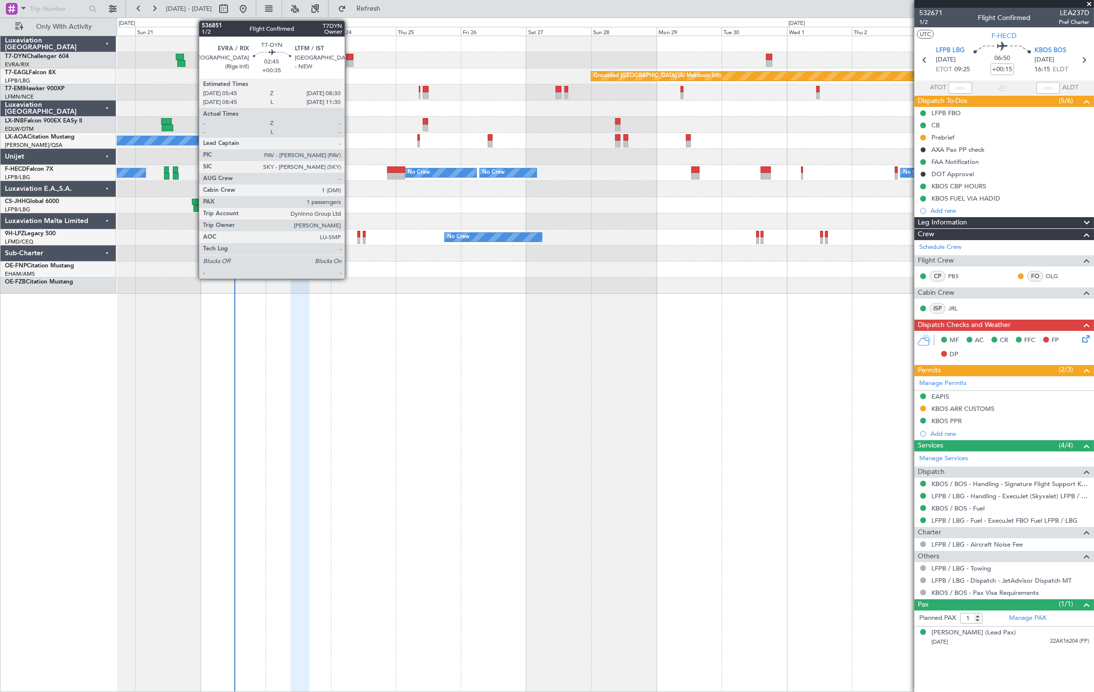
click at [350, 62] on div at bounding box center [350, 63] width 8 height 7
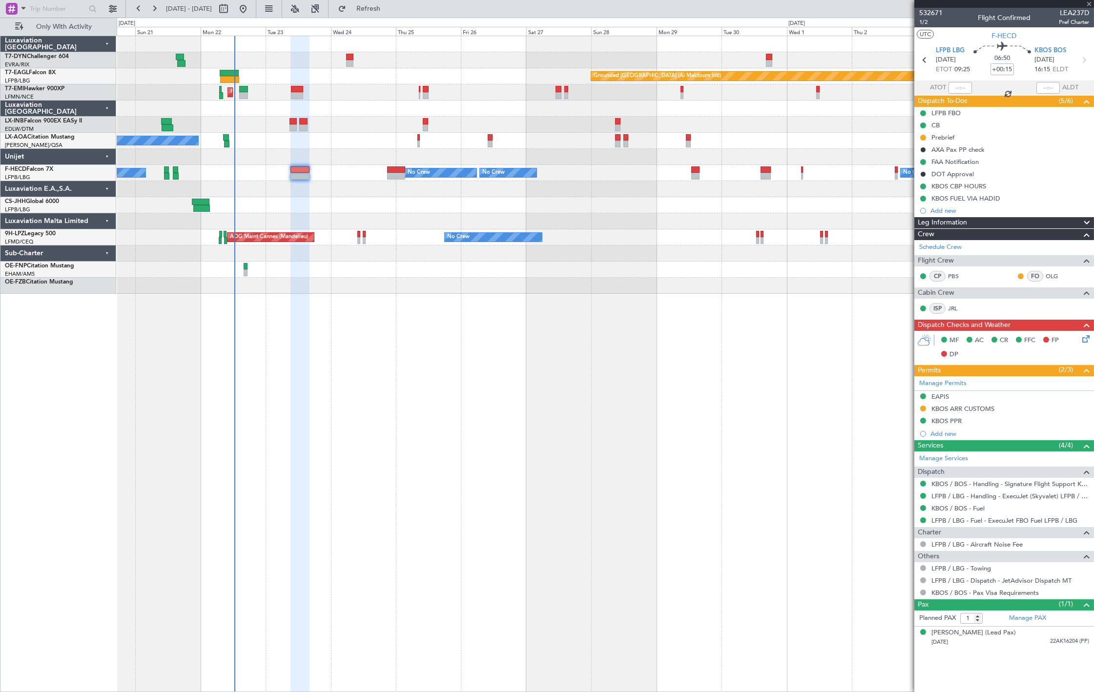
type input "+00:35"
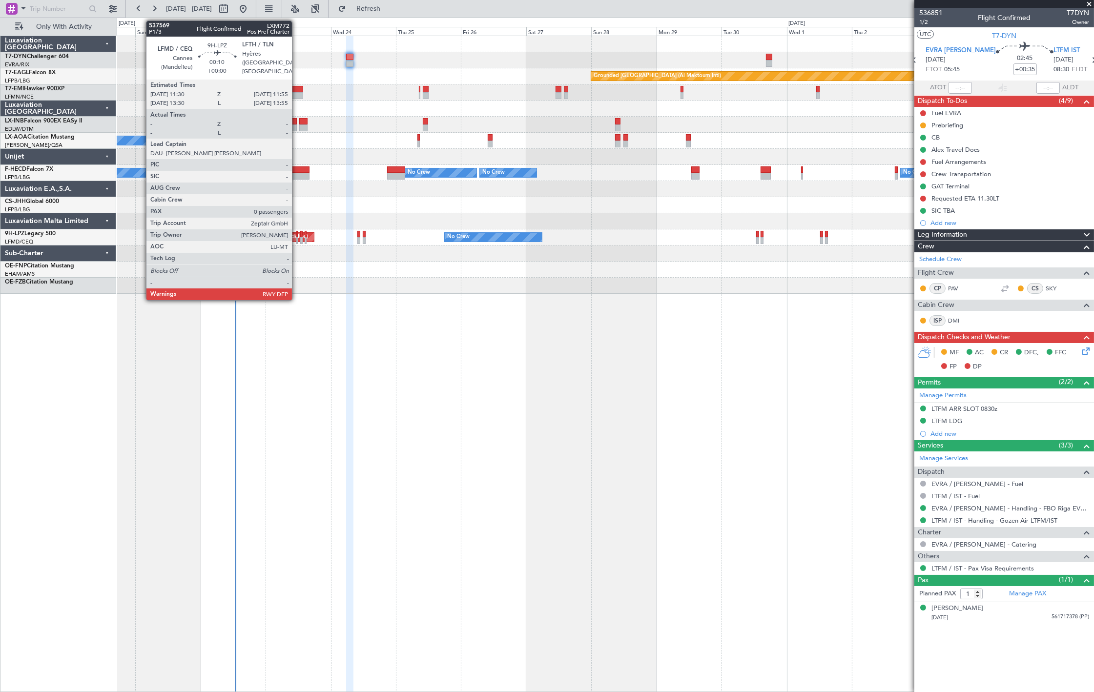
click at [297, 238] on div at bounding box center [296, 240] width 1 height 7
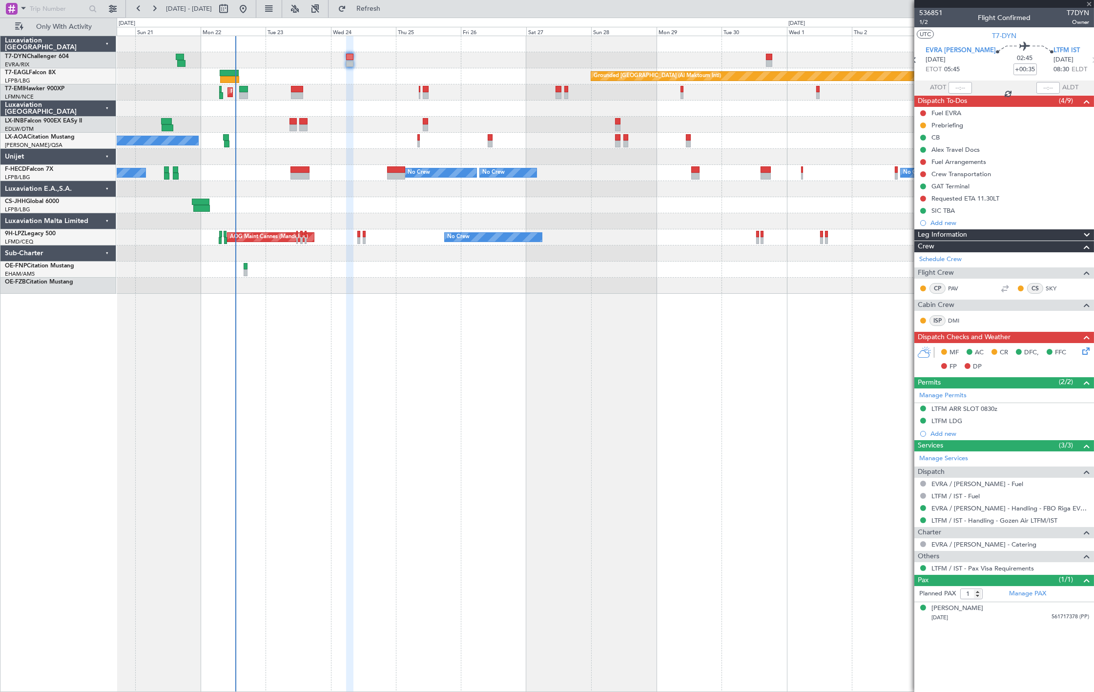
type input "0"
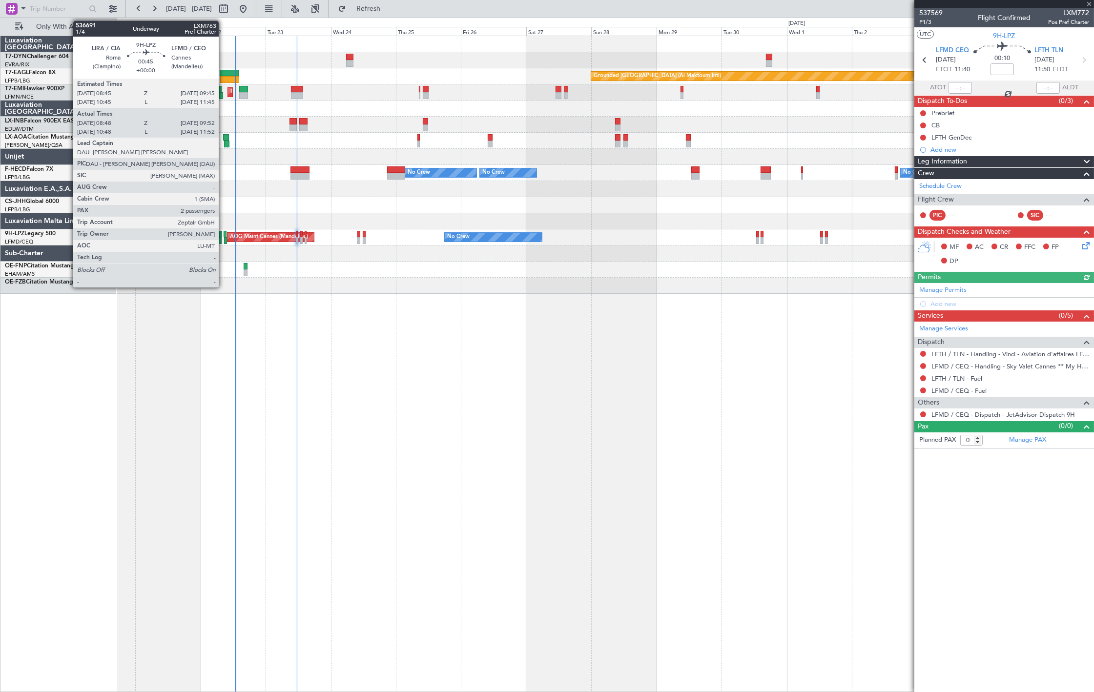
click at [224, 239] on div at bounding box center [225, 240] width 3 height 7
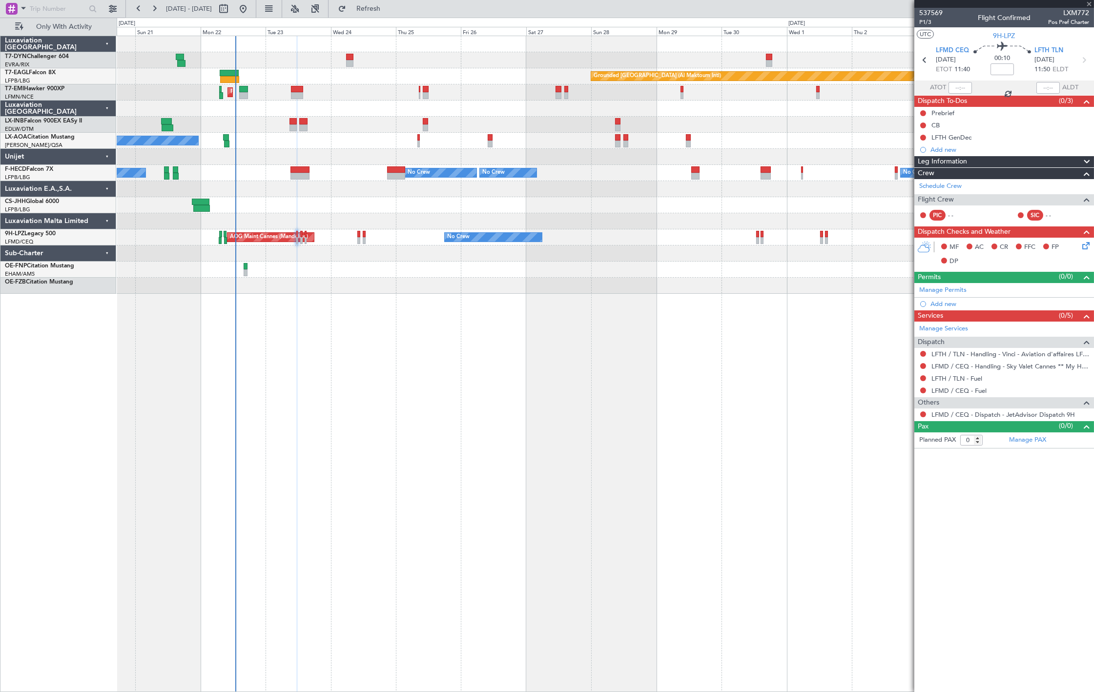
type input "08:58"
type input "09:47"
type input "2"
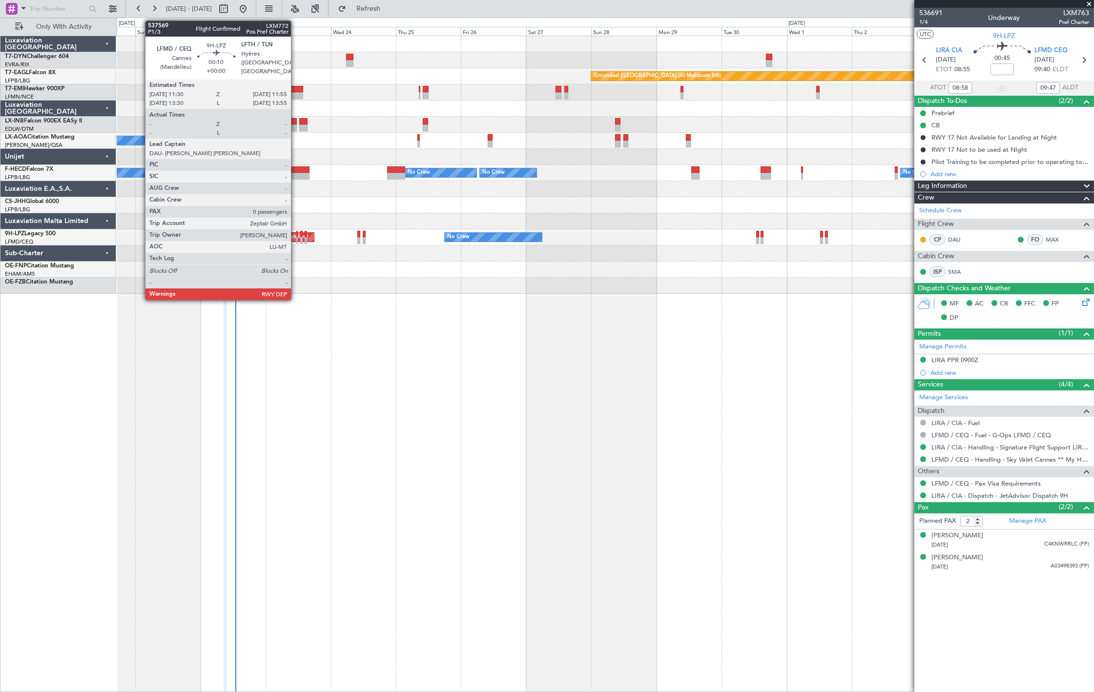
click at [296, 232] on div at bounding box center [296, 234] width 1 height 7
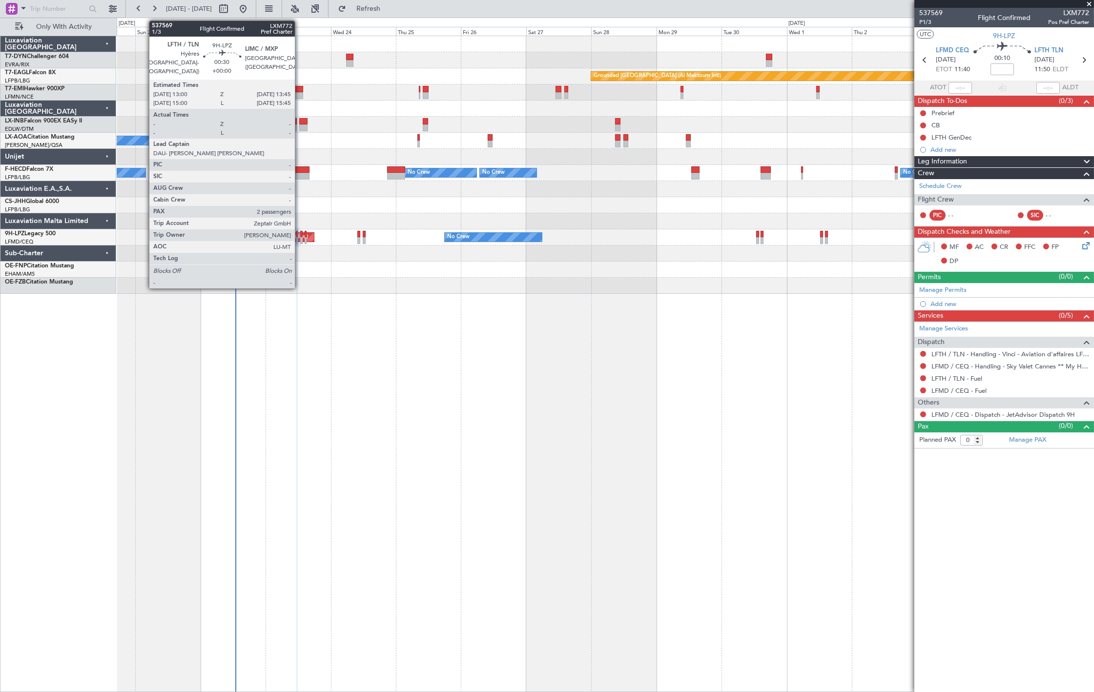
click at [300, 237] on div at bounding box center [301, 240] width 2 height 7
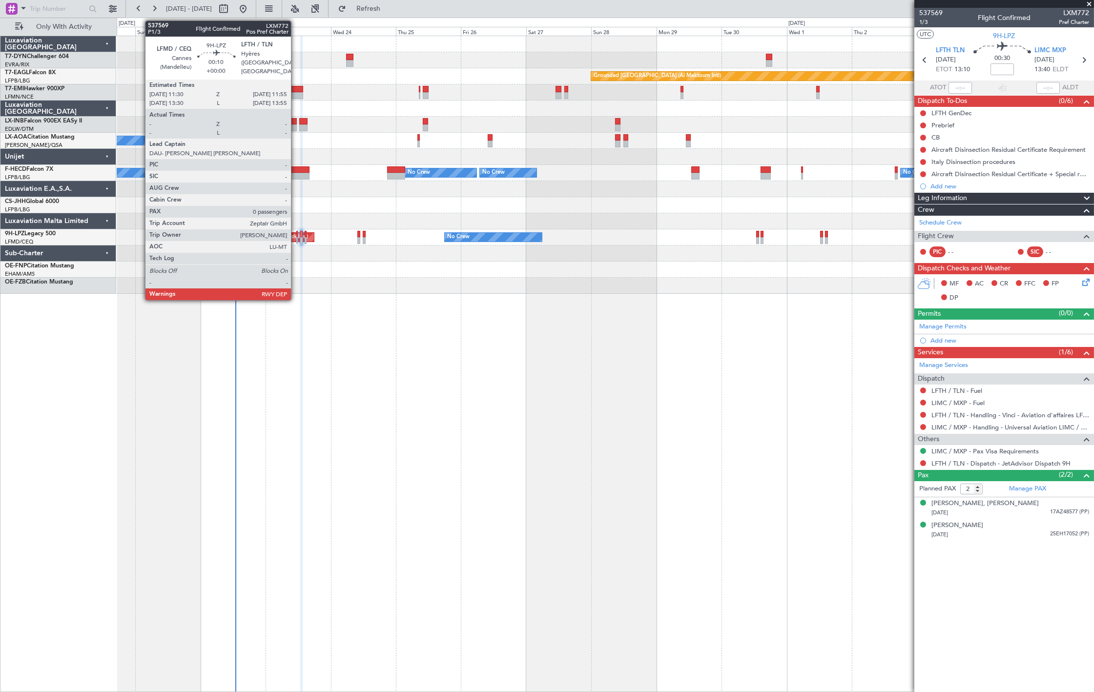
click at [296, 236] on div at bounding box center [296, 234] width 1 height 7
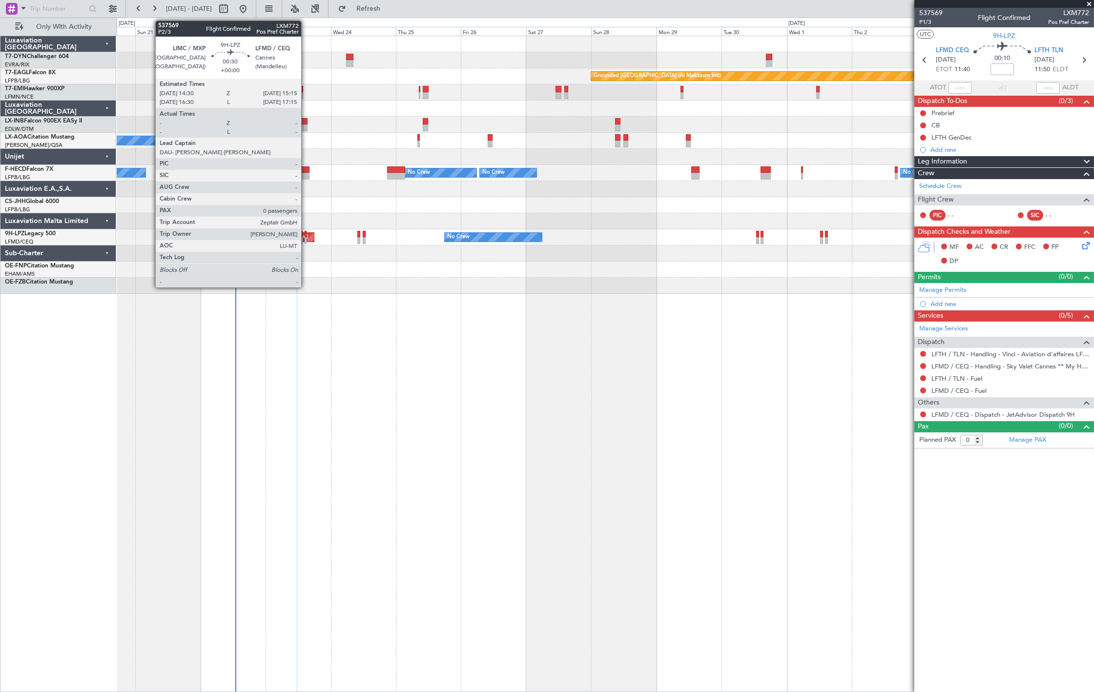
click at [306, 238] on div at bounding box center [306, 240] width 2 height 7
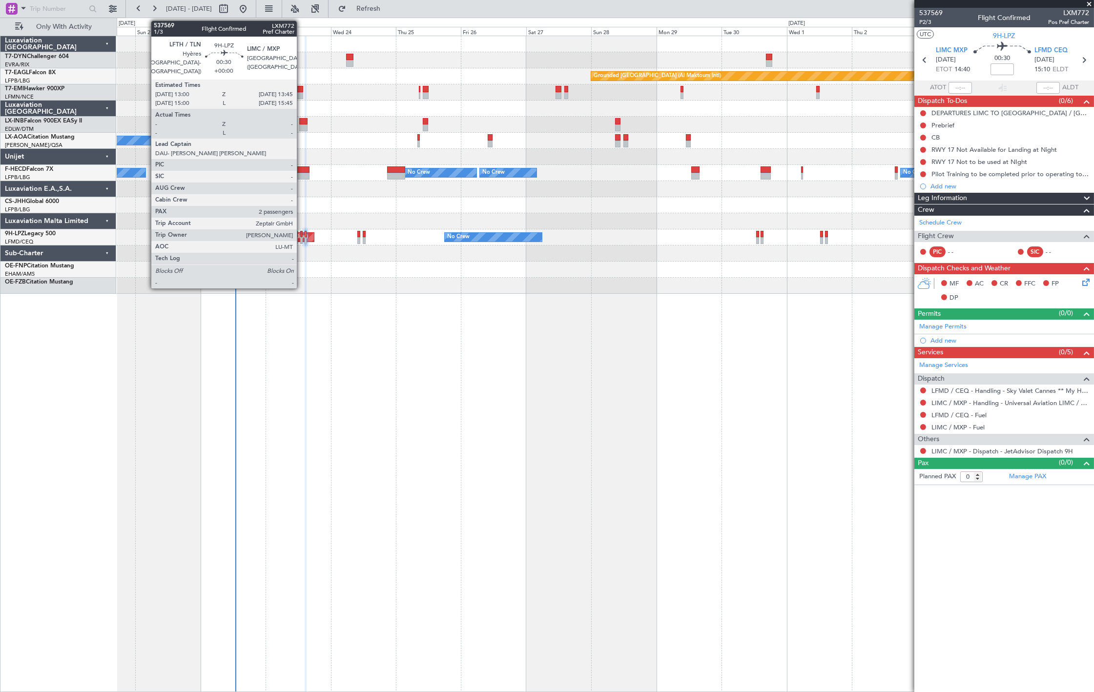
click at [302, 241] on div at bounding box center [301, 240] width 2 height 7
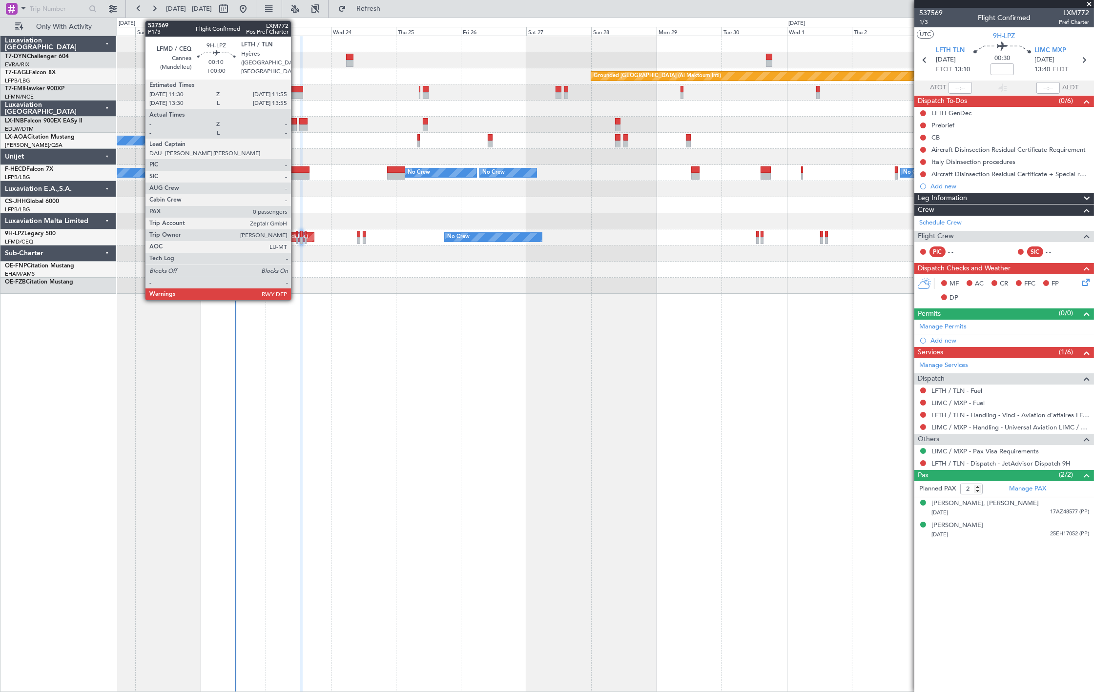
click at [296, 234] on div at bounding box center [296, 234] width 1 height 7
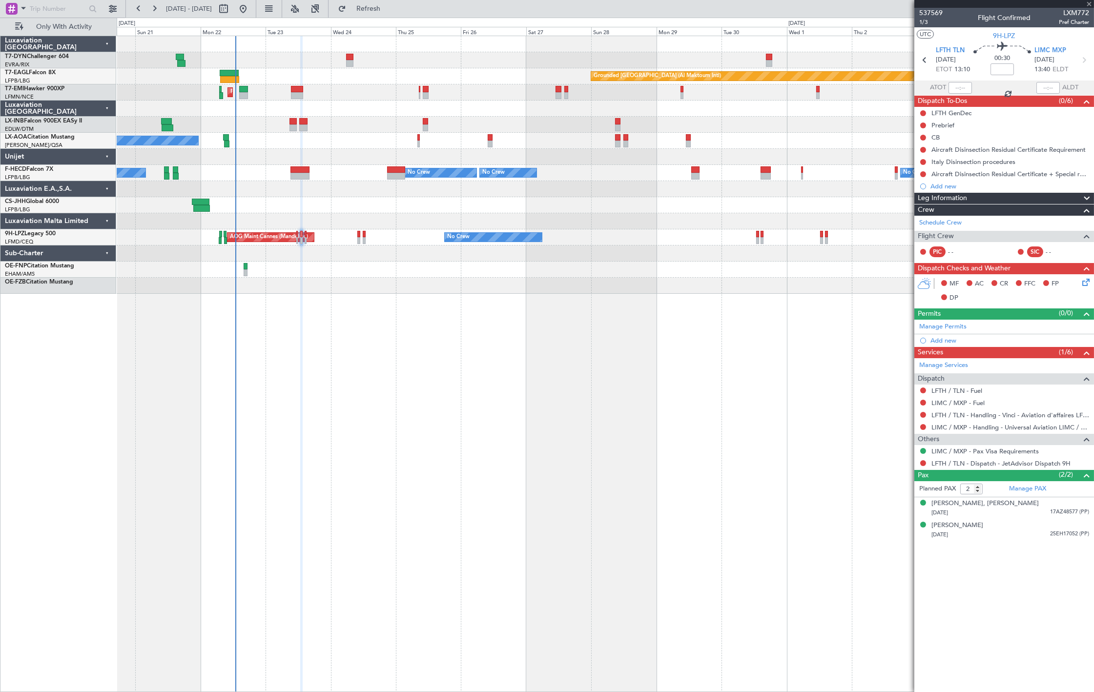
type input "0"
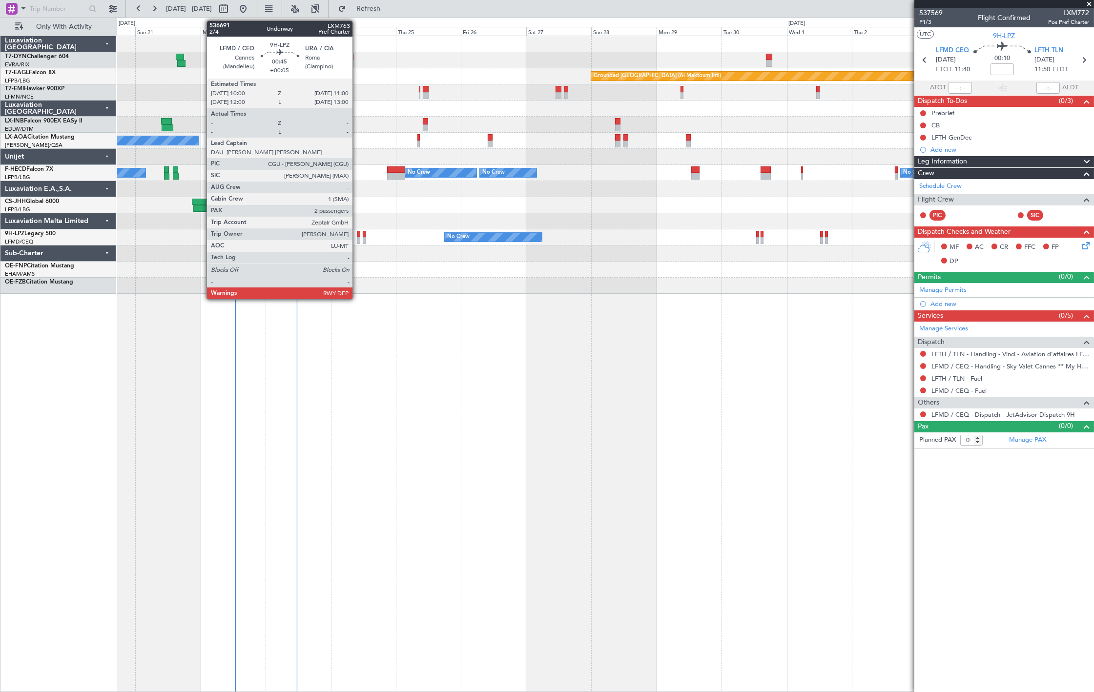
click at [357, 240] on div "AOG Maint Cannes (Mandelieu) No Crew No Crew Planned Maint St Gallen (Altenrhei…" at bounding box center [605, 238] width 977 height 16
click at [358, 236] on div at bounding box center [358, 234] width 3 height 7
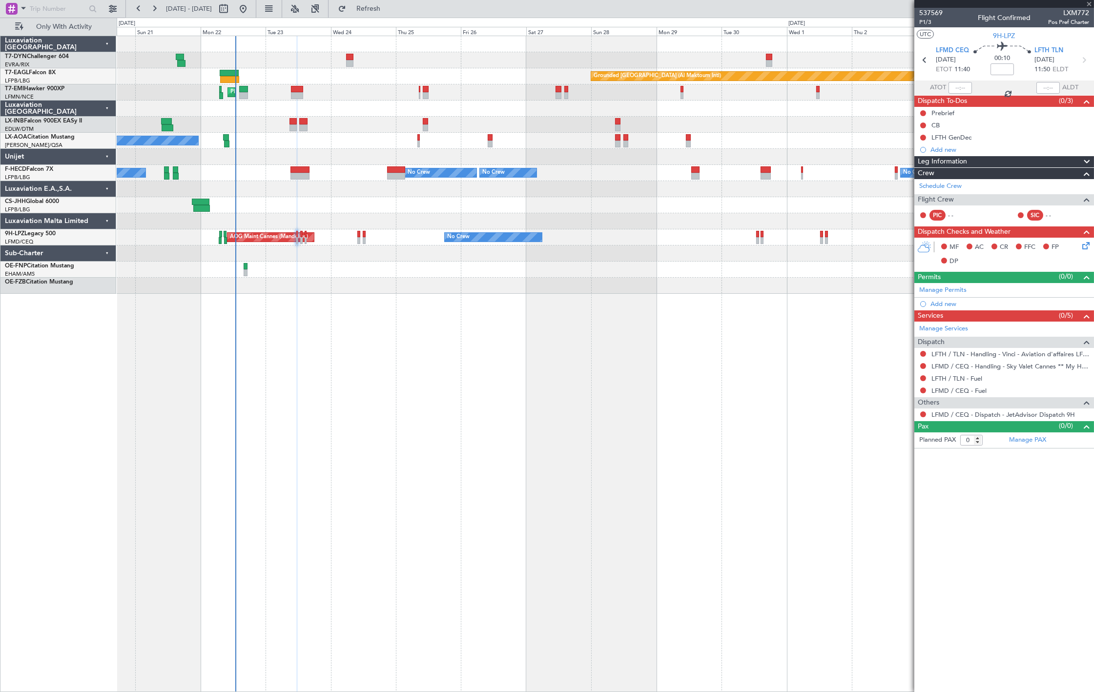
type input "+00:05"
type input "2"
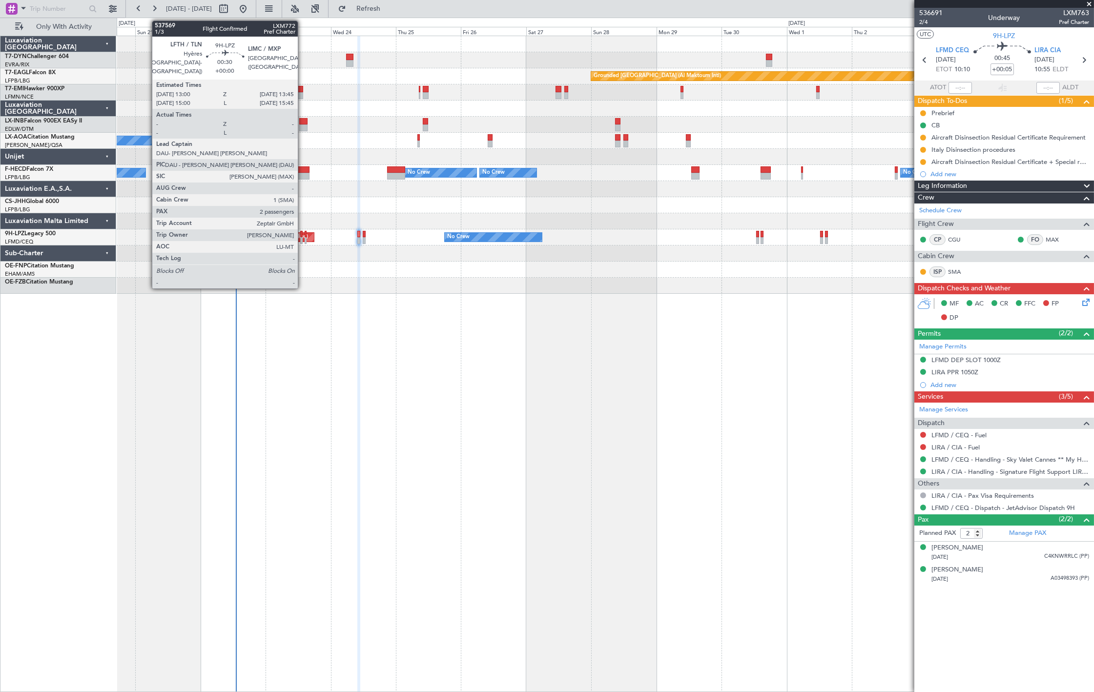
click at [303, 238] on div at bounding box center [301, 240] width 2 height 7
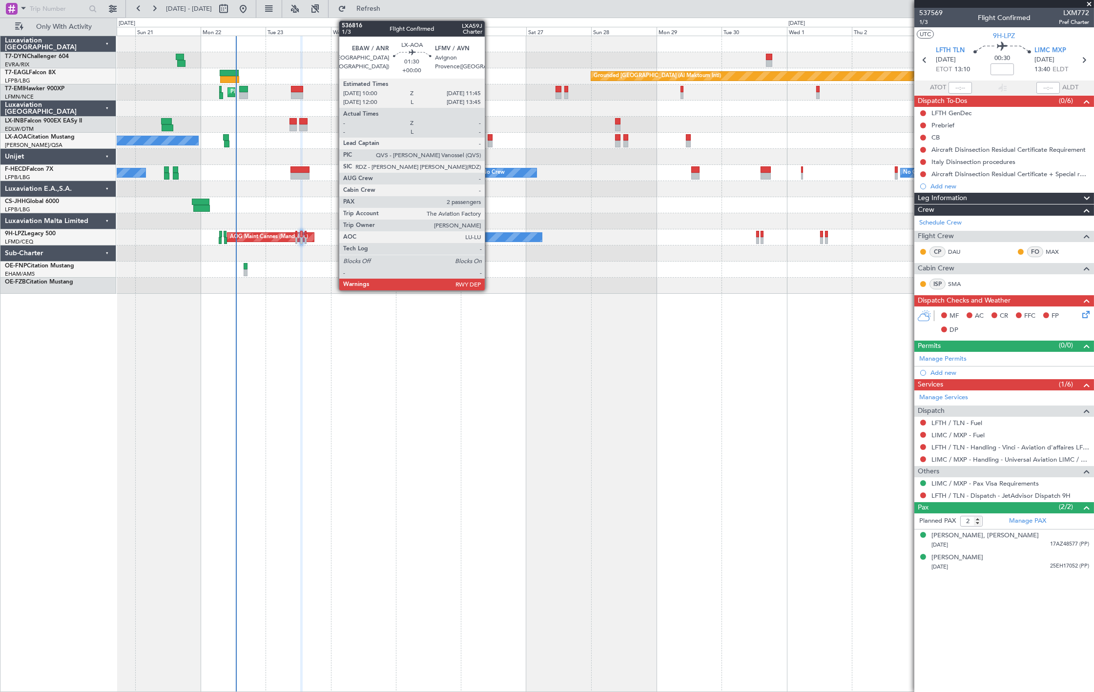
click at [490, 138] on div at bounding box center [490, 137] width 5 height 7
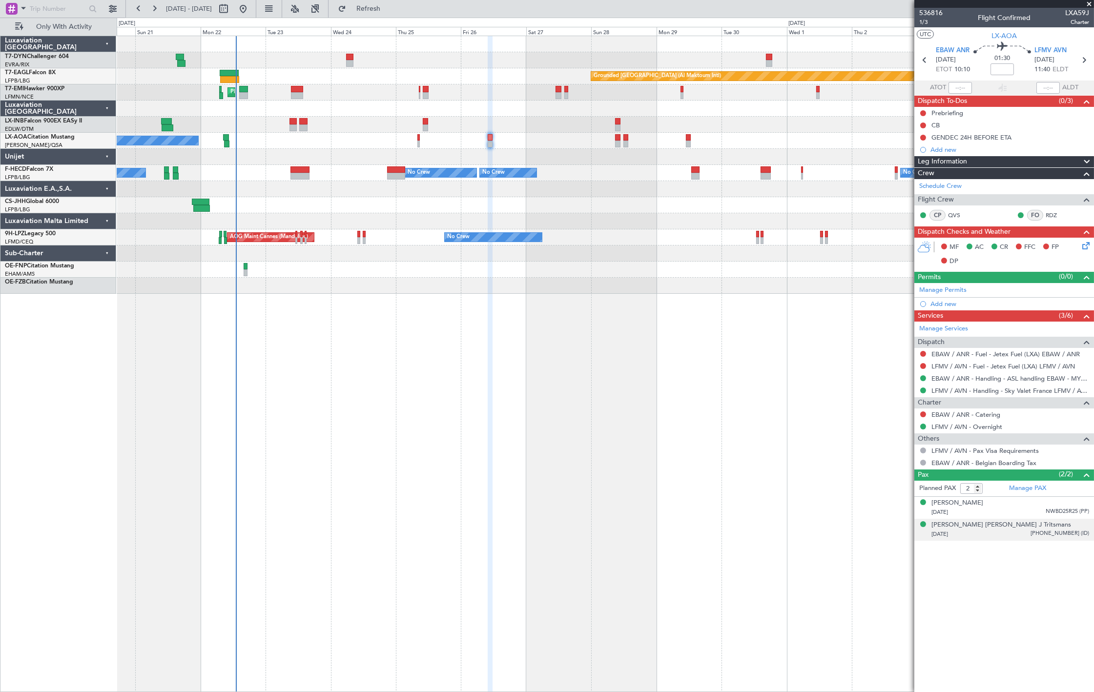
click at [1052, 525] on div "Stephanie Ann J Tritsmans 14/06/1988 592-6107771-53 (ID)" at bounding box center [1011, 530] width 158 height 19
click at [1053, 505] on div "Mathieu Brenninkmeijer 19/03/1991 NWBD25R25 (PP)" at bounding box center [1011, 508] width 158 height 19
click at [1048, 551] on div "Stephanie Ann J Tritsmans 14/06/1988 592-6107771-53 (ID)" at bounding box center [1011, 554] width 158 height 19
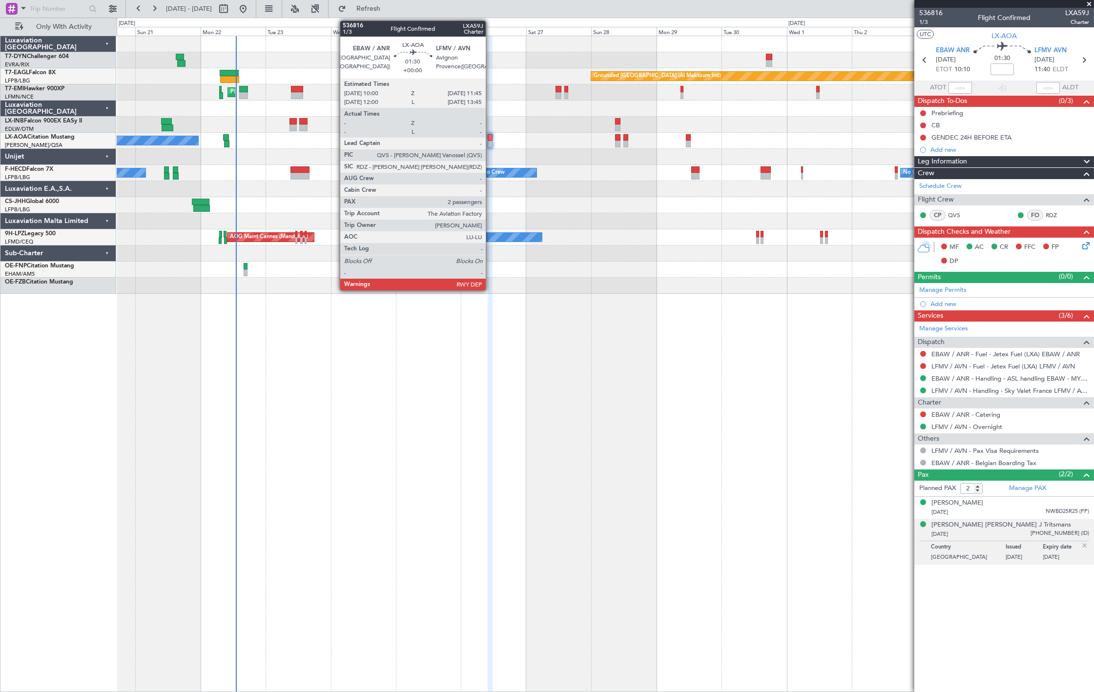
click at [491, 142] on div at bounding box center [490, 144] width 5 height 7
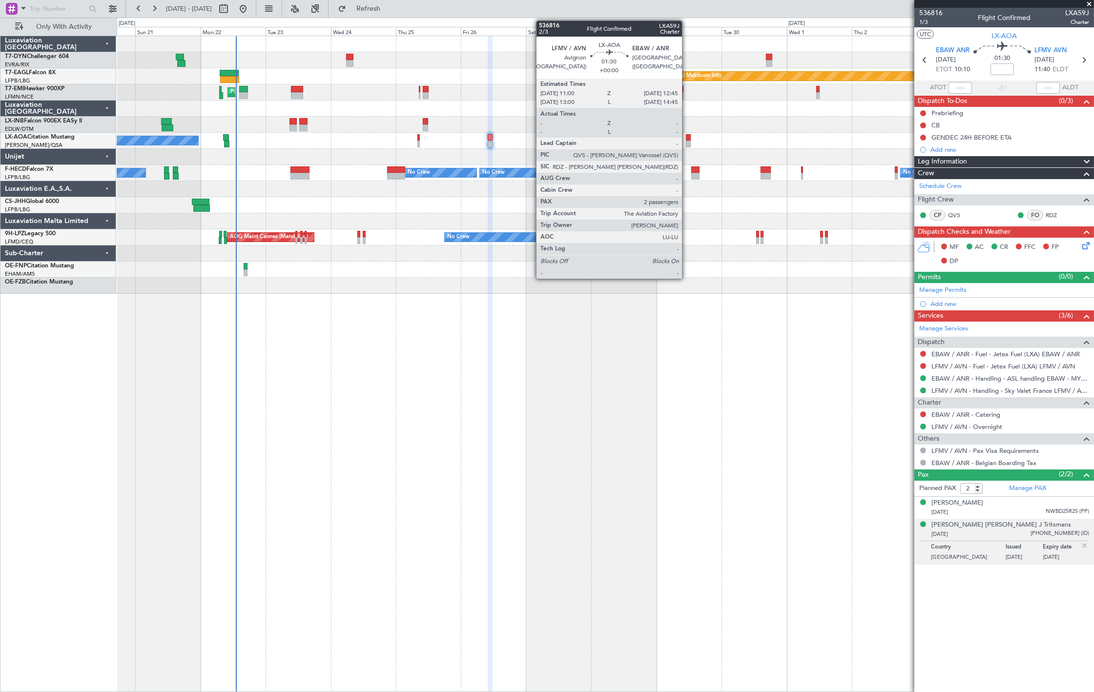
click at [687, 145] on div at bounding box center [688, 144] width 5 height 7
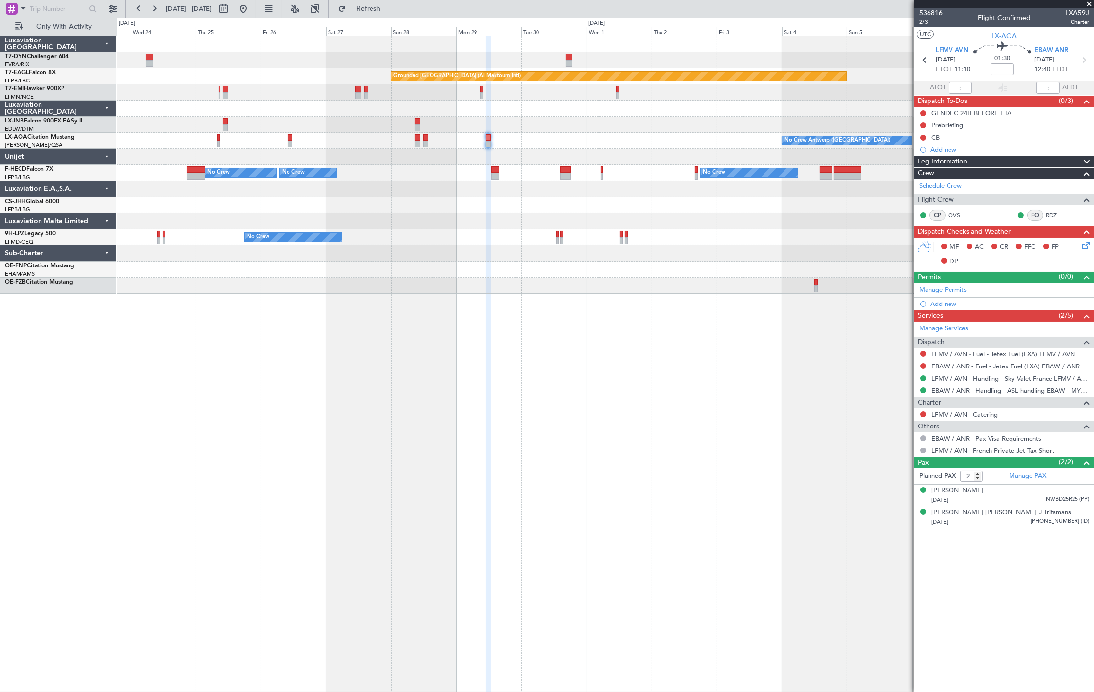
click at [317, 271] on div "Grounded Dubai (Al Maktoum Intl) Unplanned Maint Paris (Le Bourget) Planned Mai…" at bounding box center [605, 165] width 977 height 258
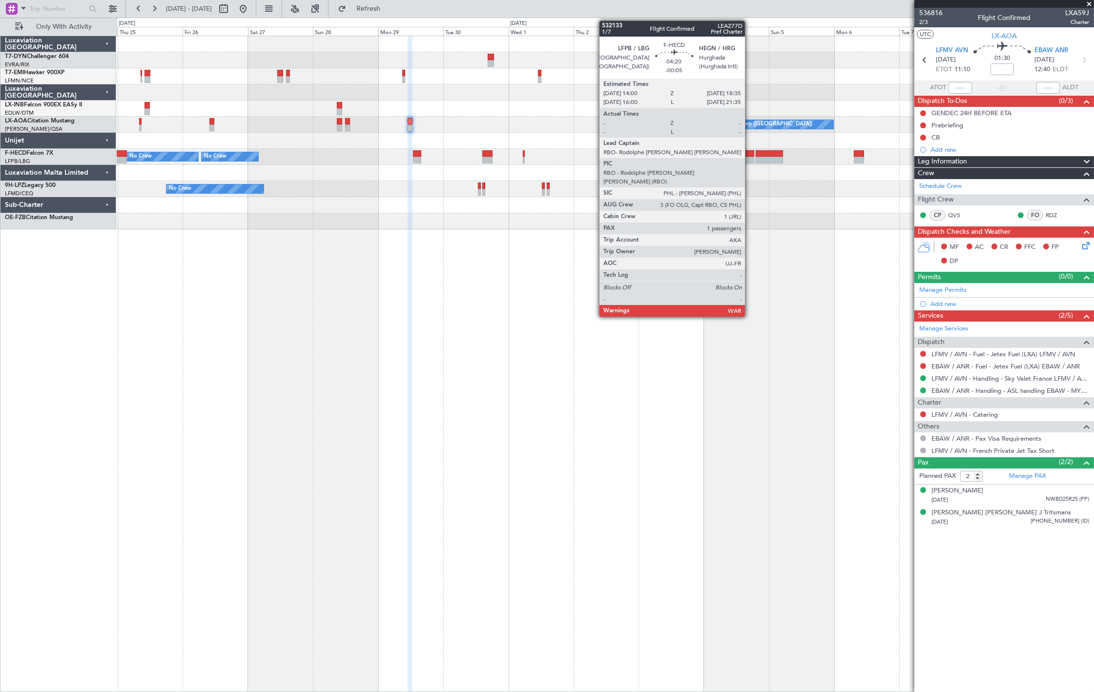
click at [750, 157] on div at bounding box center [748, 160] width 13 height 7
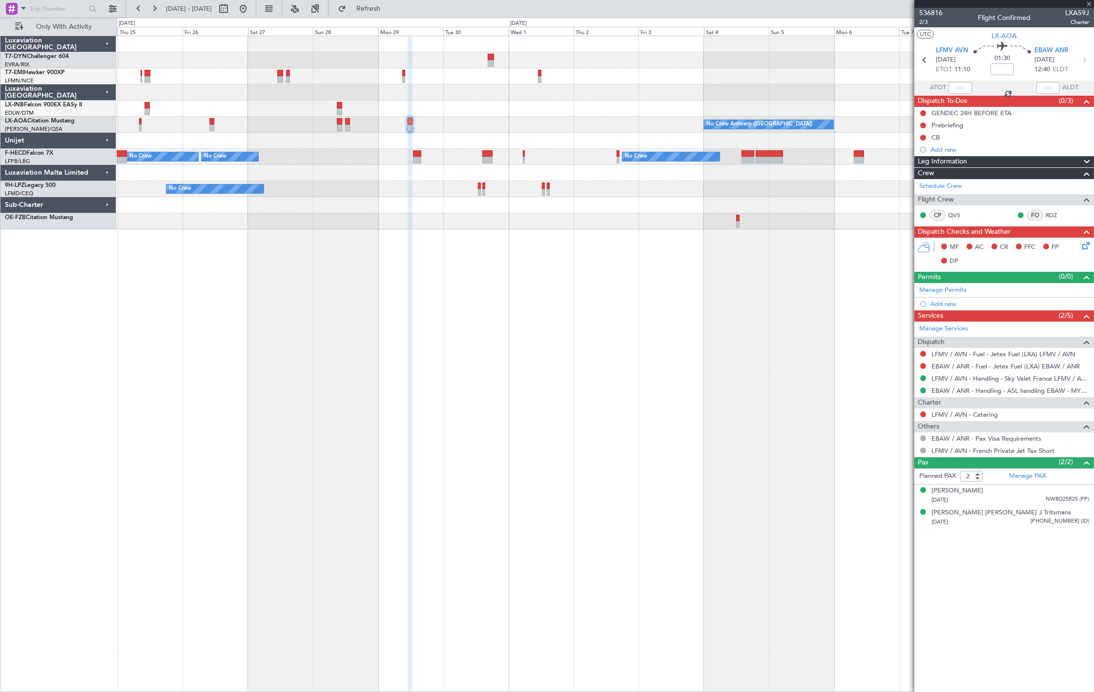
type input "-00:05"
type input "1"
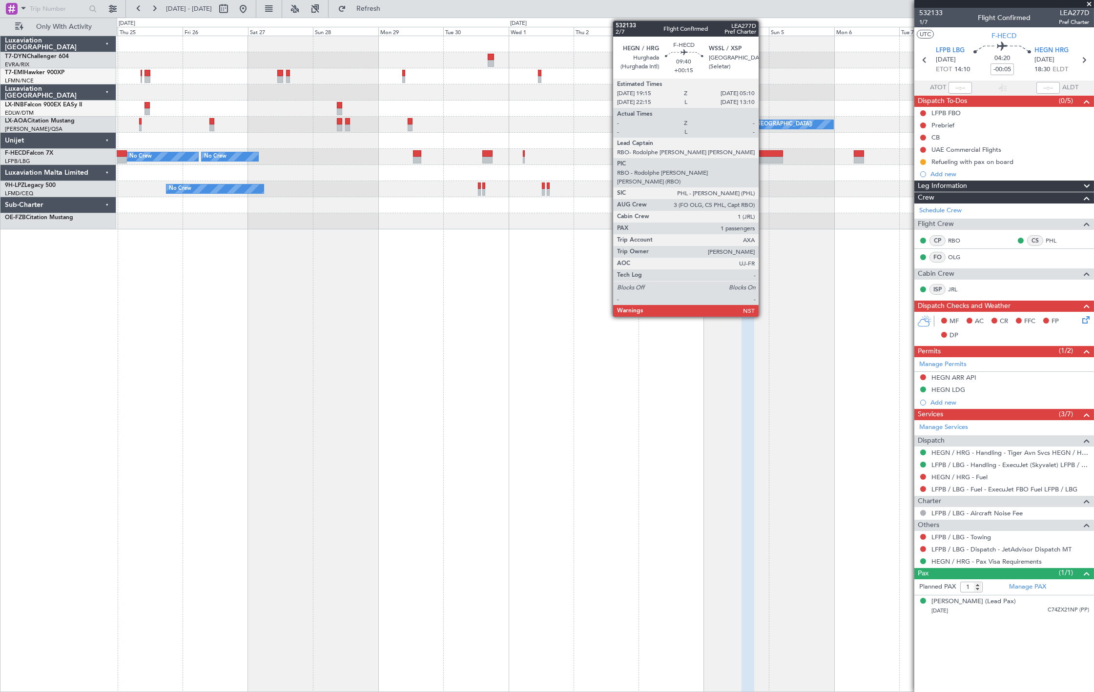
click at [764, 155] on div at bounding box center [769, 153] width 27 height 7
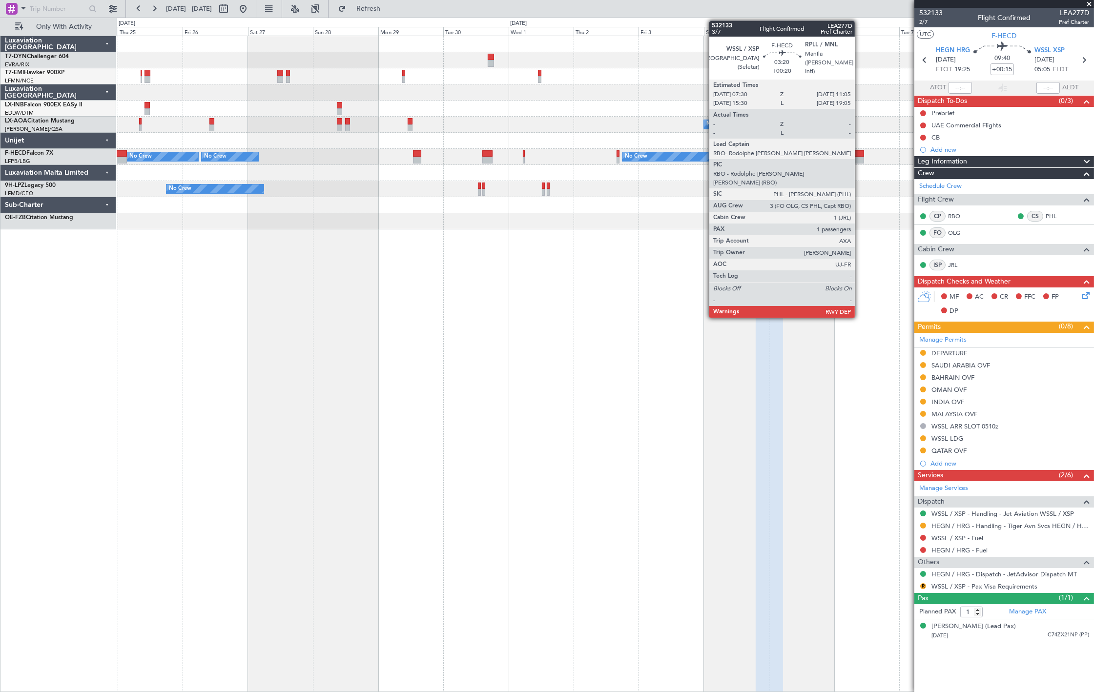
click at [860, 158] on div at bounding box center [859, 160] width 10 height 7
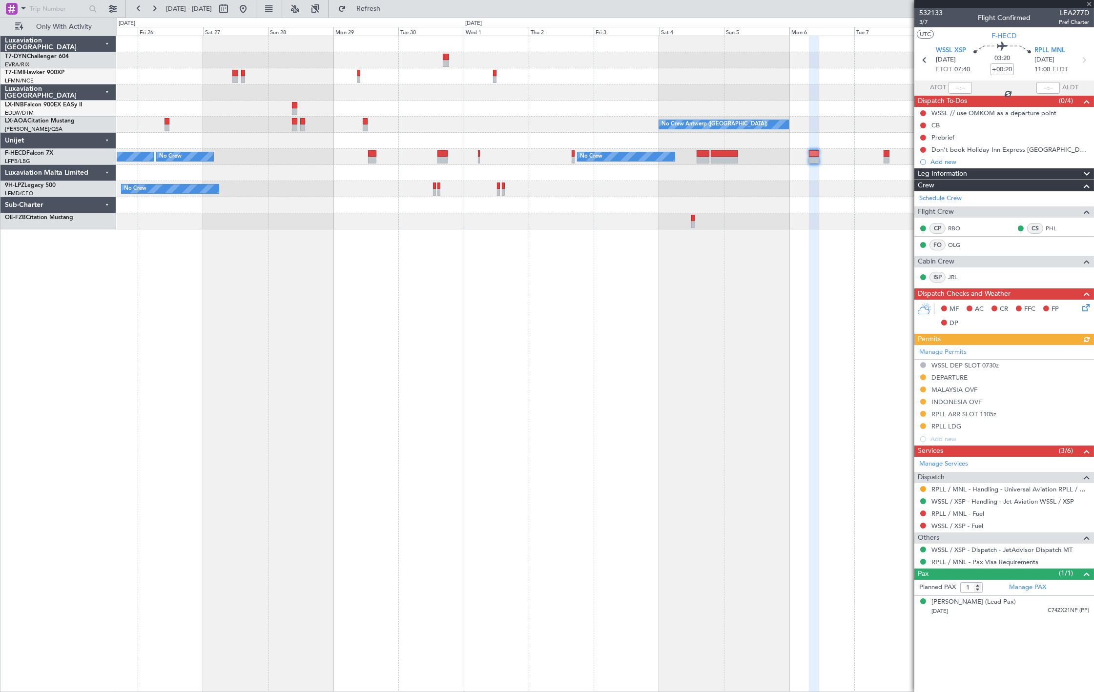
click at [764, 127] on div "Planned Maint Zurich No Crew Antwerp (Deurne) No Crew Antwerp (Deurne) No Crew …" at bounding box center [605, 132] width 977 height 193
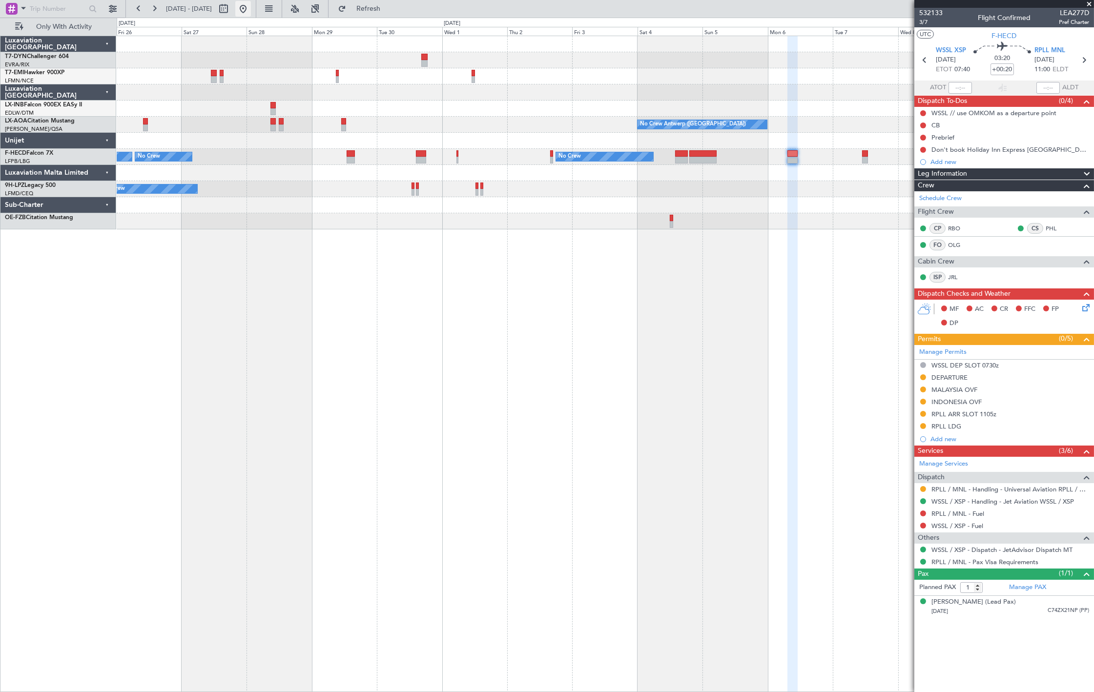
click at [251, 7] on button at bounding box center [243, 9] width 16 height 16
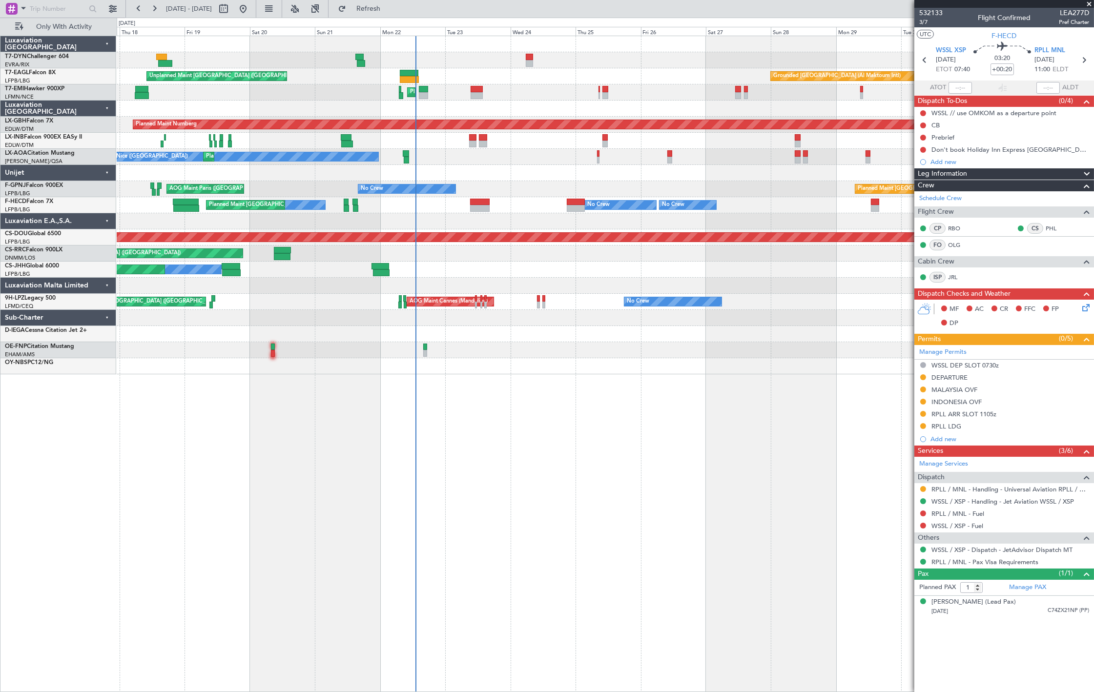
click at [443, 269] on div "Unplanned Maint Riga (Riga Intl) Grounded Dubai (Al Maktoum Intl) Unplanned Mai…" at bounding box center [605, 205] width 977 height 338
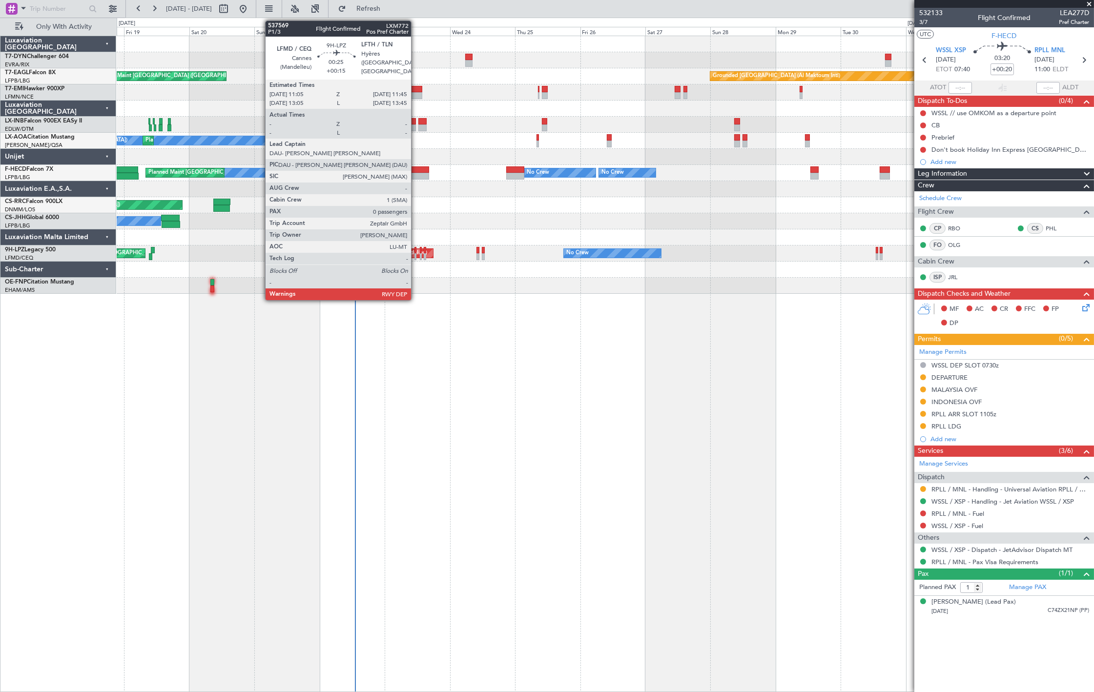
click at [416, 258] on div at bounding box center [416, 256] width 2 height 7
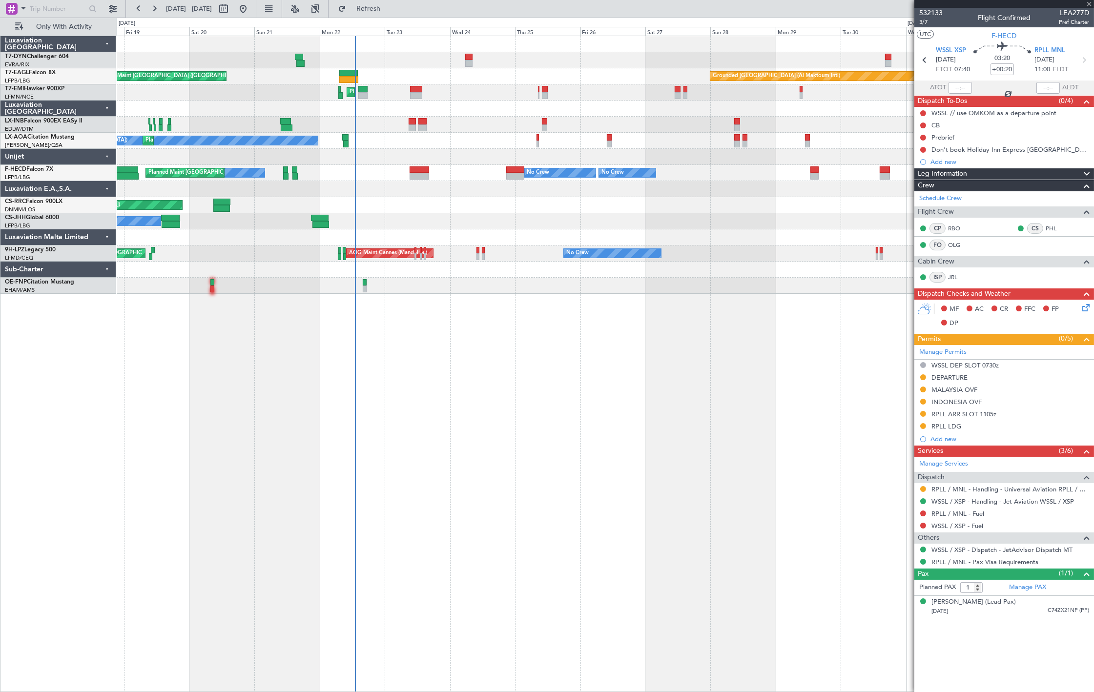
type input "+00:15"
type input "0"
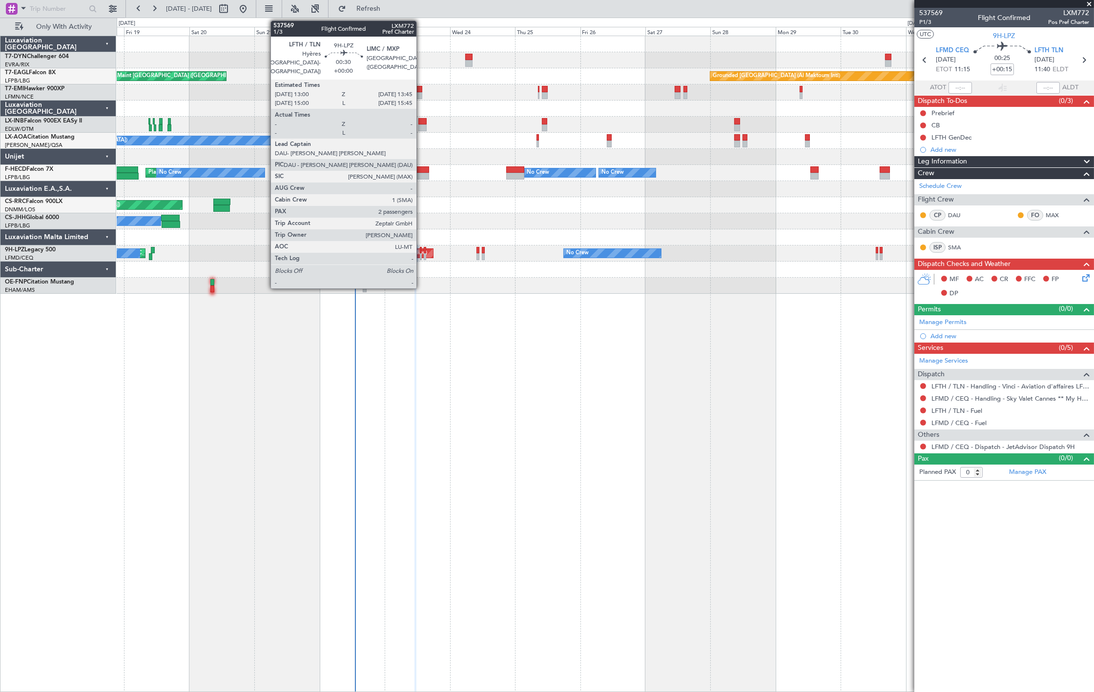
click at [421, 252] on div at bounding box center [421, 250] width 2 height 7
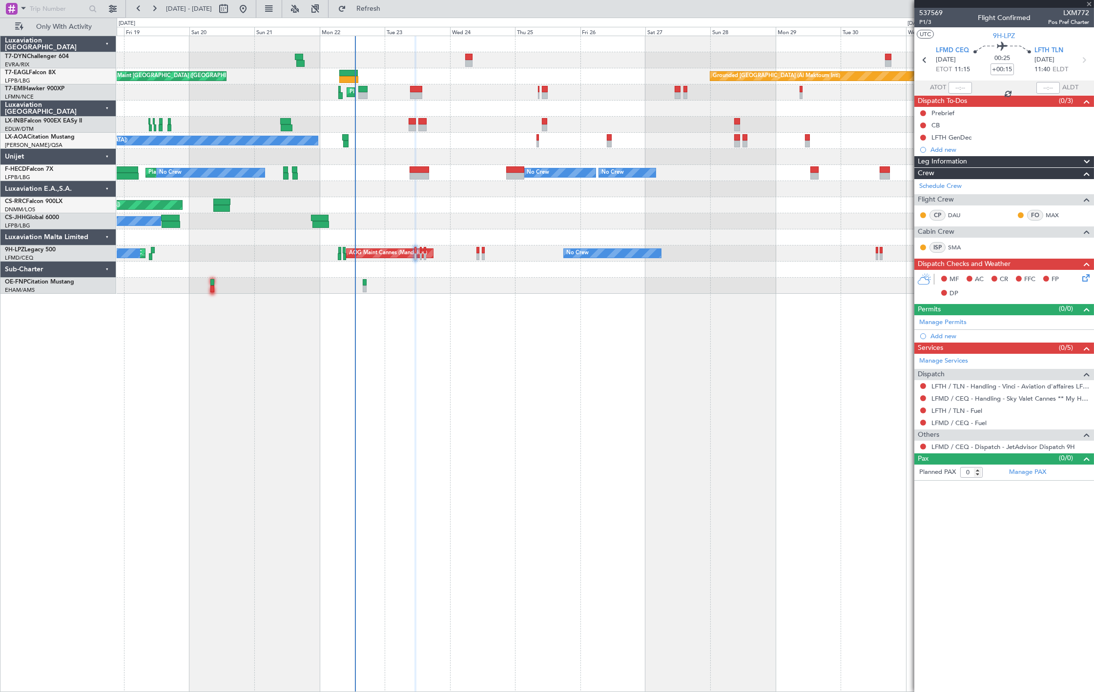
type input "2"
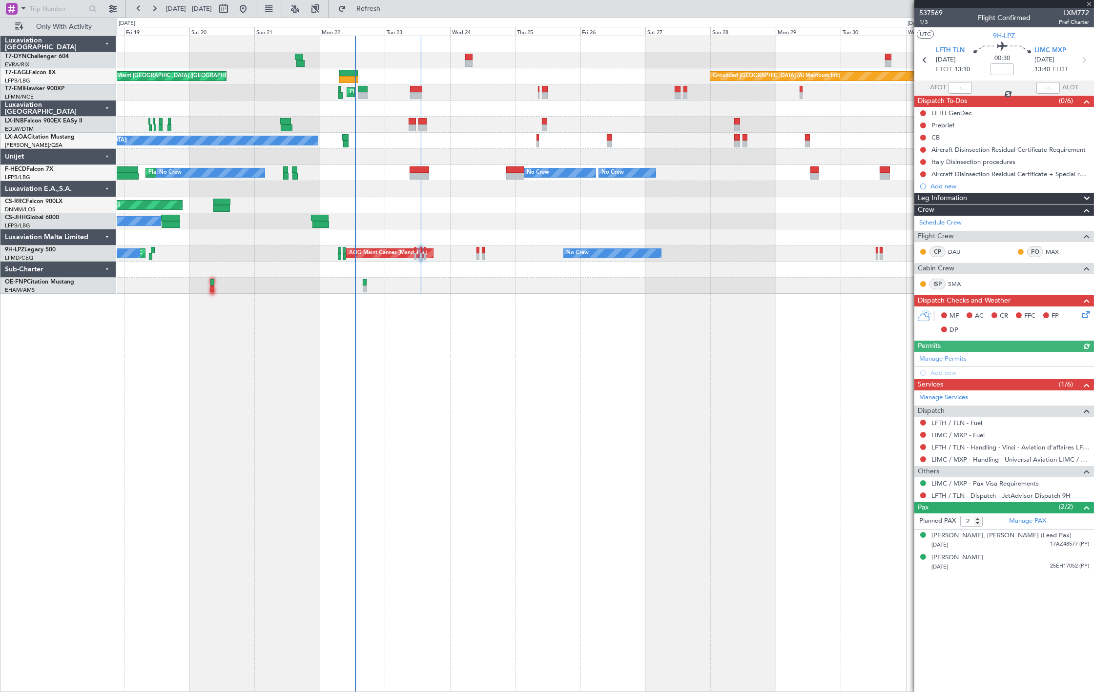
type input "+00:15"
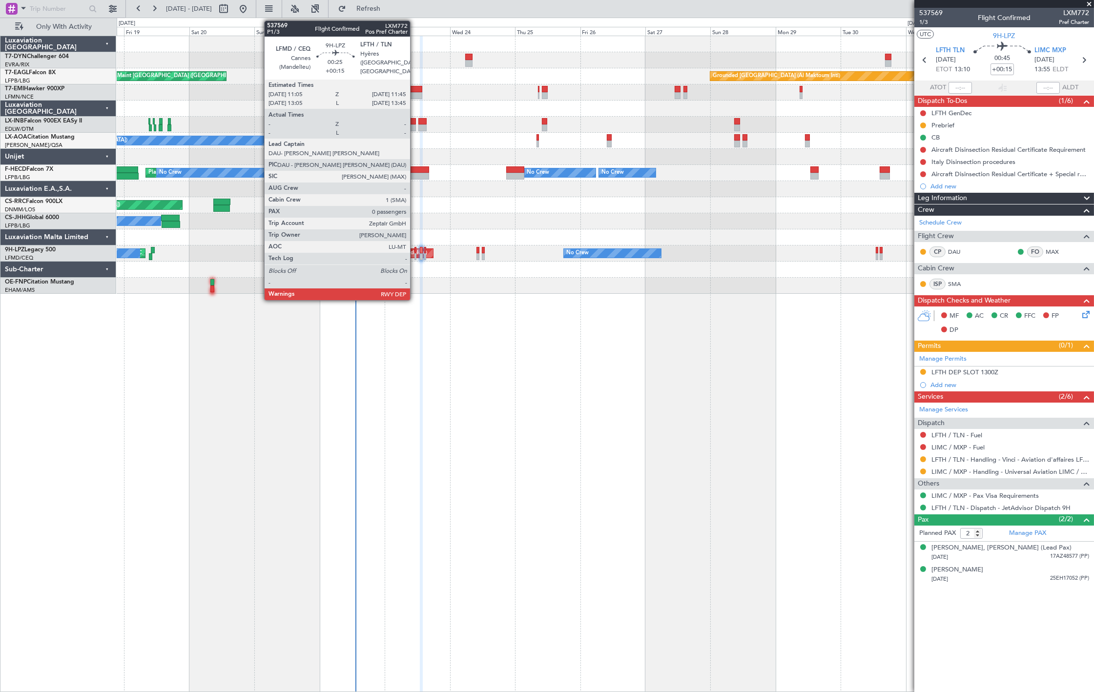
click at [415, 254] on div at bounding box center [416, 256] width 2 height 7
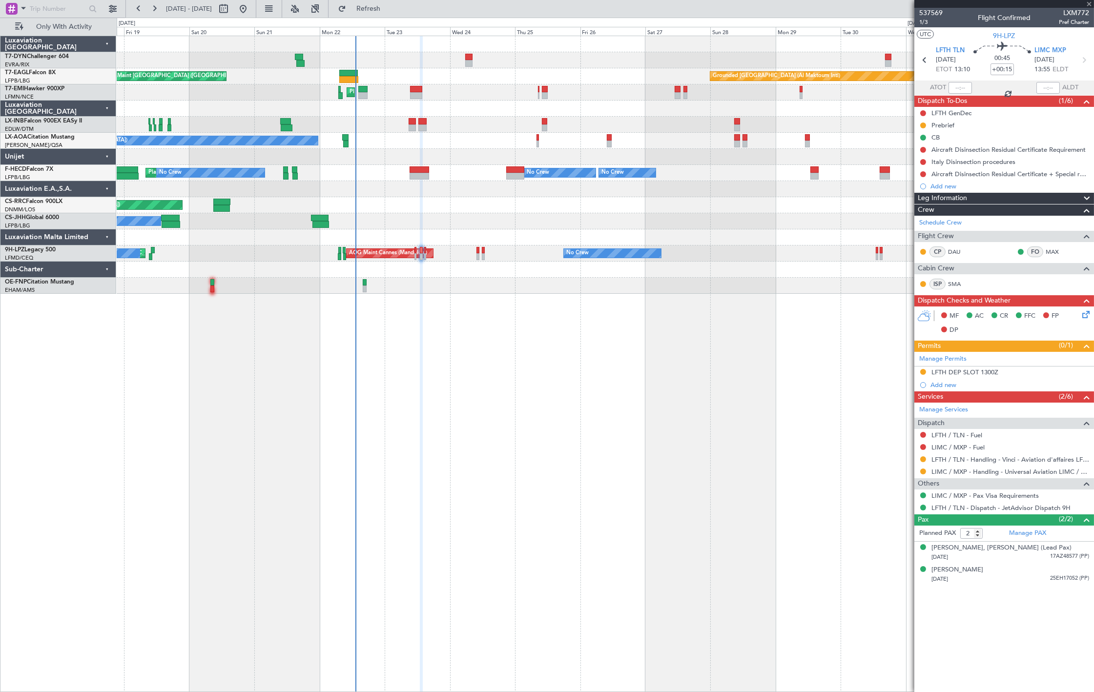
type input "0"
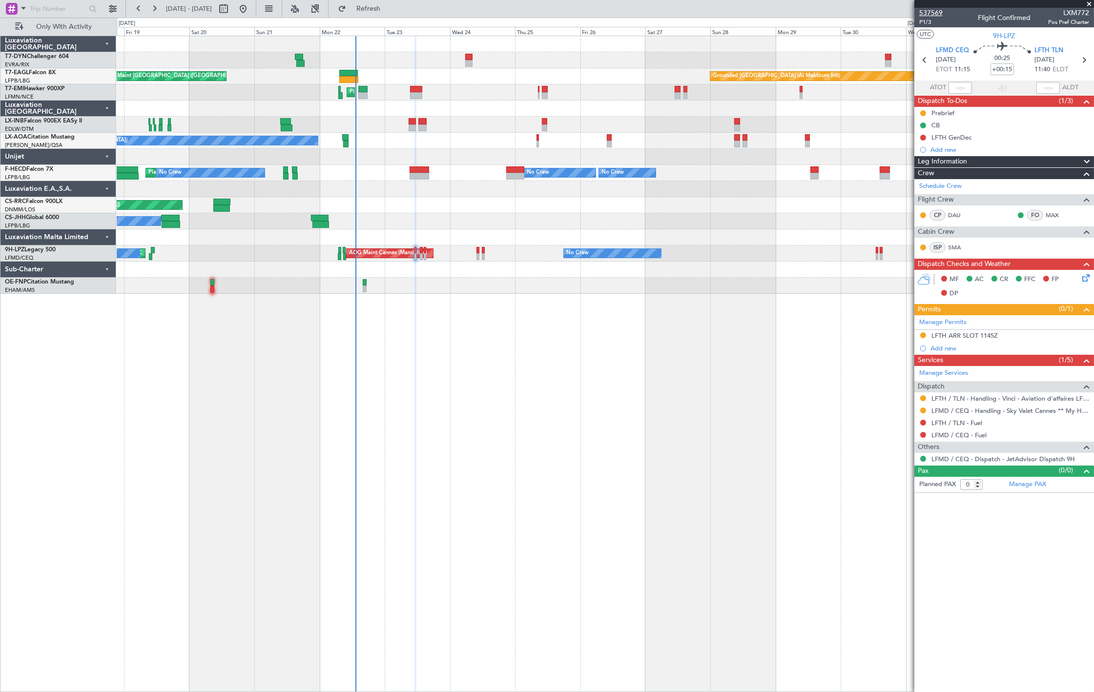
click at [933, 11] on span "537569" at bounding box center [931, 13] width 23 height 10
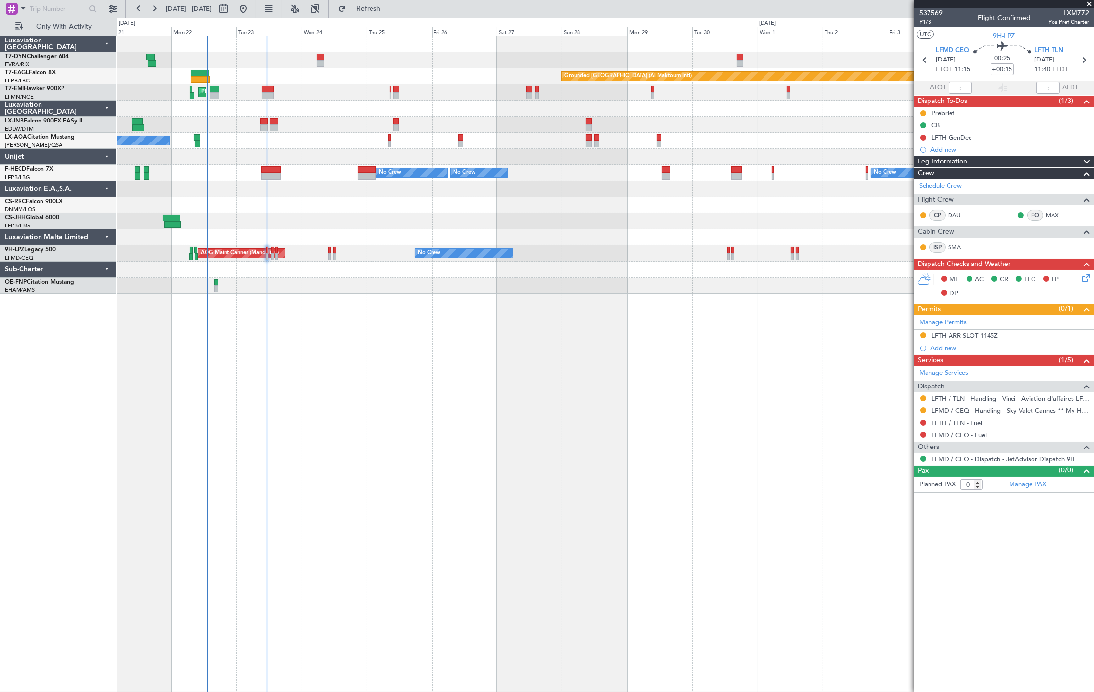
click at [426, 173] on div "Grounded Dubai (Al Maktoum Intl) Unplanned Maint Paris (Le Bourget) Planned Mai…" at bounding box center [605, 165] width 977 height 258
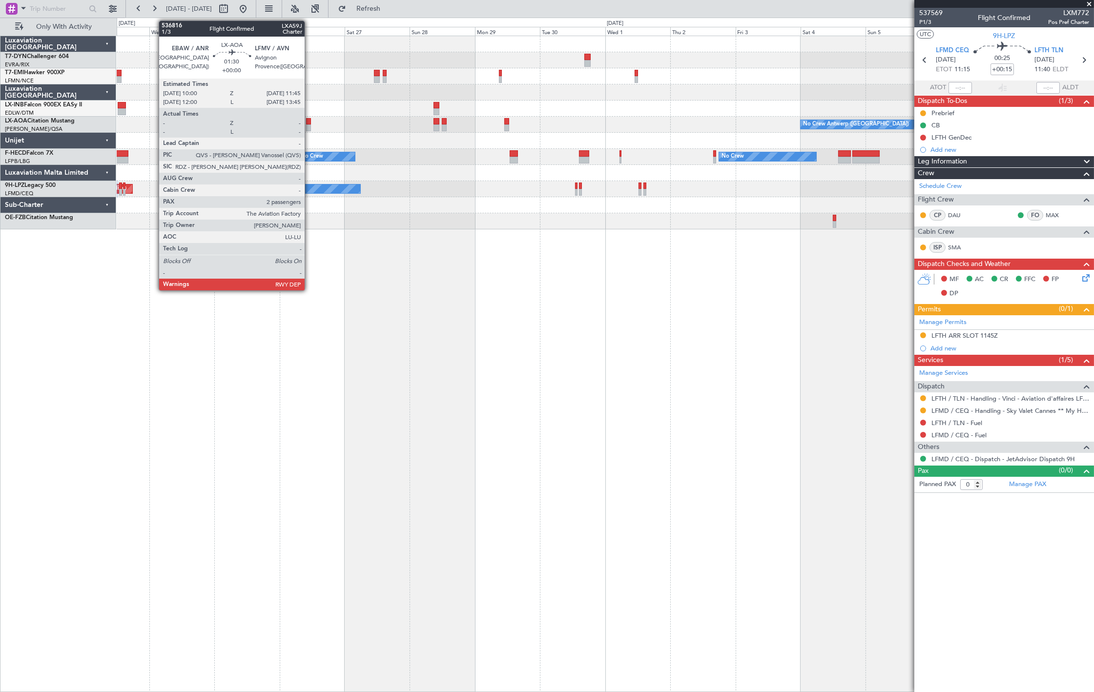
click at [310, 125] on div at bounding box center [308, 128] width 5 height 7
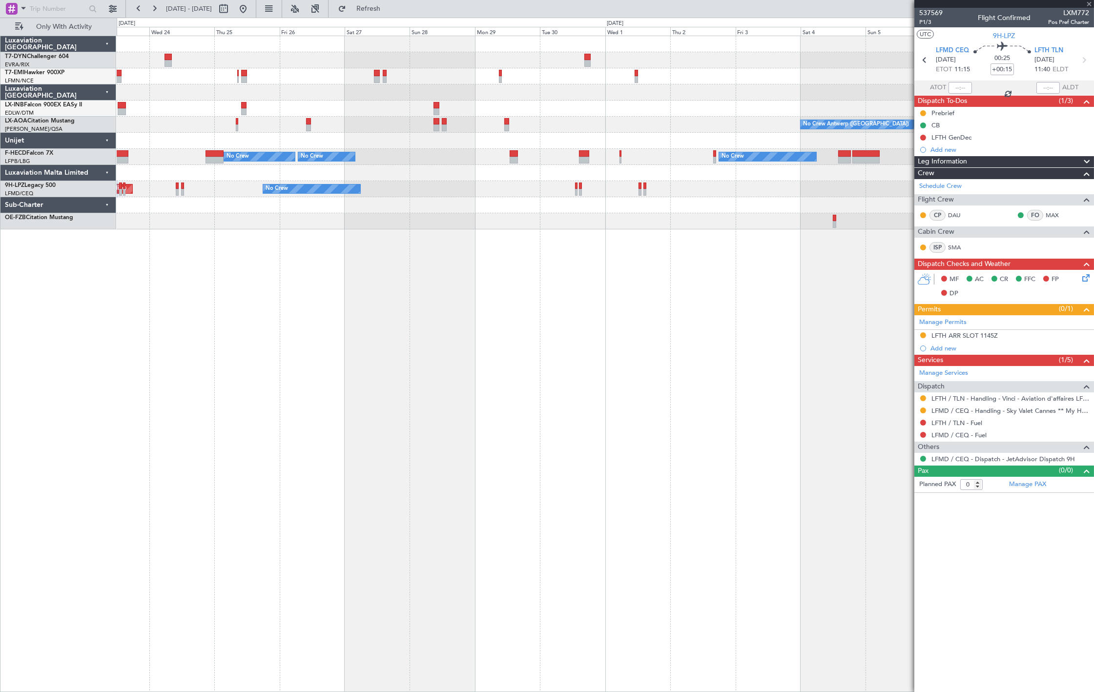
type input "2"
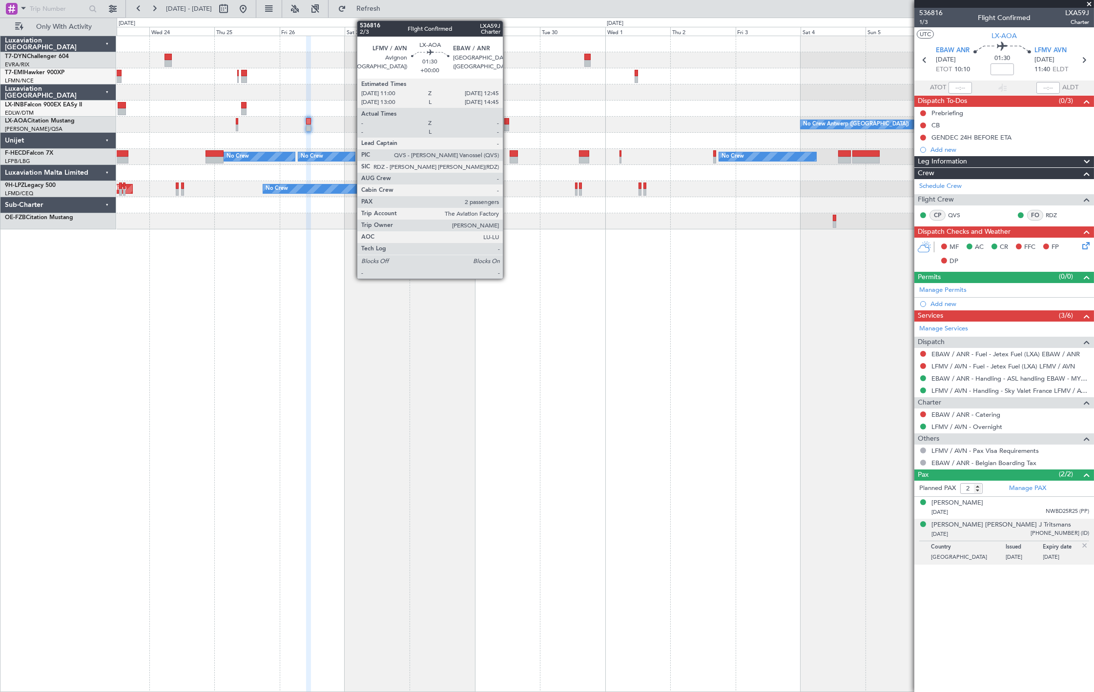
click at [508, 121] on div at bounding box center [506, 121] width 5 height 7
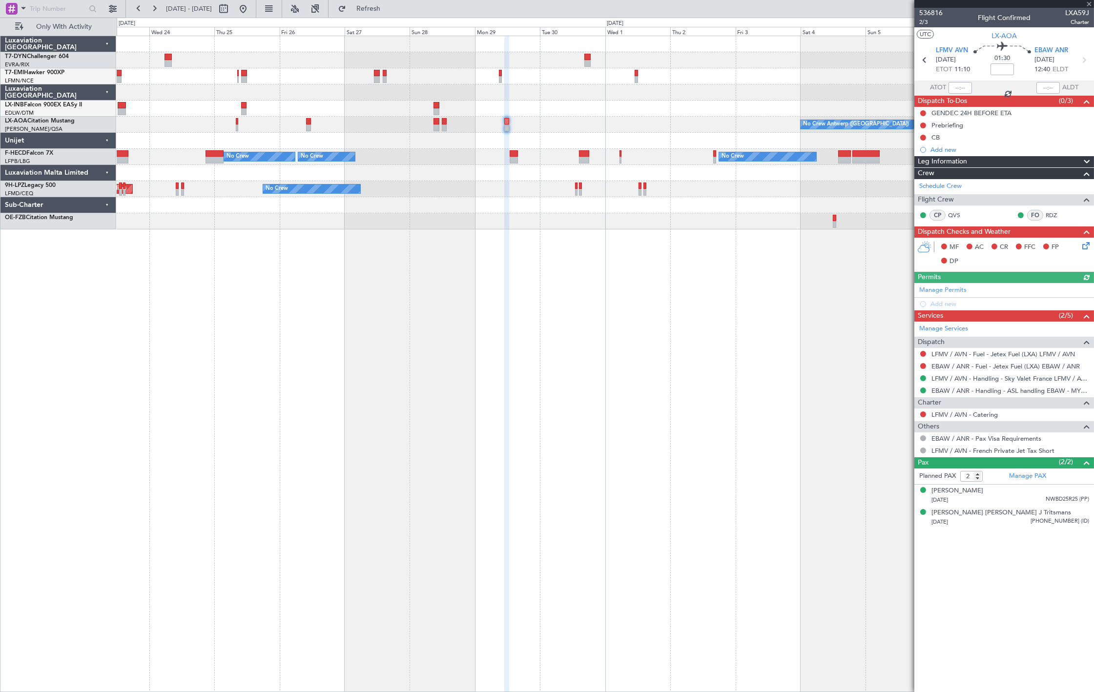
click at [305, 126] on div "No Crew Antwerp (Deurne) No Crew Antwerp (Deurne) No Crew Nice (Côte d'Azur Air…" at bounding box center [605, 125] width 977 height 16
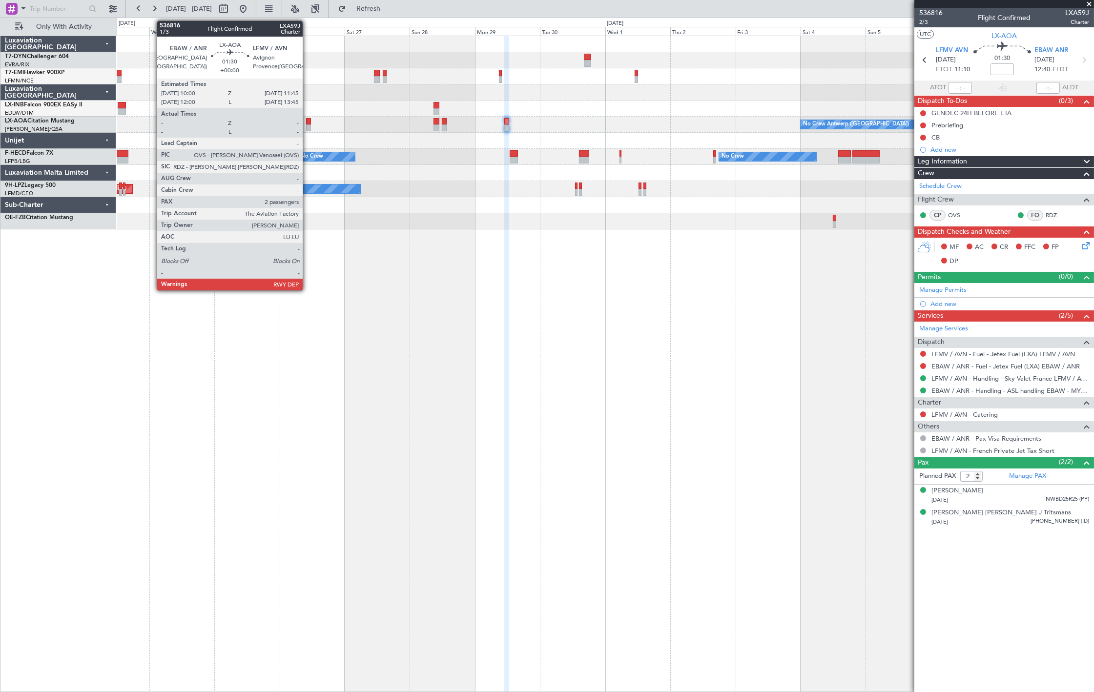
click at [308, 125] on div at bounding box center [308, 128] width 5 height 7
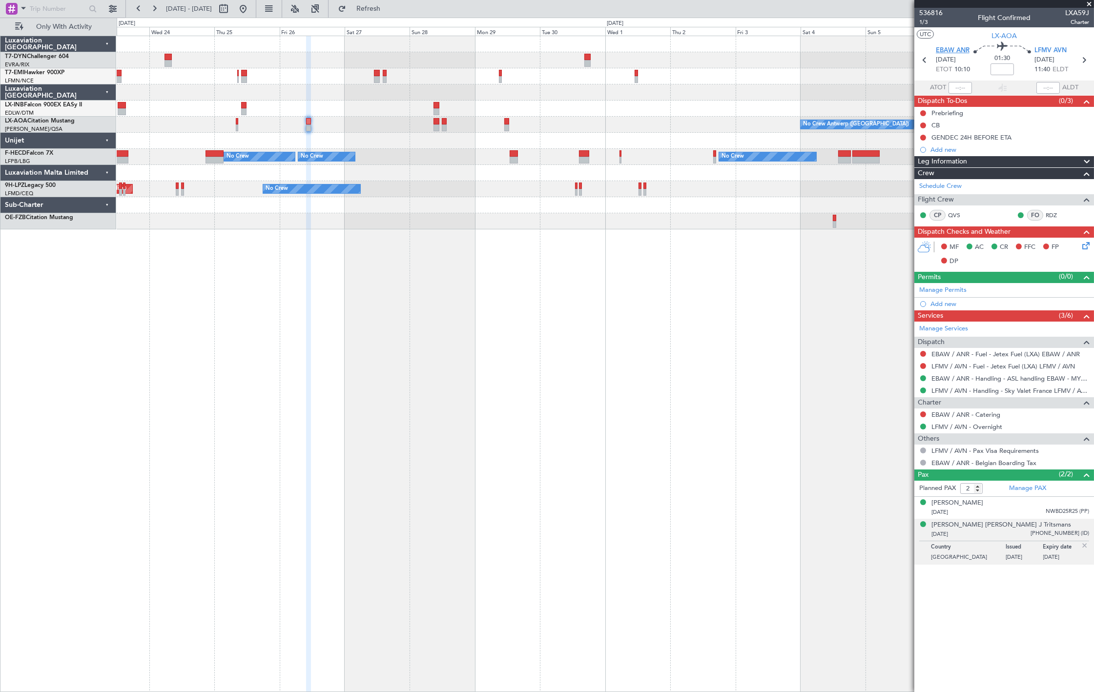
click at [945, 46] on span "EBAW ANR" at bounding box center [953, 51] width 34 height 10
click at [251, 11] on button at bounding box center [243, 9] width 16 height 16
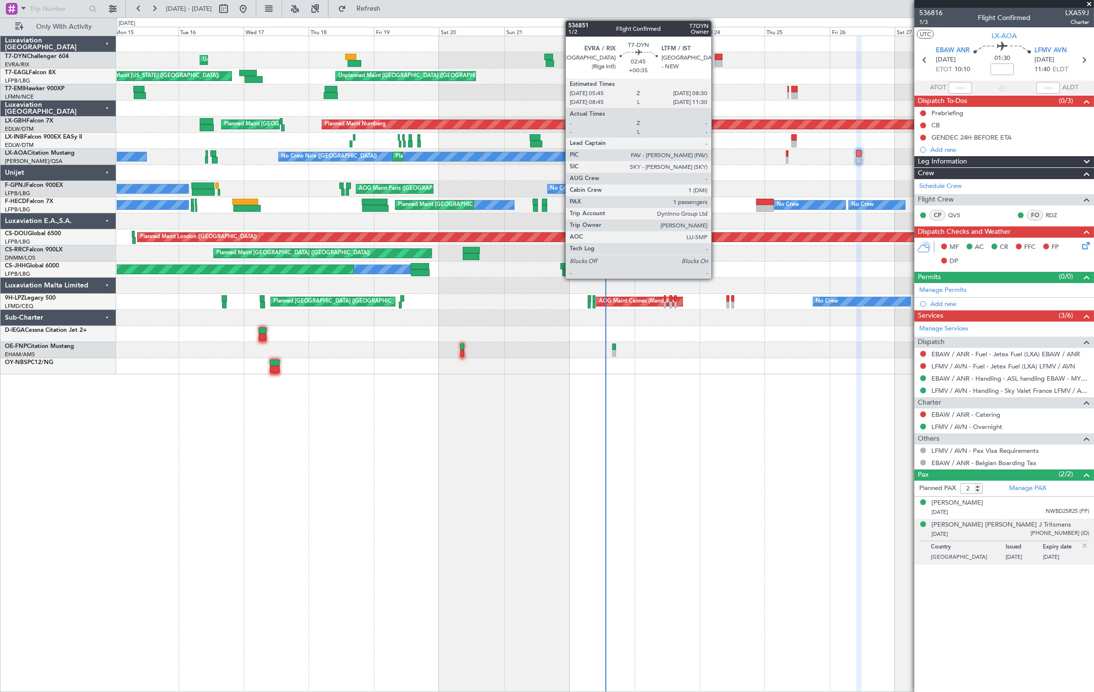
click at [716, 61] on div at bounding box center [719, 63] width 8 height 7
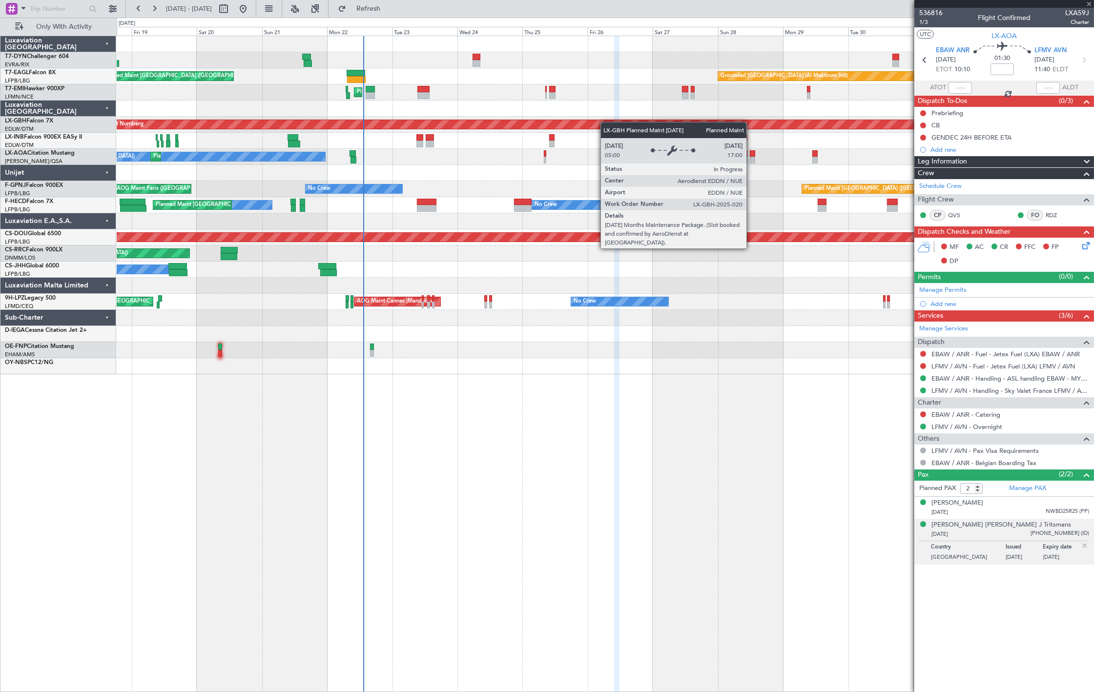
click at [465, 126] on div "Unplanned Maint Riga (Riga Intl) Grounded Dubai (Al Maktoum Intl) Unplanned Mai…" at bounding box center [605, 205] width 977 height 338
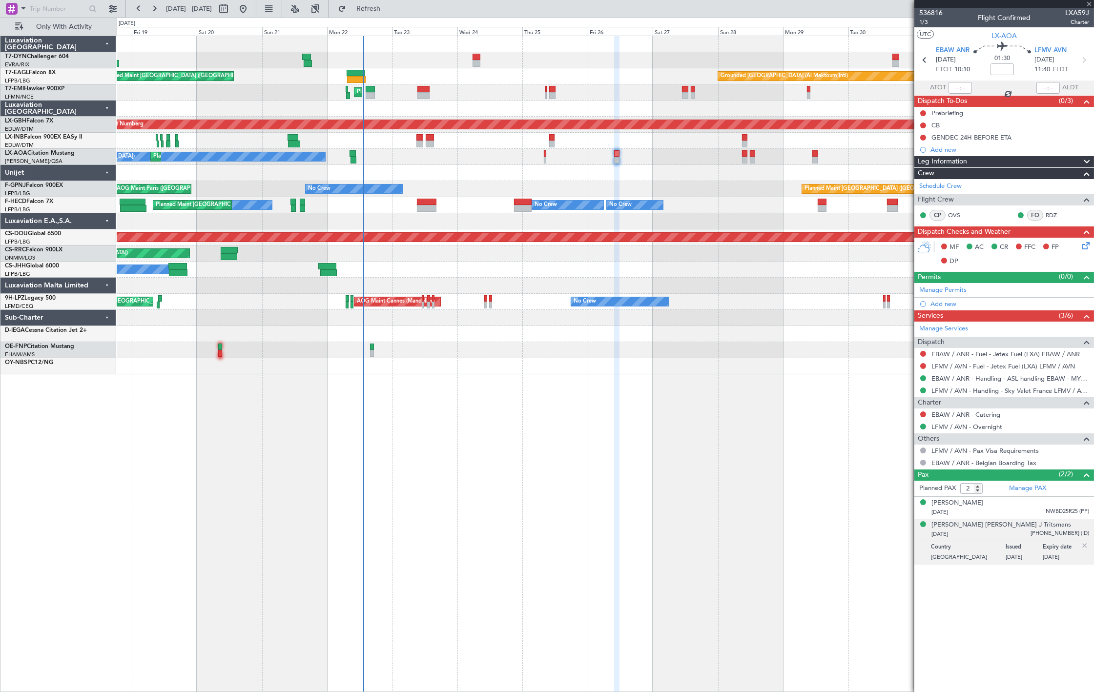
type input "+00:35"
type input "1"
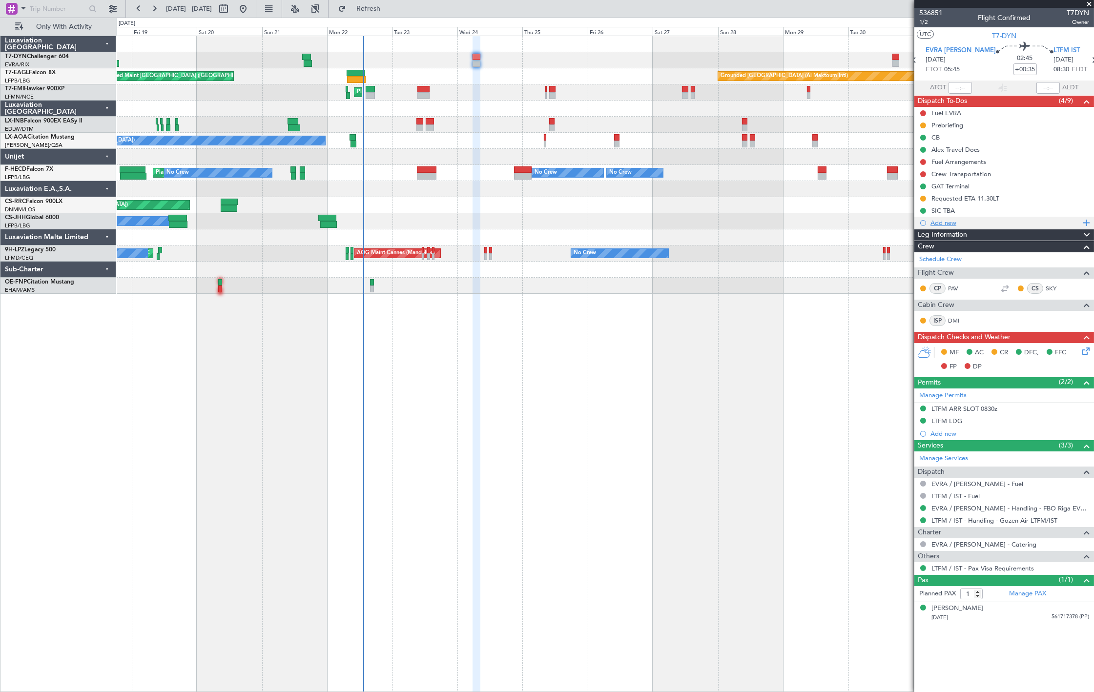
click at [1028, 221] on div "Add new" at bounding box center [1006, 223] width 150 height 8
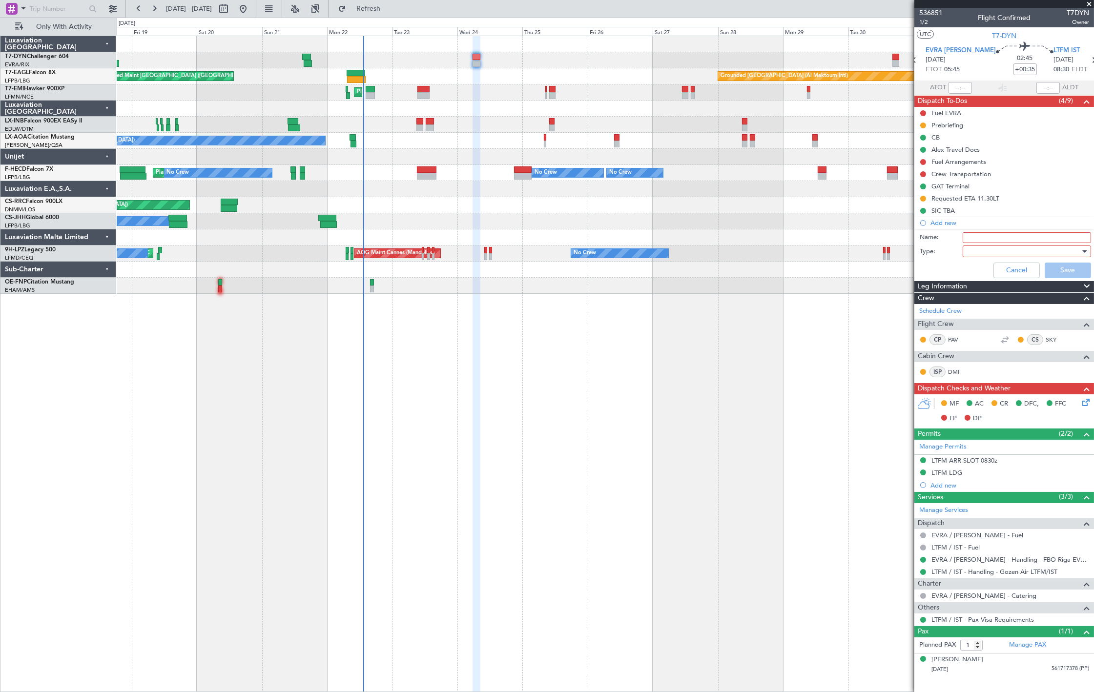
click at [1019, 236] on input "Name:" at bounding box center [1027, 237] width 128 height 11
type input "EVRA Statement"
click at [1008, 250] on div at bounding box center [1024, 251] width 114 height 15
click at [1005, 270] on span "Generic" at bounding box center [1023, 271] width 120 height 15
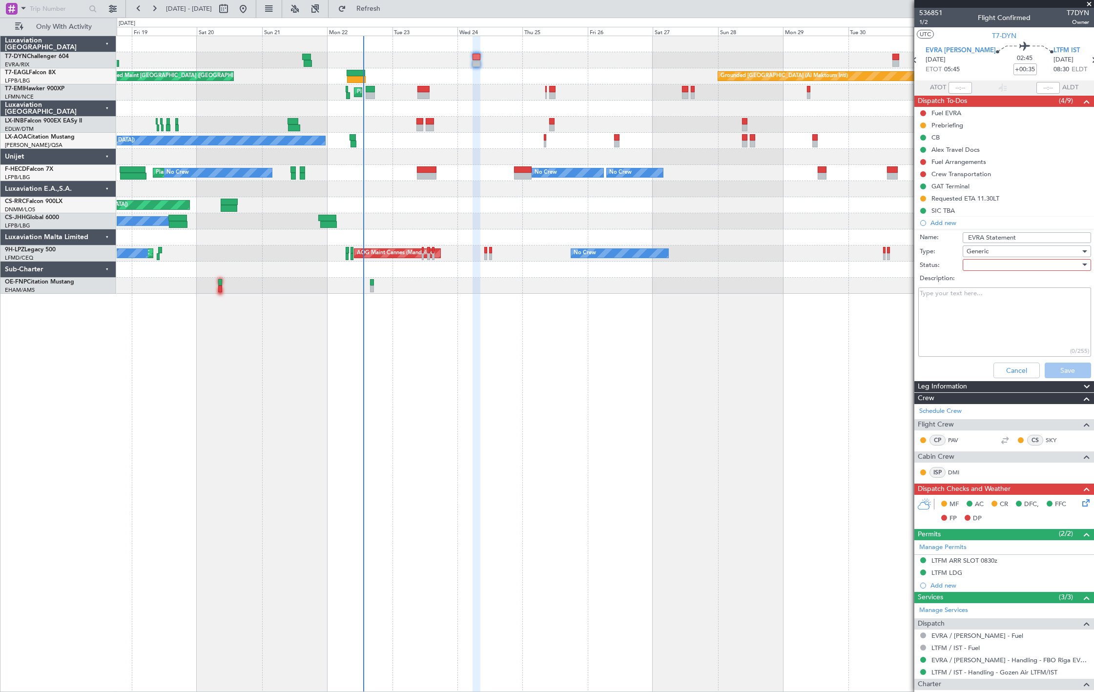
click at [1002, 264] on div at bounding box center [1024, 265] width 114 height 15
click at [1004, 278] on span "Not Started" at bounding box center [1022, 284] width 114 height 15
click at [1054, 369] on button "Save" at bounding box center [1068, 371] width 46 height 16
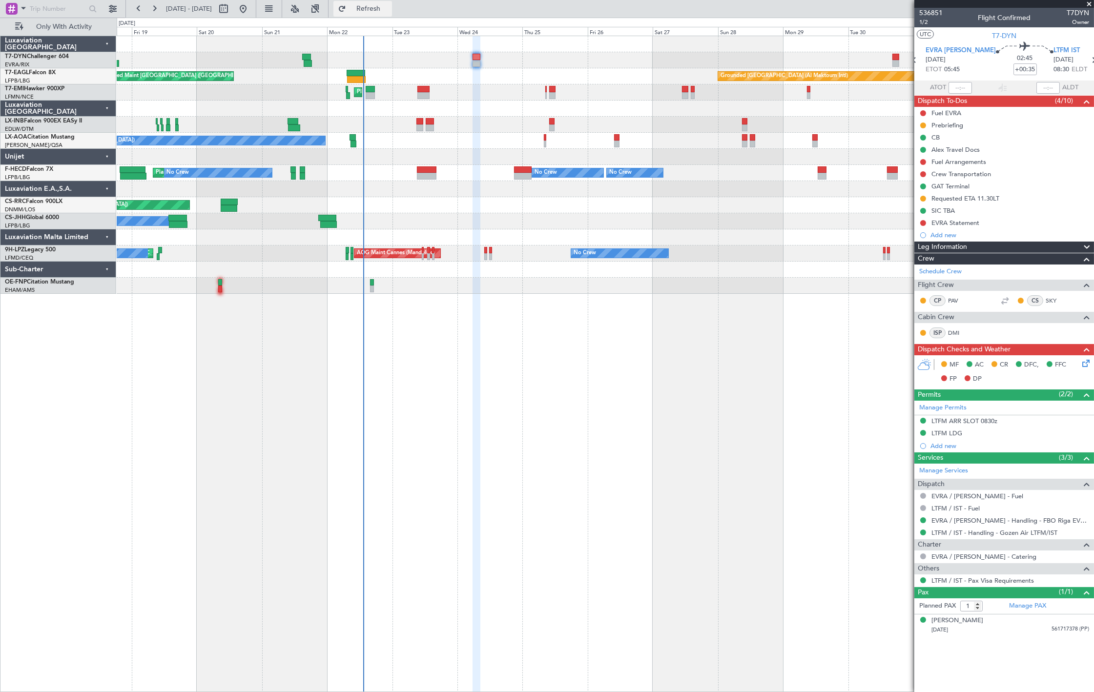
click at [389, 6] on span "Refresh" at bounding box center [368, 8] width 41 height 7
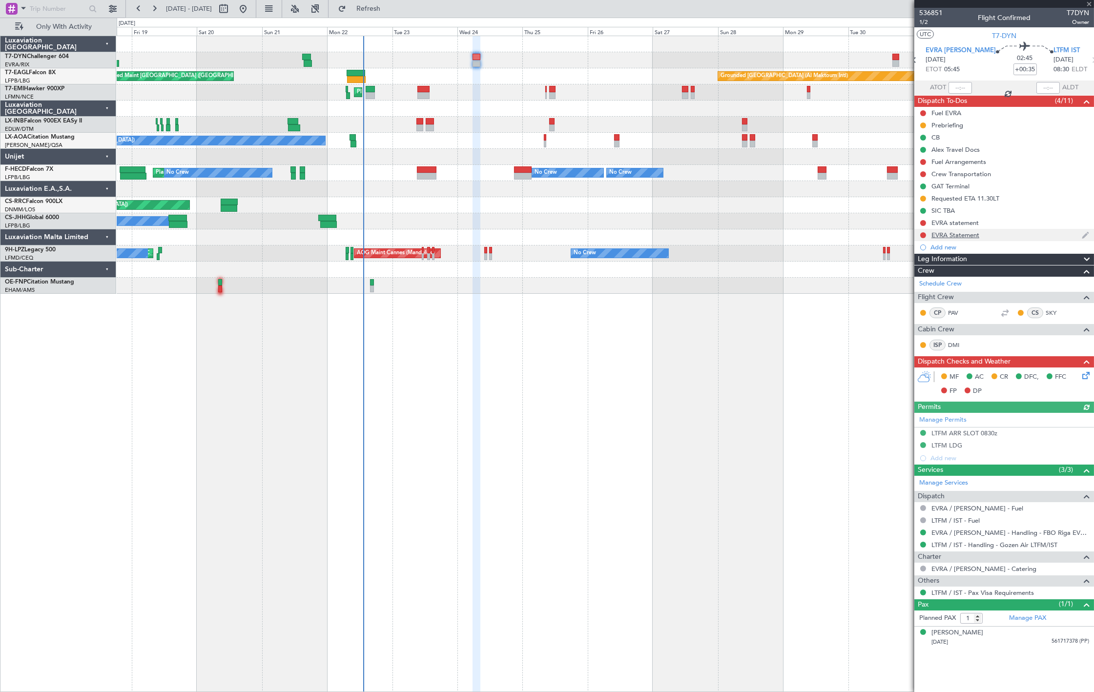
click at [1086, 231] on img at bounding box center [1085, 235] width 7 height 9
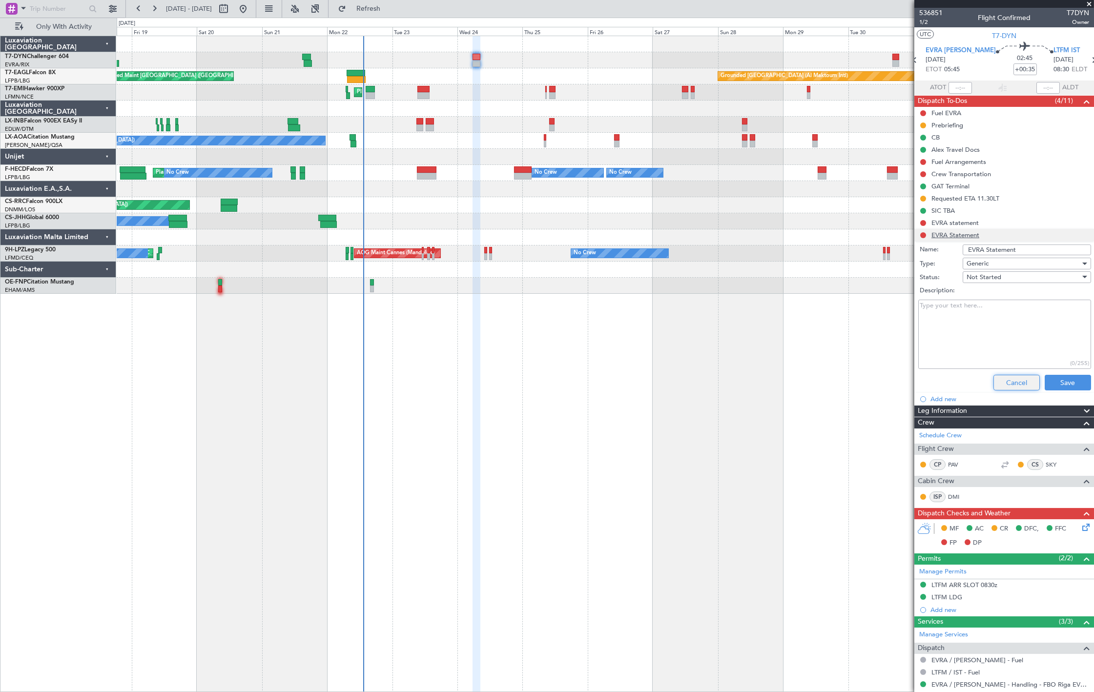
click at [1016, 386] on button "Cancel" at bounding box center [1017, 383] width 46 height 16
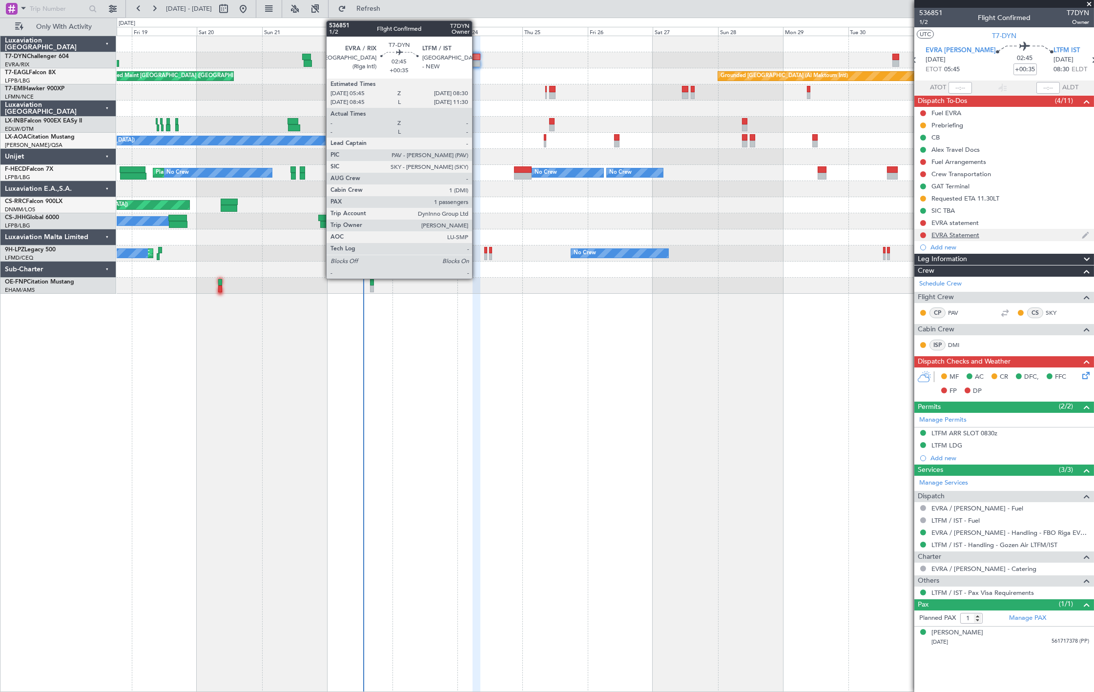
click at [477, 59] on div at bounding box center [477, 57] width 8 height 7
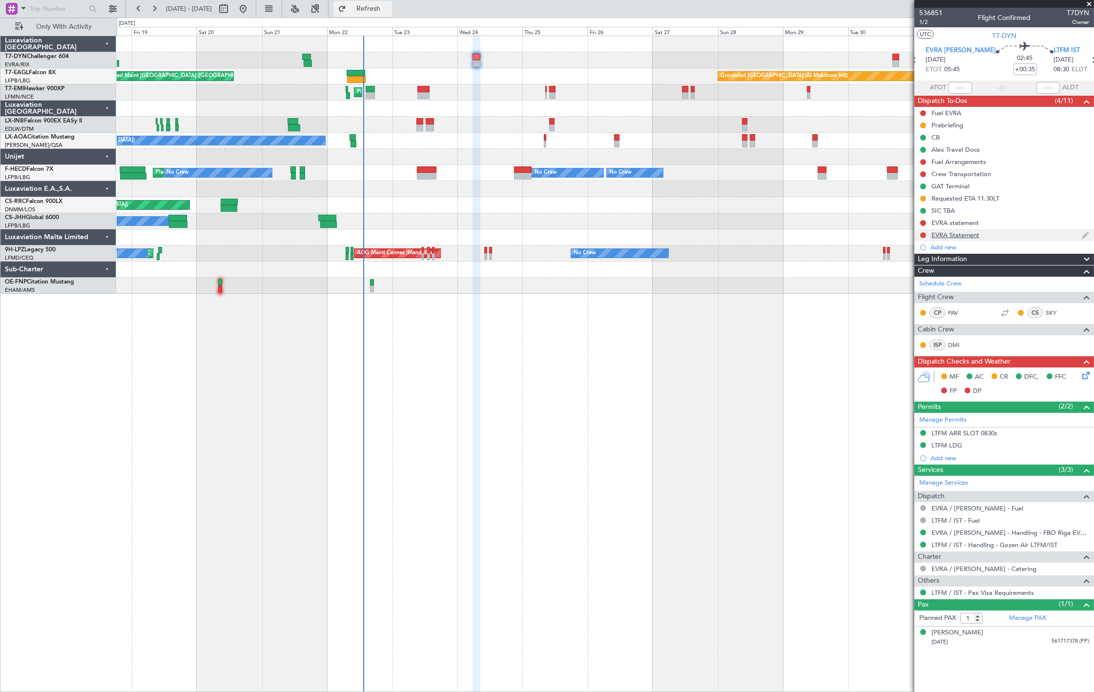
click at [389, 11] on span "Refresh" at bounding box center [368, 8] width 41 height 7
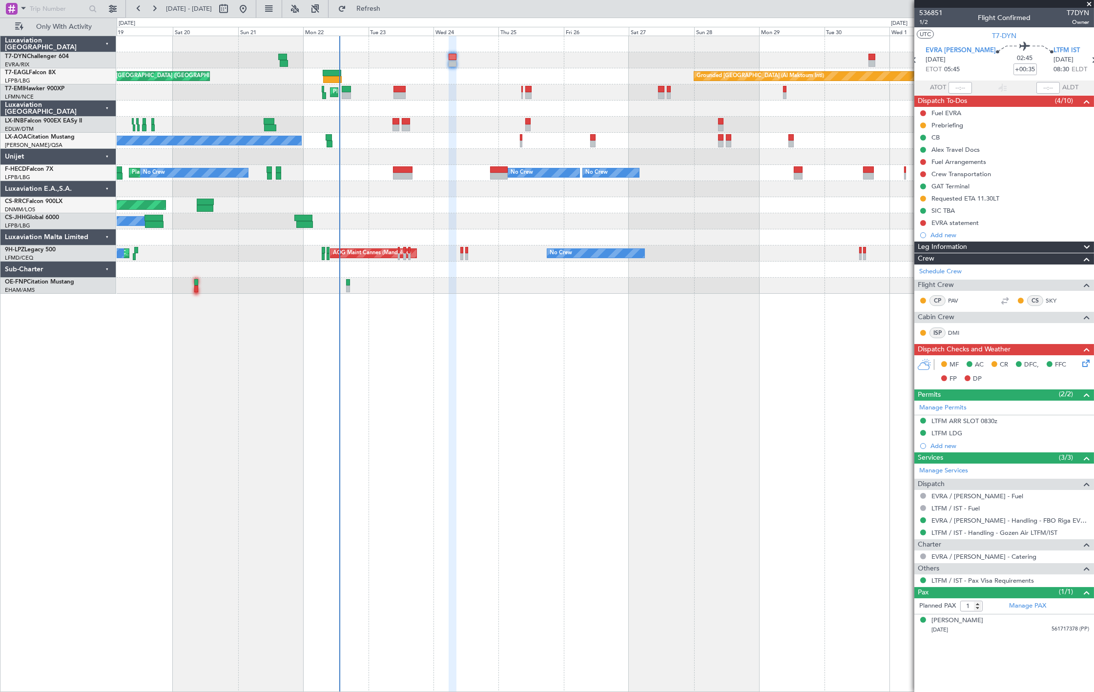
click at [482, 247] on div "Unplanned Maint Riga (Riga Intl) Grounded Dubai (Al Maktoum Intl) Unplanned Mai…" at bounding box center [605, 165] width 977 height 258
